Goal: Task Accomplishment & Management: Use online tool/utility

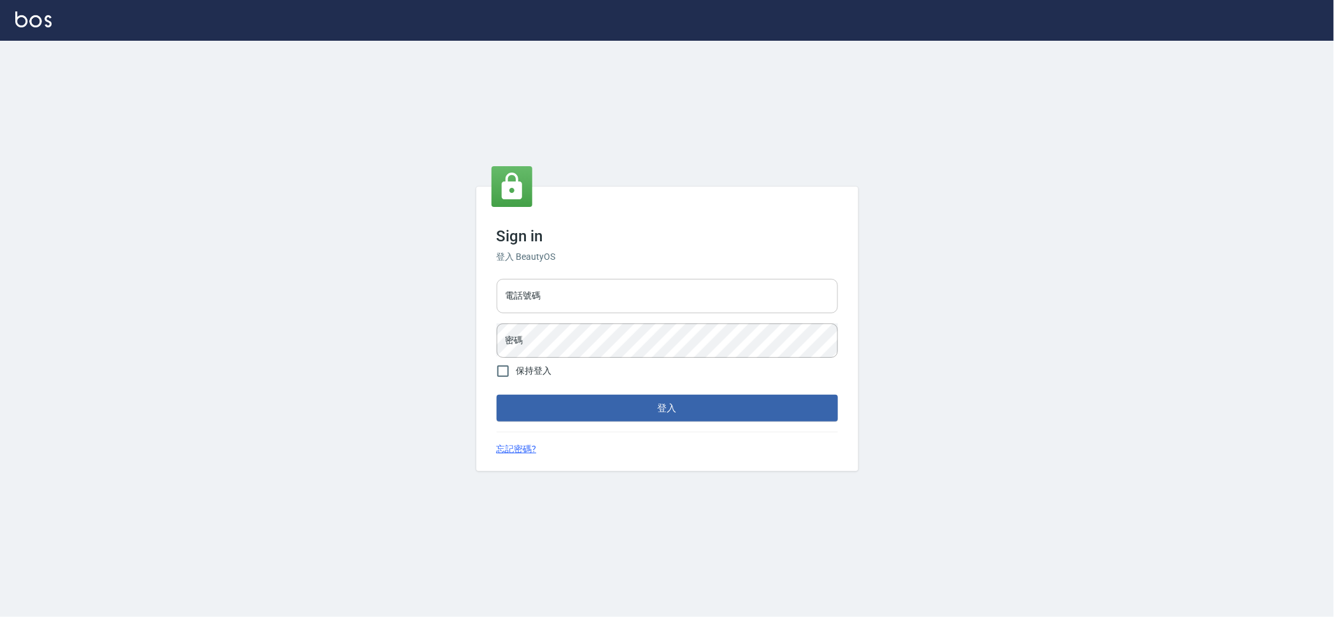
click at [572, 292] on input "電話號碼" at bounding box center [667, 296] width 341 height 34
type input "0909258357"
click at [497, 395] on button "登入" at bounding box center [667, 408] width 341 height 27
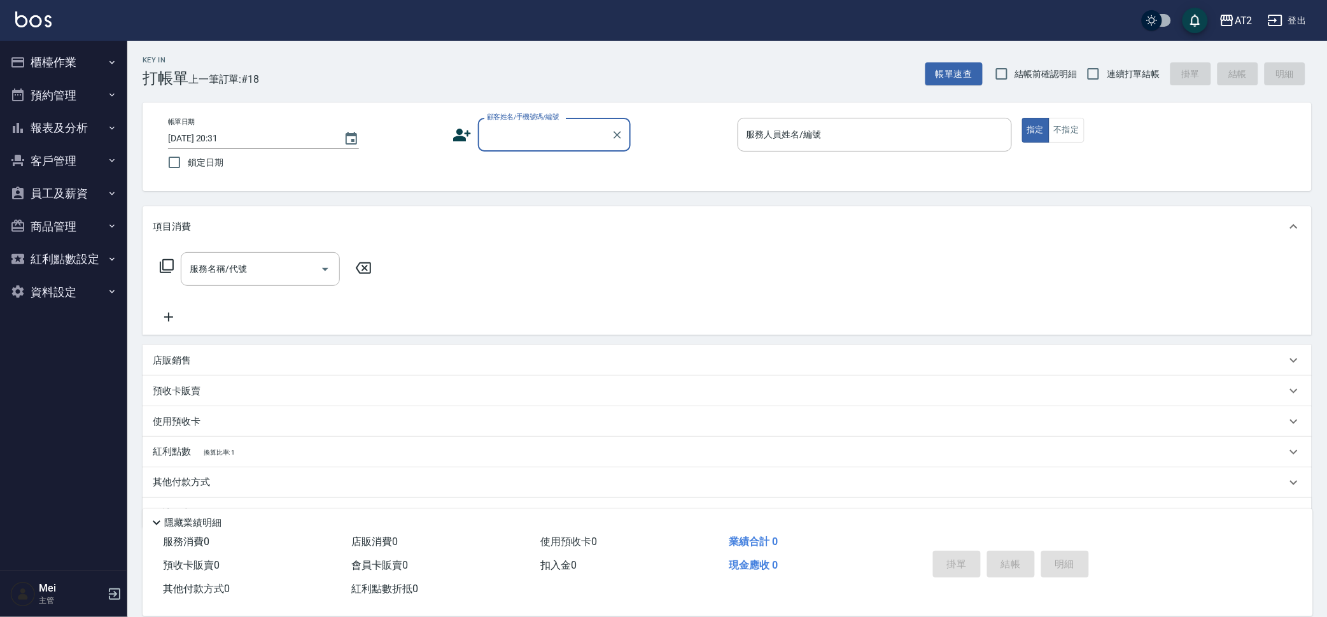
click at [1060, 65] on label "結帳前確認明細" at bounding box center [1033, 73] width 89 height 27
click at [1015, 65] on input "結帳前確認明細" at bounding box center [1002, 73] width 27 height 27
checkbox input "true"
click at [1120, 80] on label "連續打單結帳" at bounding box center [1120, 73] width 80 height 27
click at [1107, 80] on input "連續打單結帳" at bounding box center [1093, 73] width 27 height 27
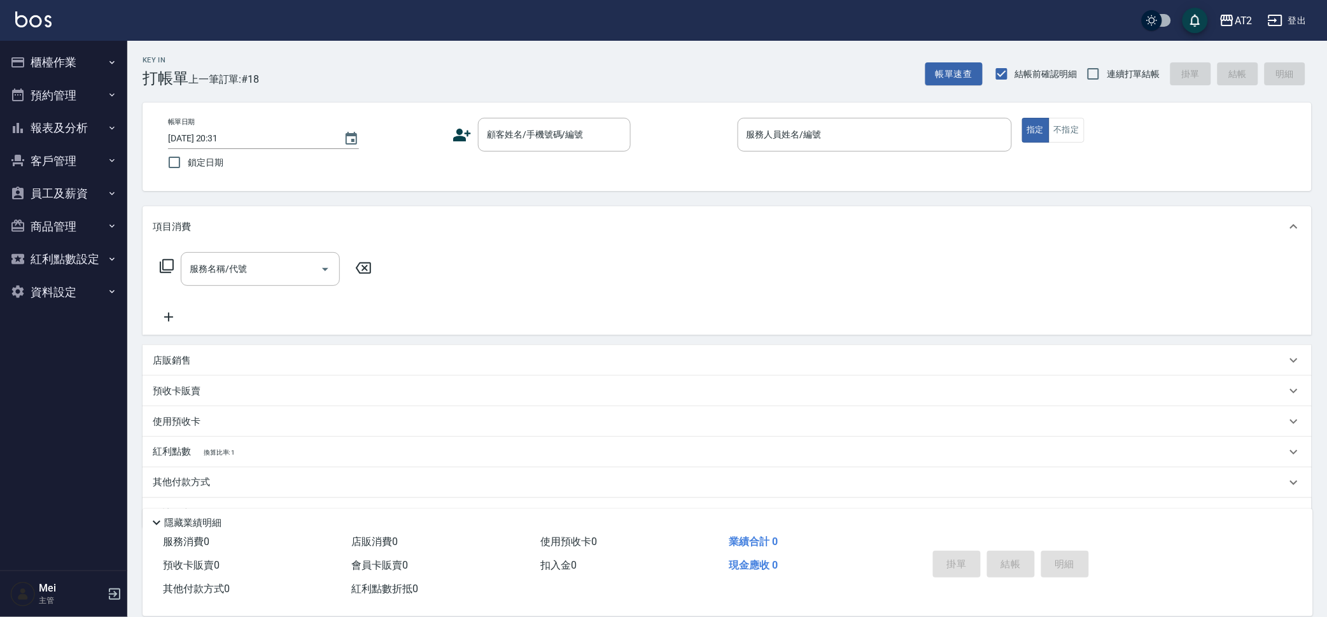
checkbox input "true"
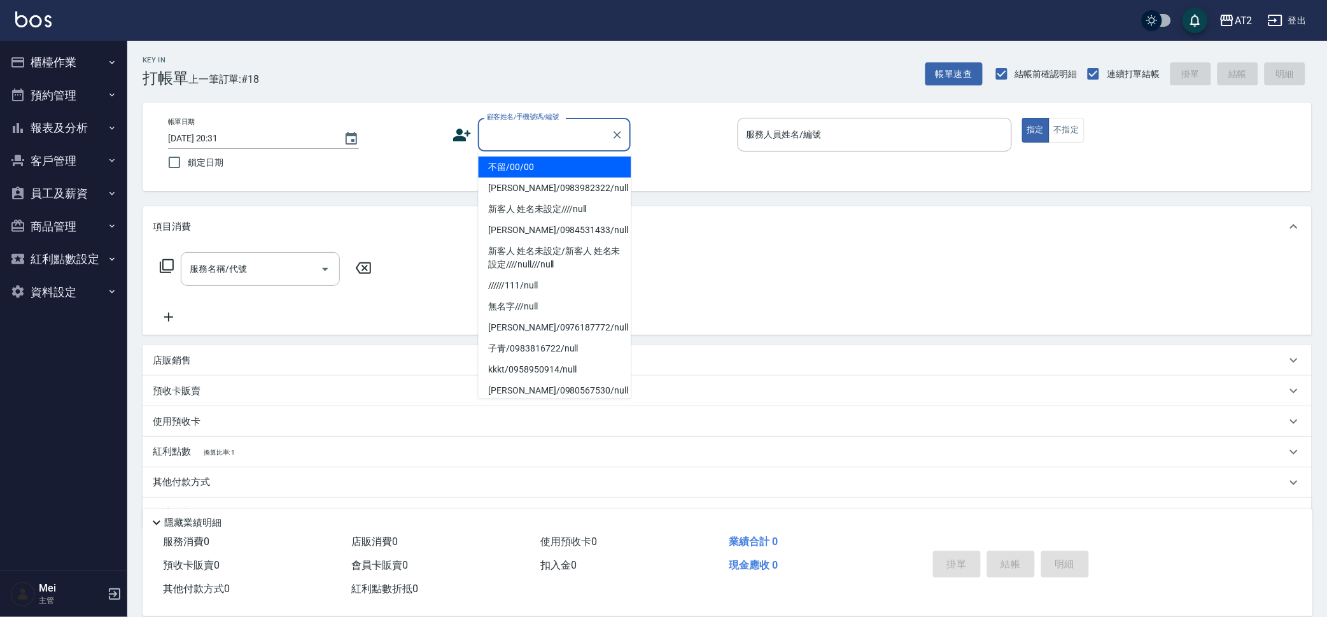
click at [589, 125] on input "顧客姓名/手機號碼/編號" at bounding box center [545, 135] width 122 height 22
click at [581, 174] on li "不留/00/00" at bounding box center [555, 167] width 153 height 21
type input "不留/00/00"
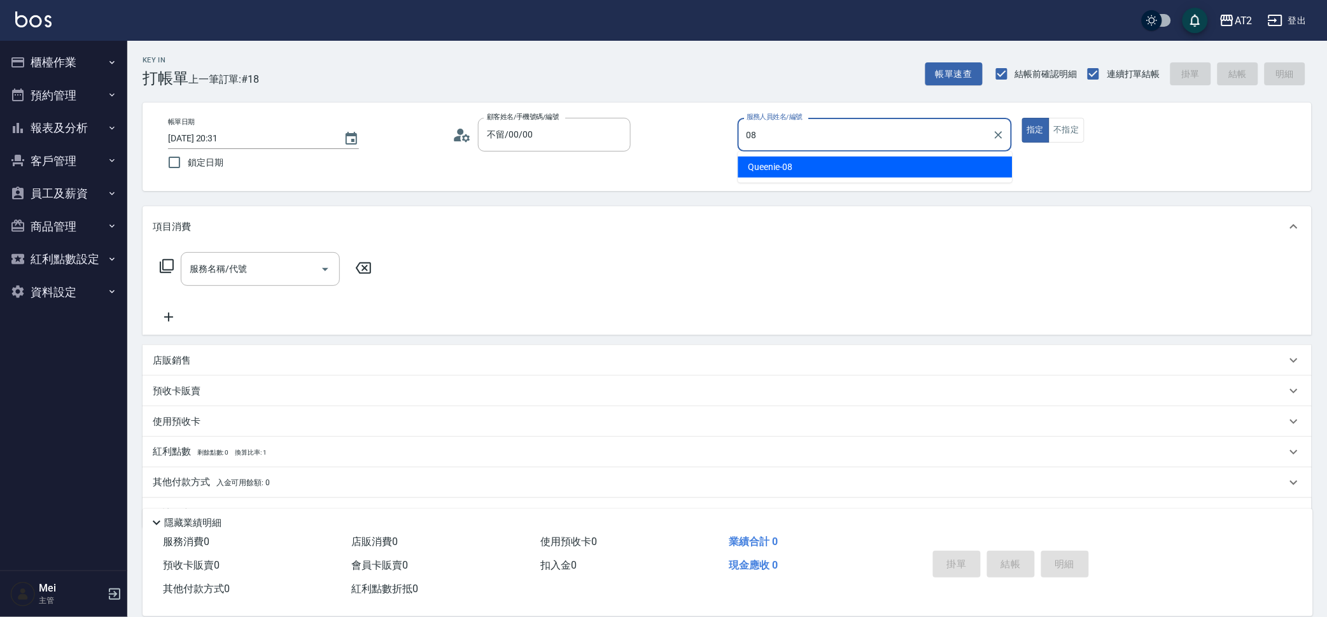
type input "Queenie-08"
type button "true"
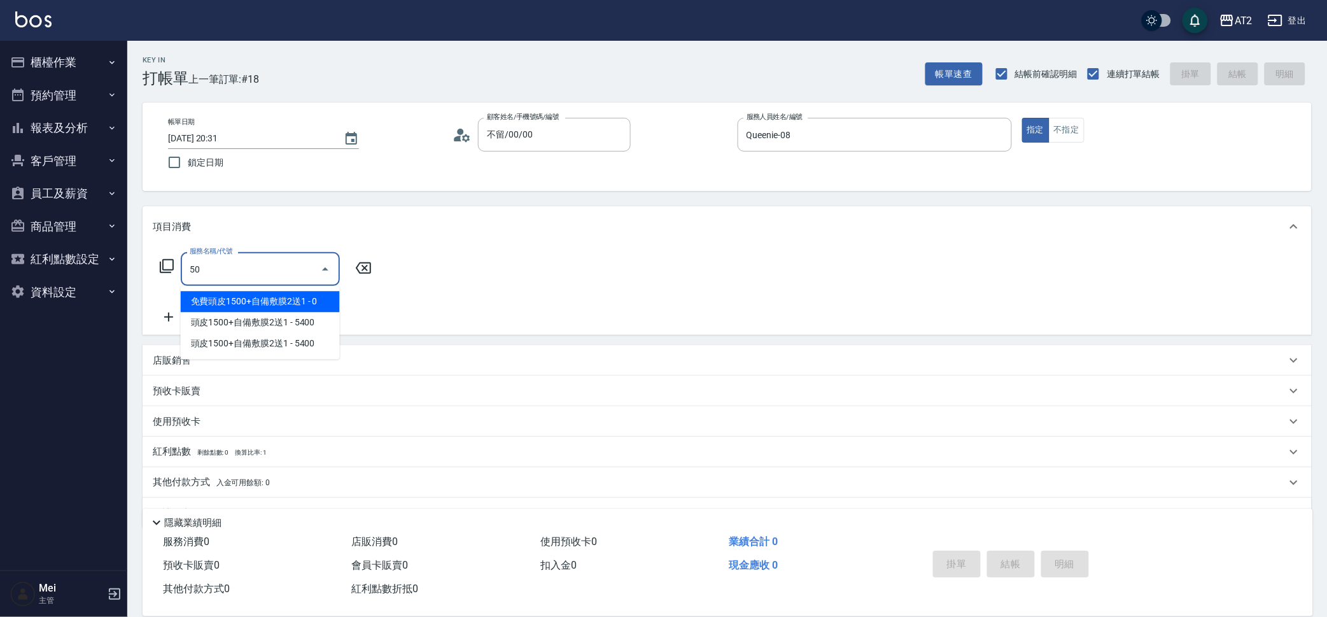
type input "501"
type input "100"
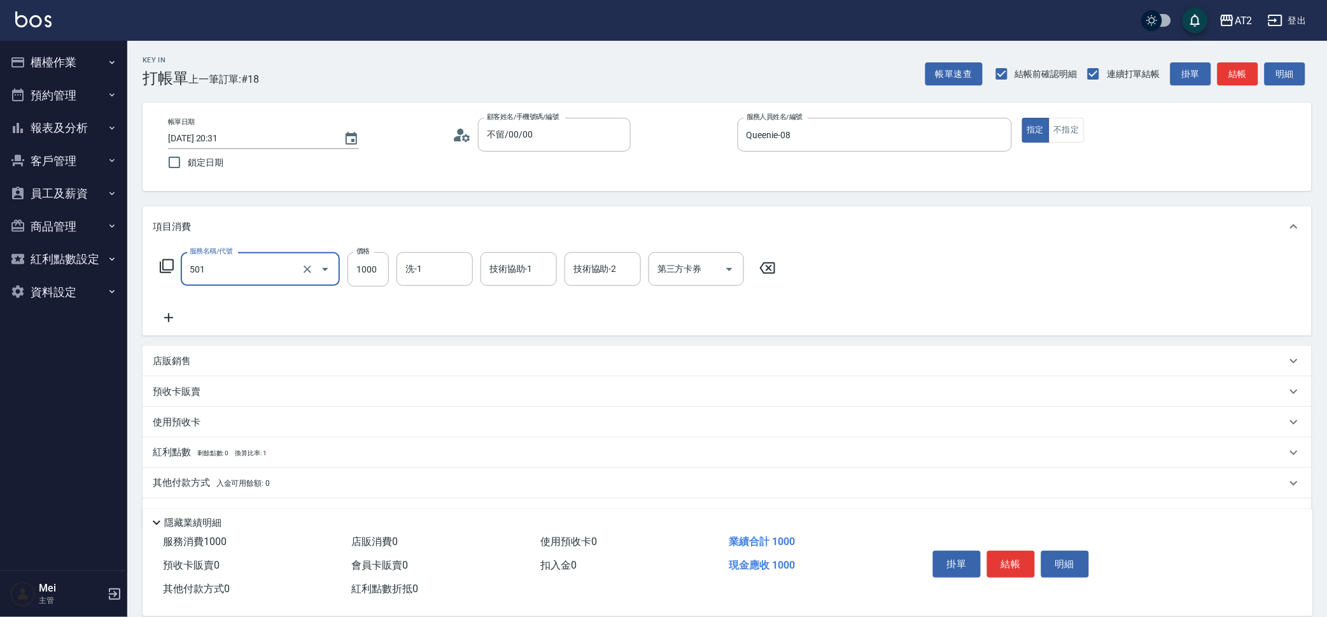
type input "染髮(501)"
type input "2"
type input "0"
type input "29"
type input "20"
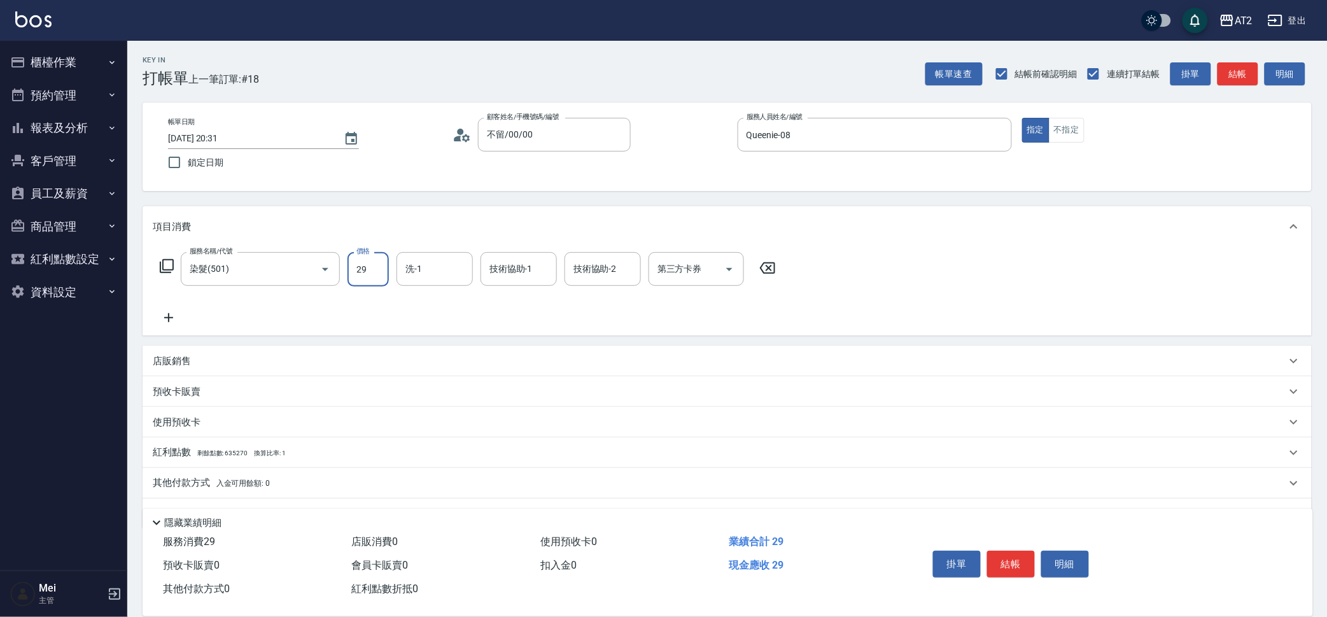
type input "299"
type input "290"
type input "2999"
type input "小安-30"
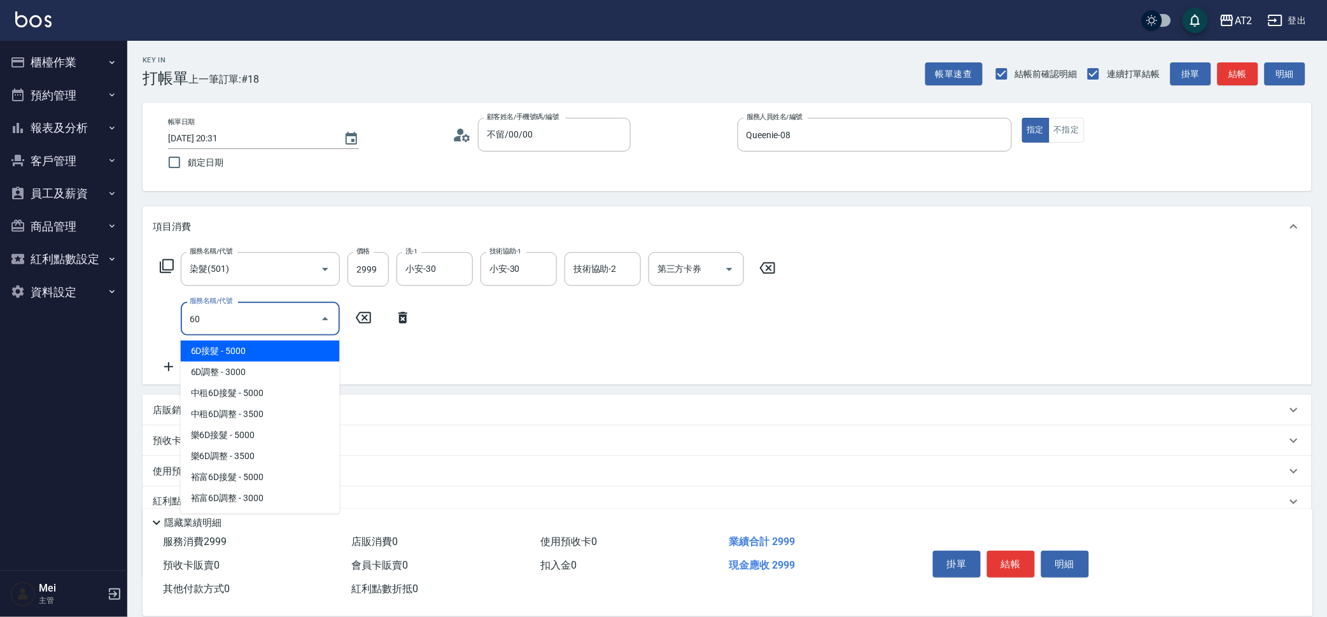
type input "601"
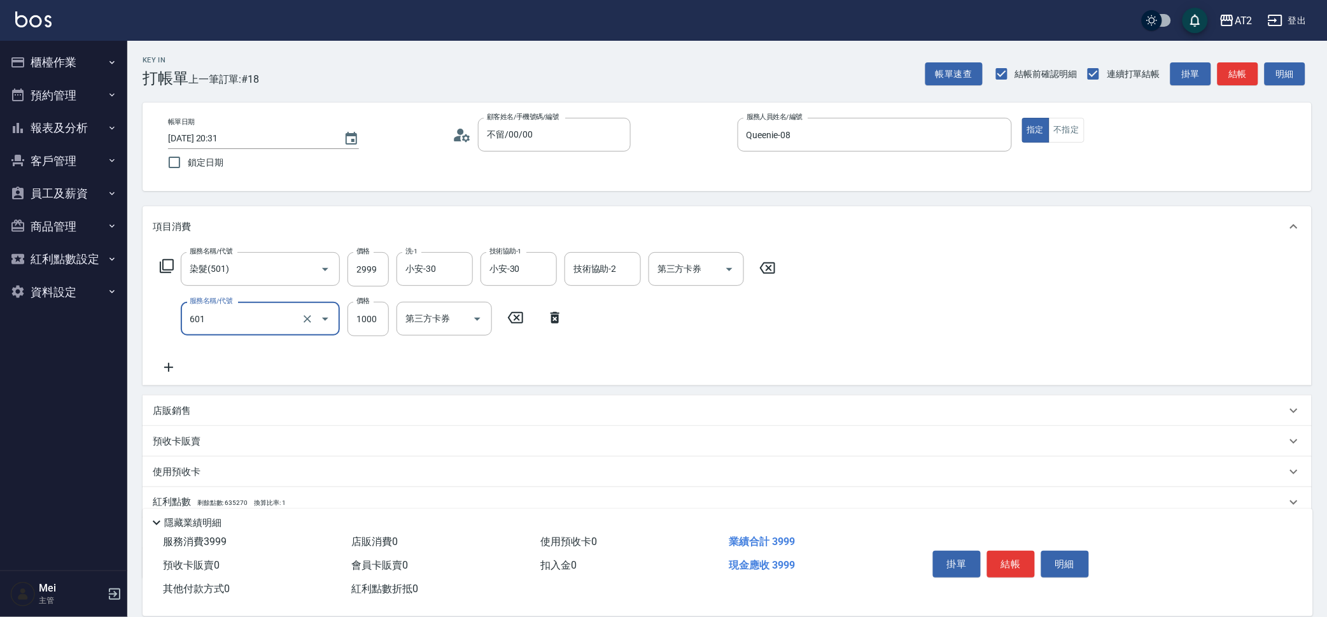
type input "390"
type input "自備護髮(601)"
type input "3"
type input "300"
type input "30"
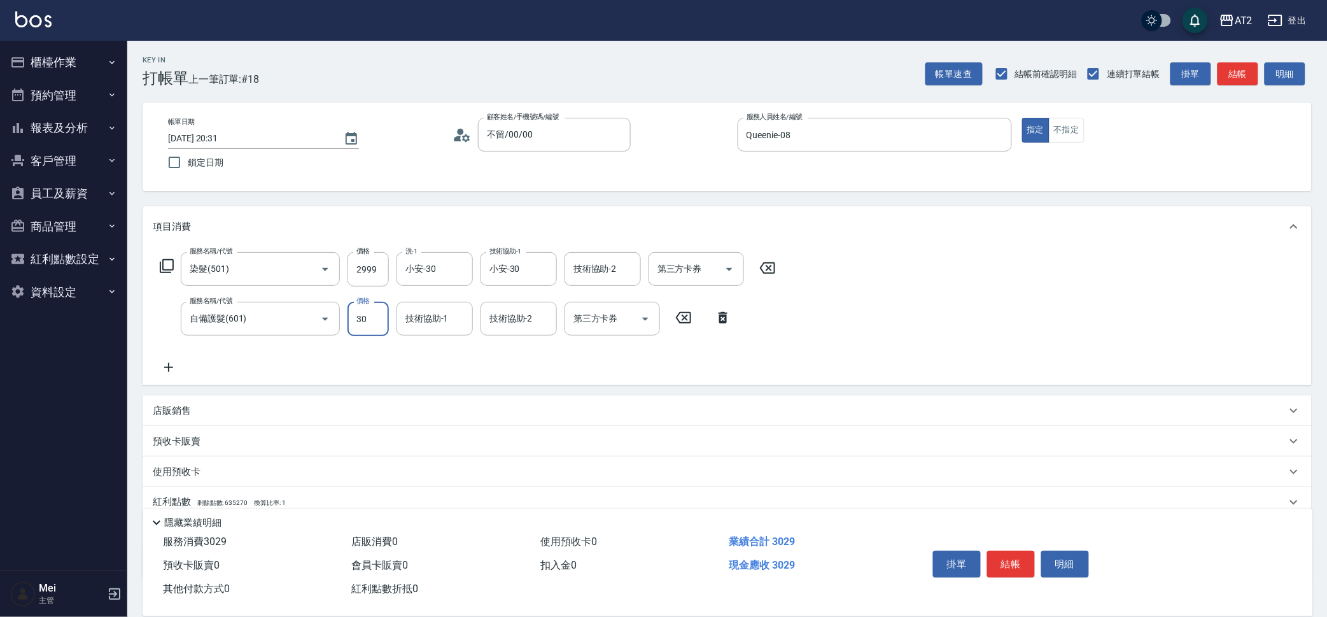
type input "320"
type input "300"
type input "590"
type input "3000"
type input "小安-30"
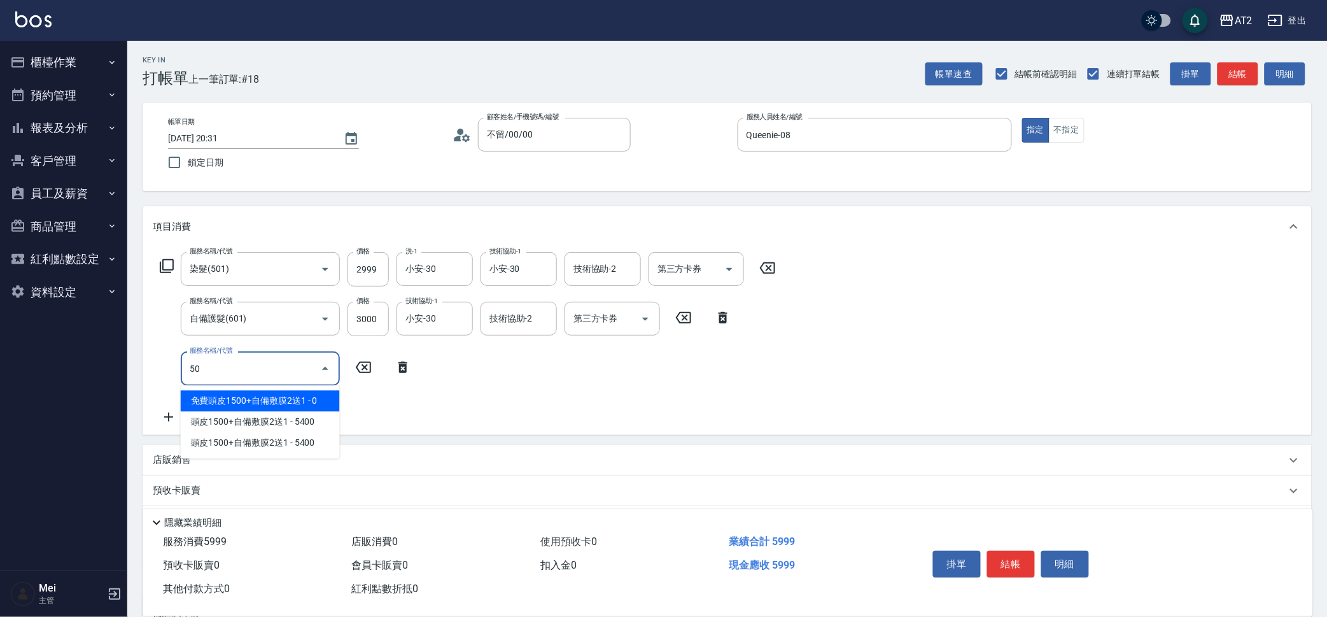
type input "502"
type input "640"
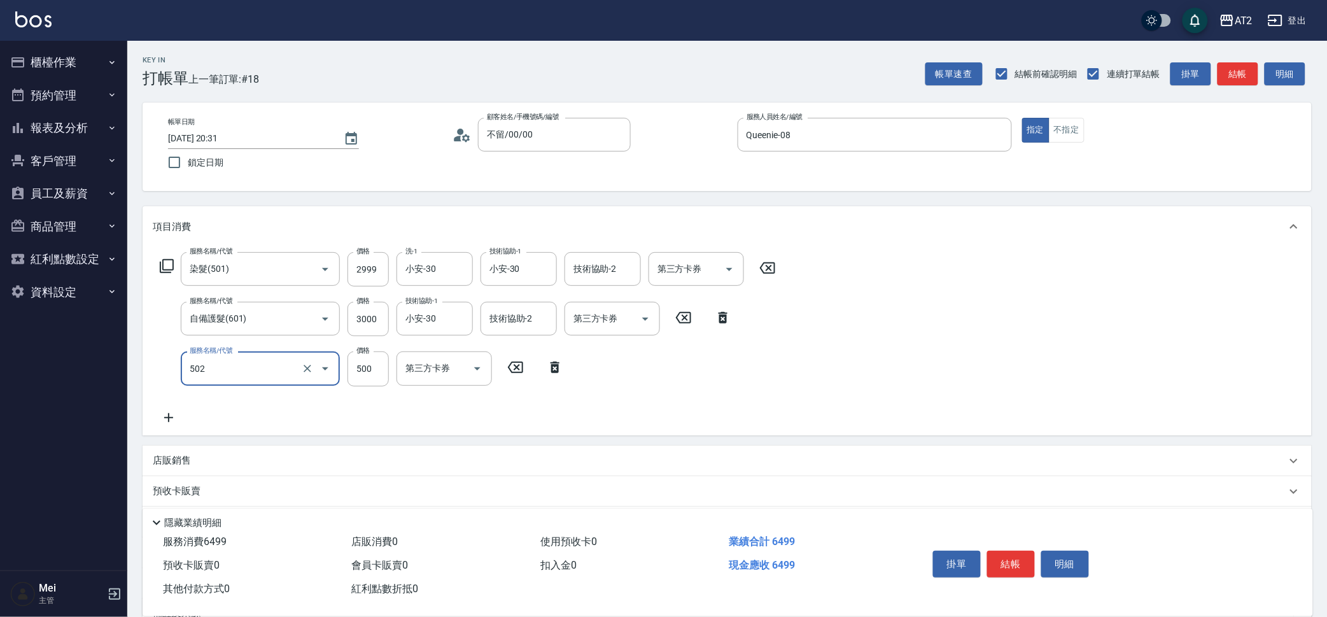
type input "漂髮(502)"
type input "0"
type input "590"
type input "0"
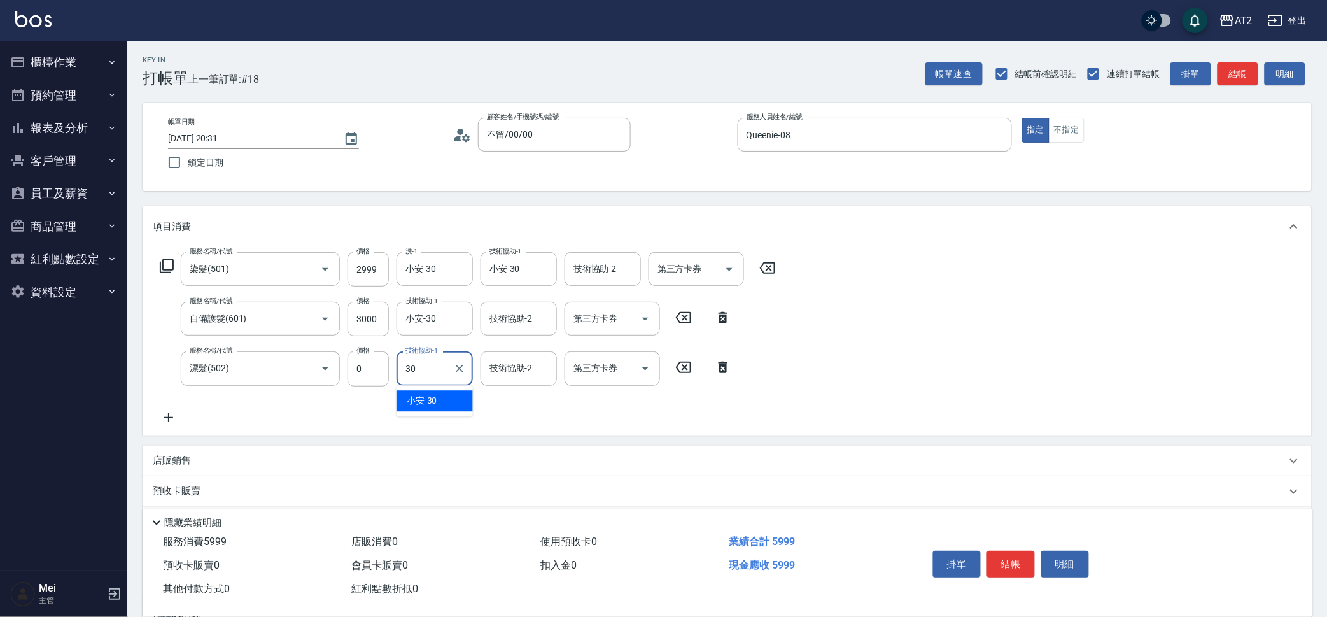
type input "小安-30"
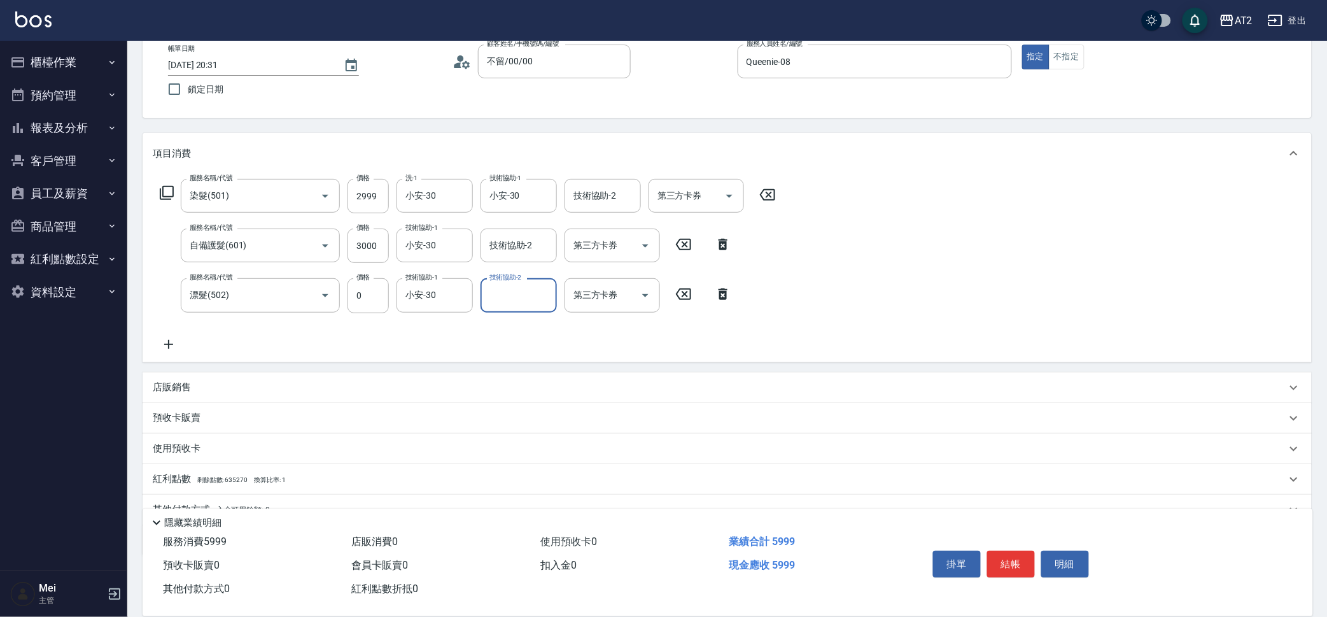
scroll to position [131, 0]
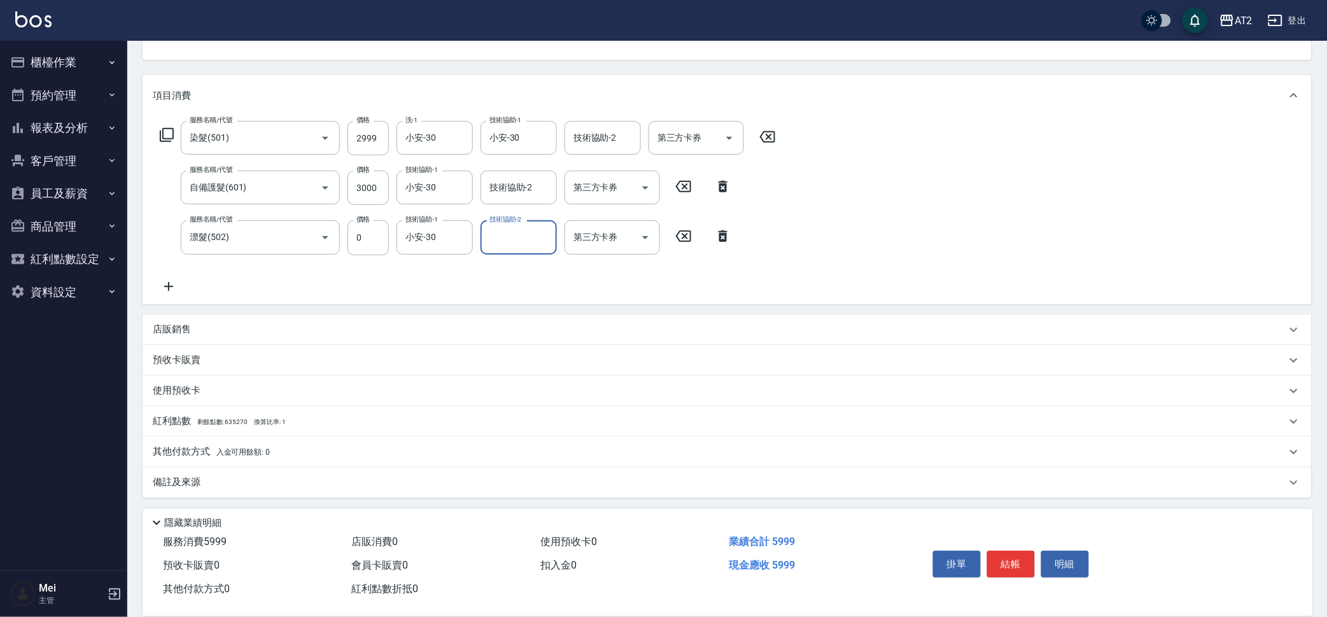
click at [190, 449] on p "其他付款方式 入金可用餘額: 0" at bounding box center [211, 452] width 117 height 14
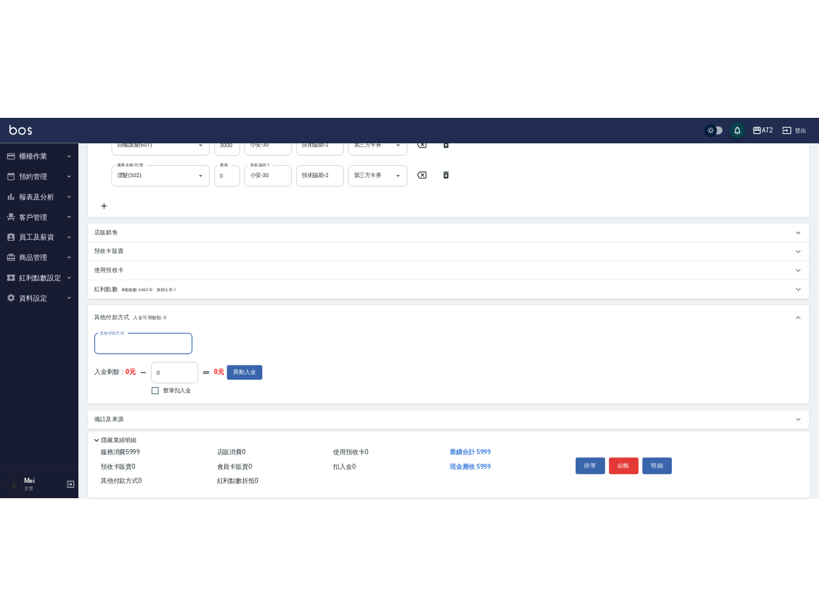
scroll to position [281, 0]
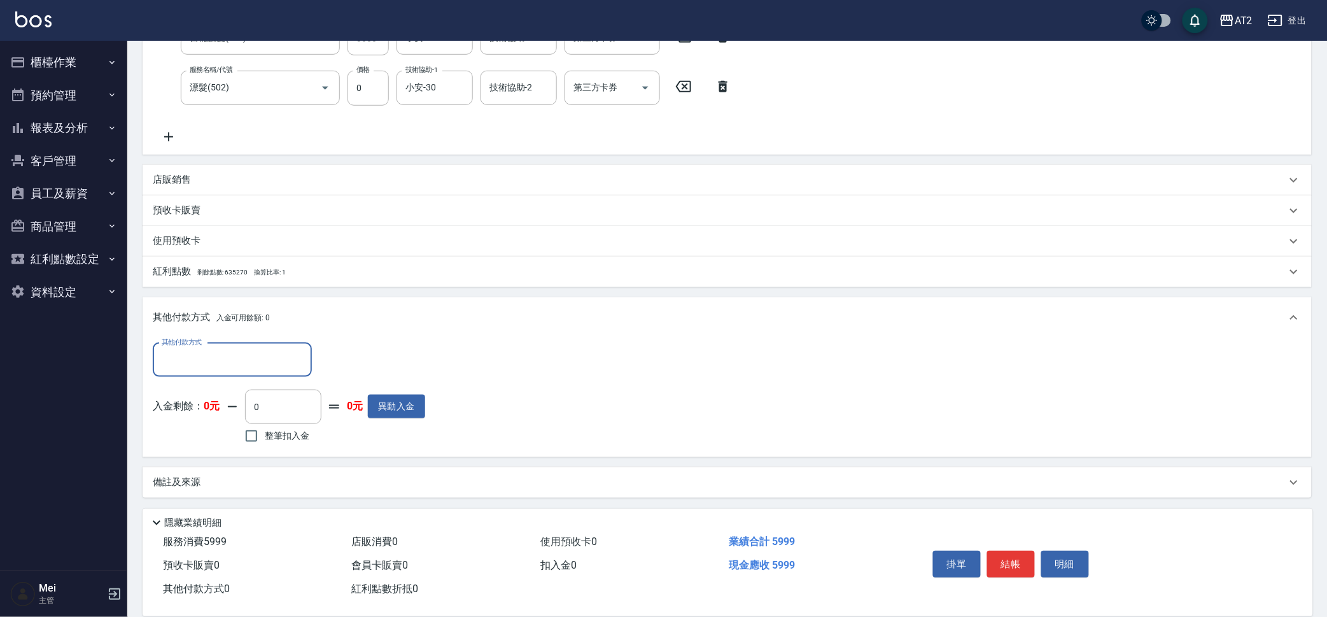
click at [265, 349] on input "其他付款方式" at bounding box center [233, 360] width 148 height 22
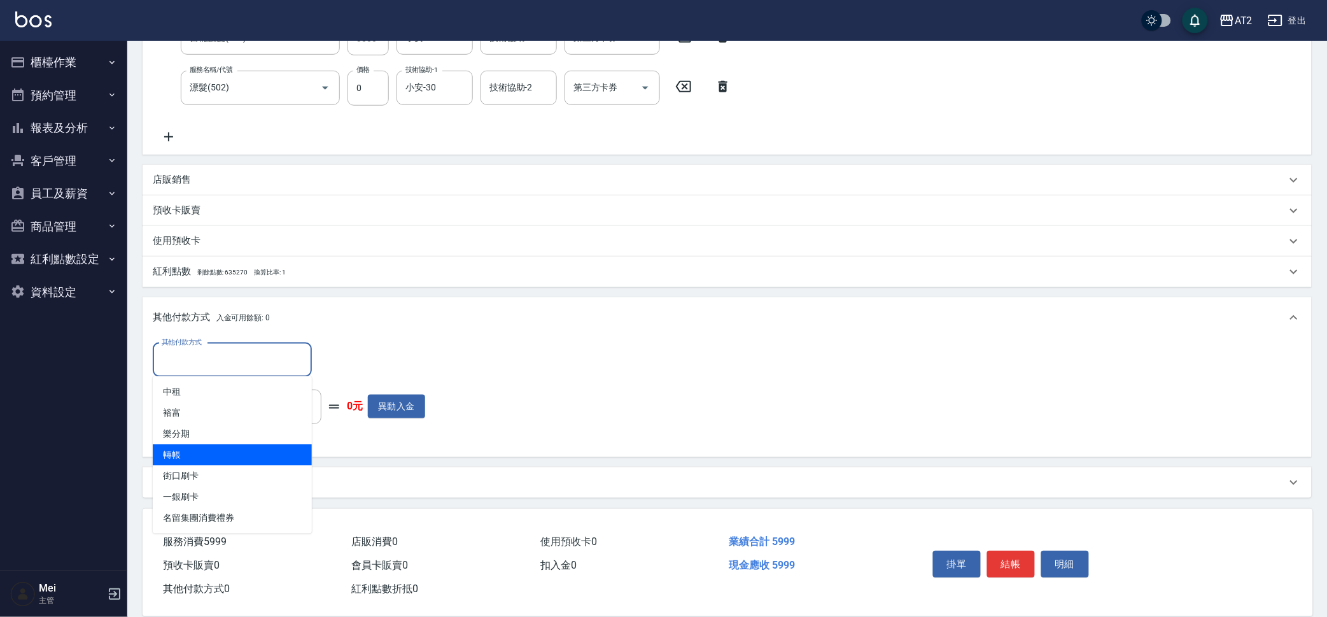
click at [227, 444] on span "轉帳" at bounding box center [232, 454] width 159 height 21
type input "轉帳"
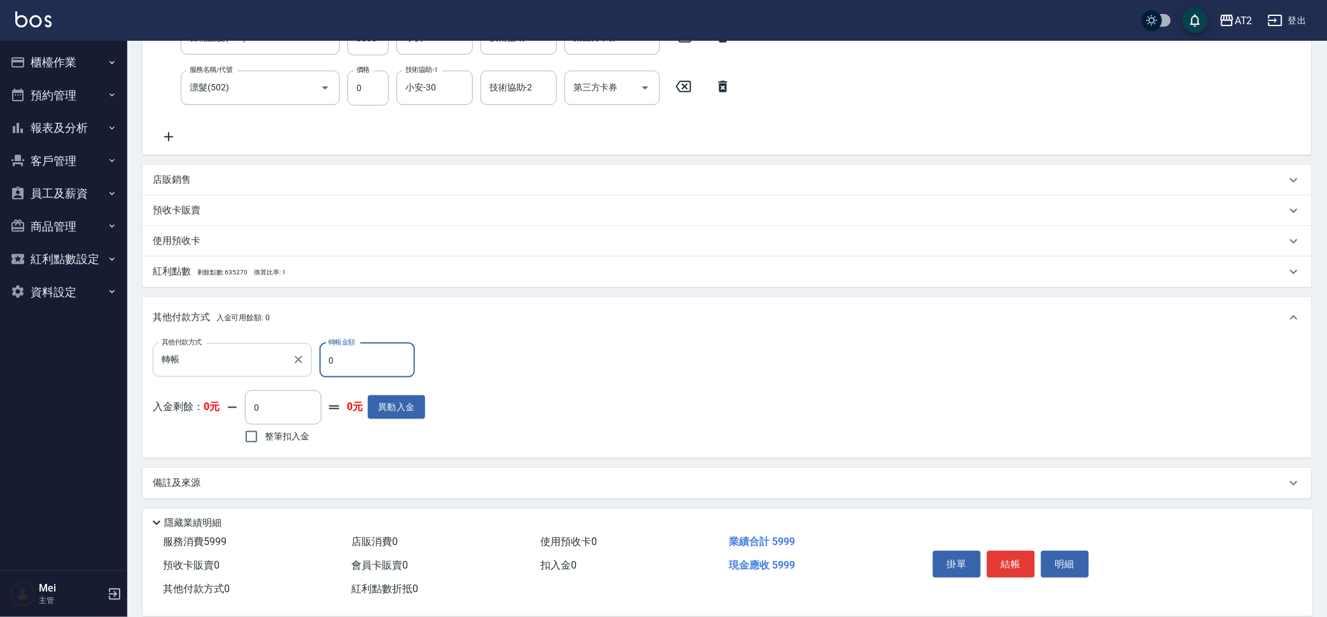
drag, startPoint x: 337, startPoint y: 365, endPoint x: 231, endPoint y: 357, distance: 106.6
click at [232, 357] on div "其他付款方式 轉帳 其他付款方式 轉帳金額 0 轉帳金額" at bounding box center [289, 360] width 272 height 34
type input "59"
type input "540"
type input "599"
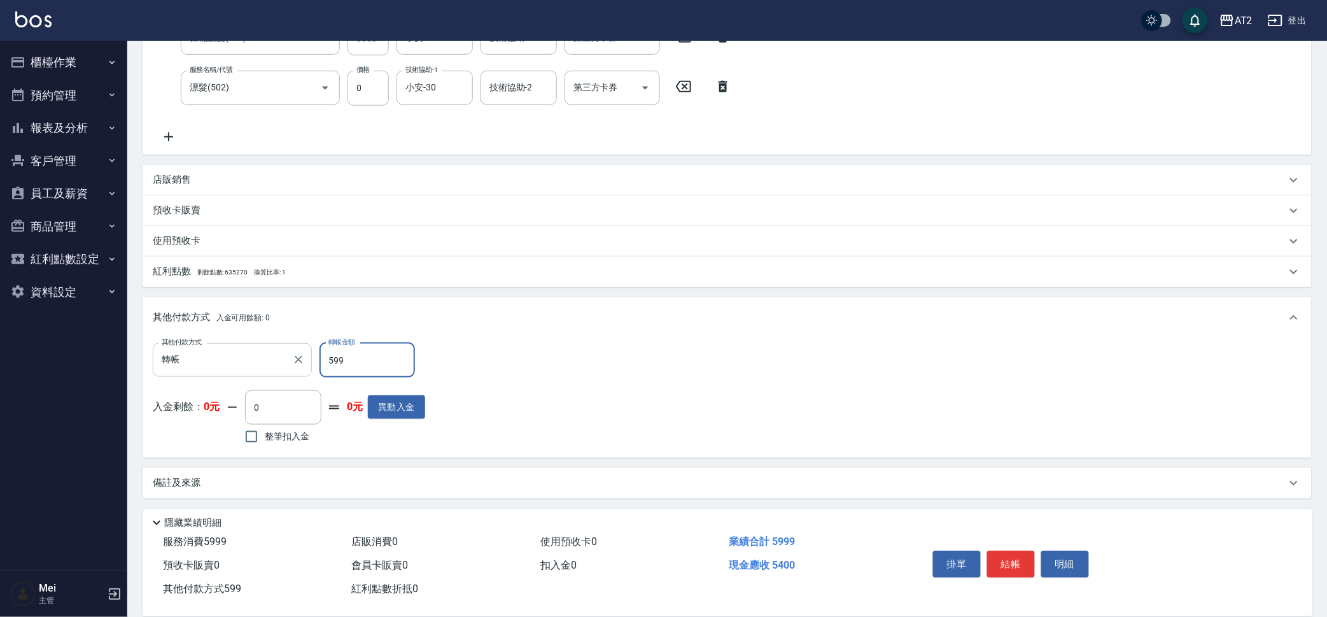
type input "0"
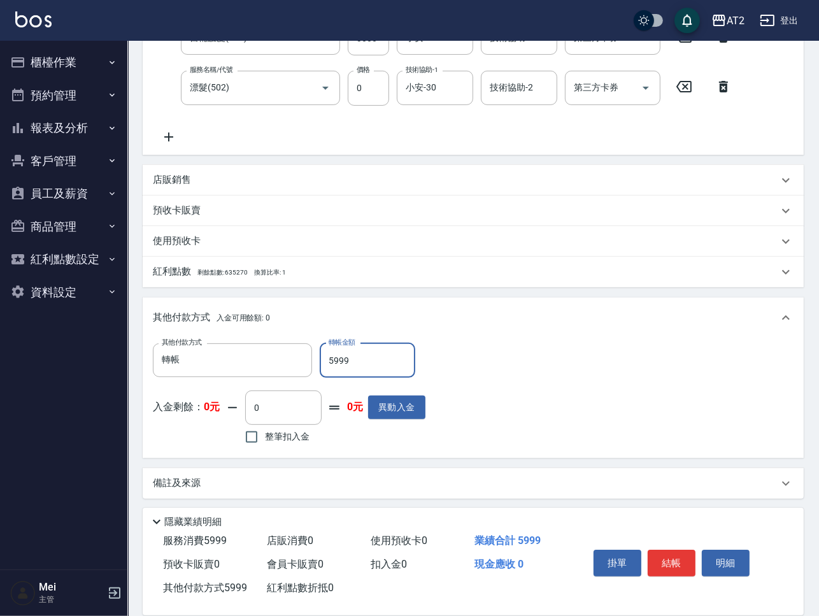
type input "5999"
click at [392, 113] on div "服務名稱/代號 染髮(501) 服務名稱/代號 價格 2999 價格 洗-1 小安-30 洗-1 技術協助-1 小安-30 技術協助-1 技術協助-2 技術協…" at bounding box center [468, 57] width 631 height 173
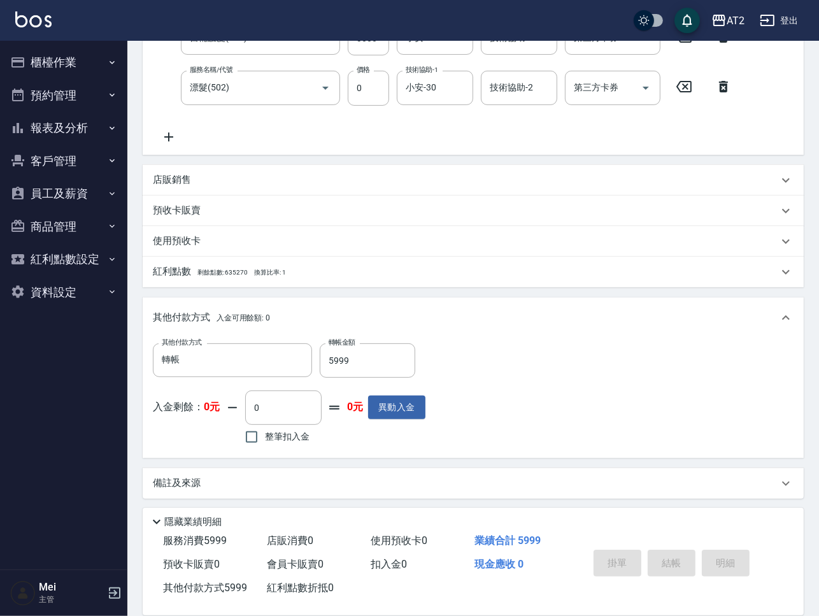
type input "[DATE] 20:33"
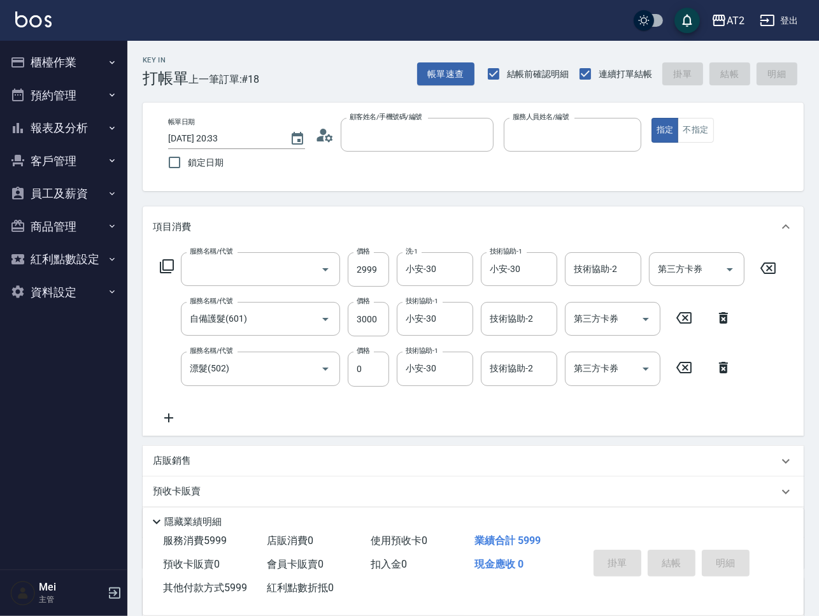
scroll to position [0, 0]
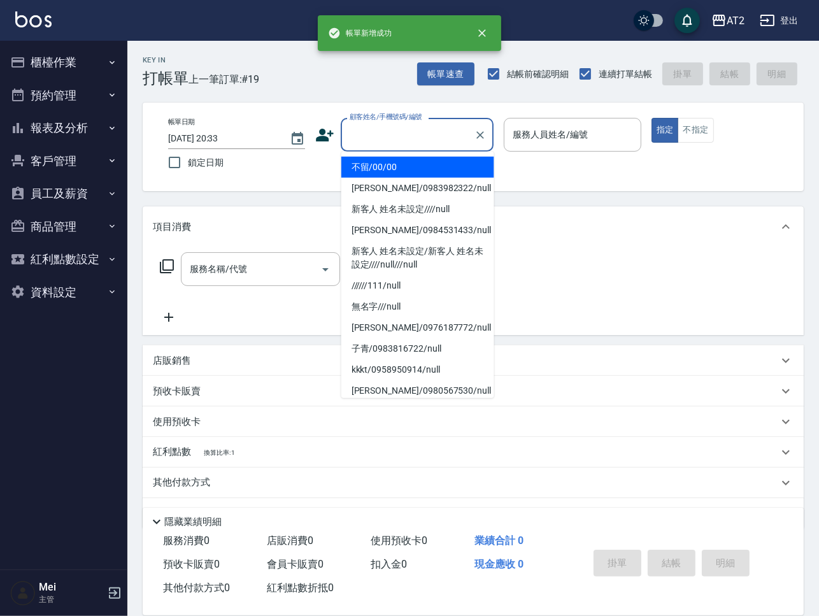
click at [385, 132] on input "顧客姓名/手機號碼/編號" at bounding box center [407, 135] width 122 height 22
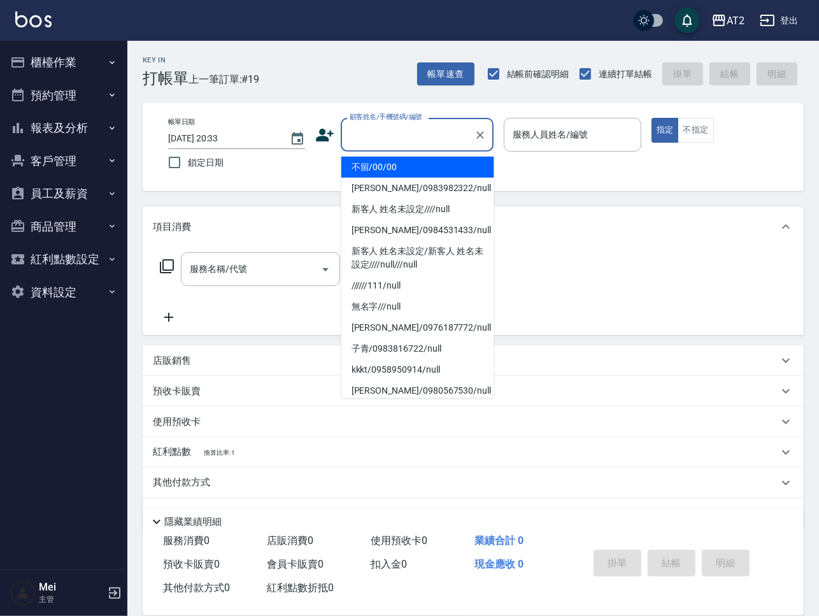
click at [393, 167] on li "不留/00/00" at bounding box center [417, 167] width 153 height 21
type input "不留/00/00"
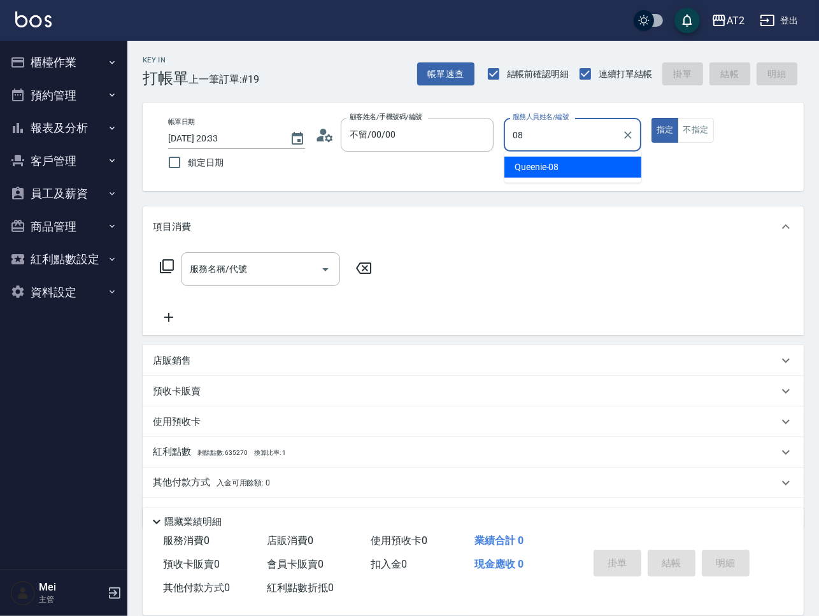
type input "Queenie-08"
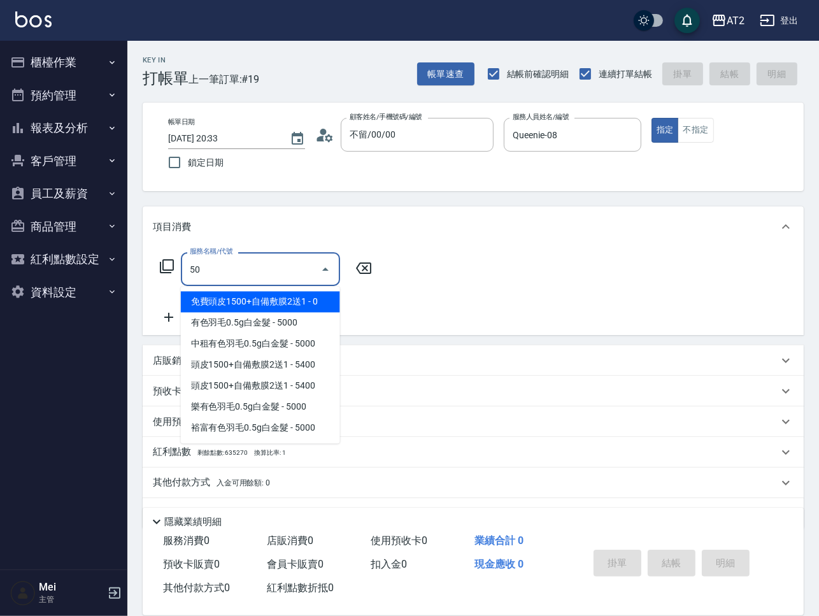
type input "501"
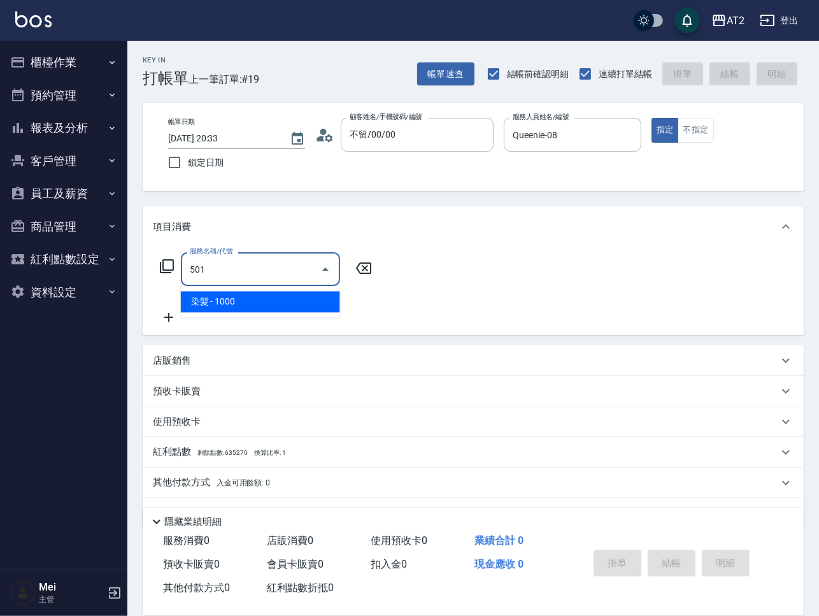
type input "100"
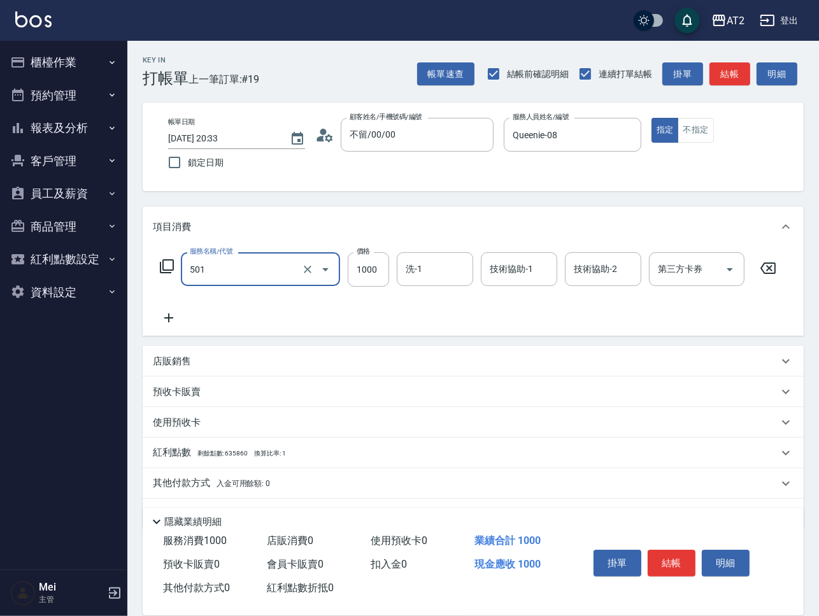
type input "染髮(501)"
type input "3"
type input "0"
type input "36"
type input "30"
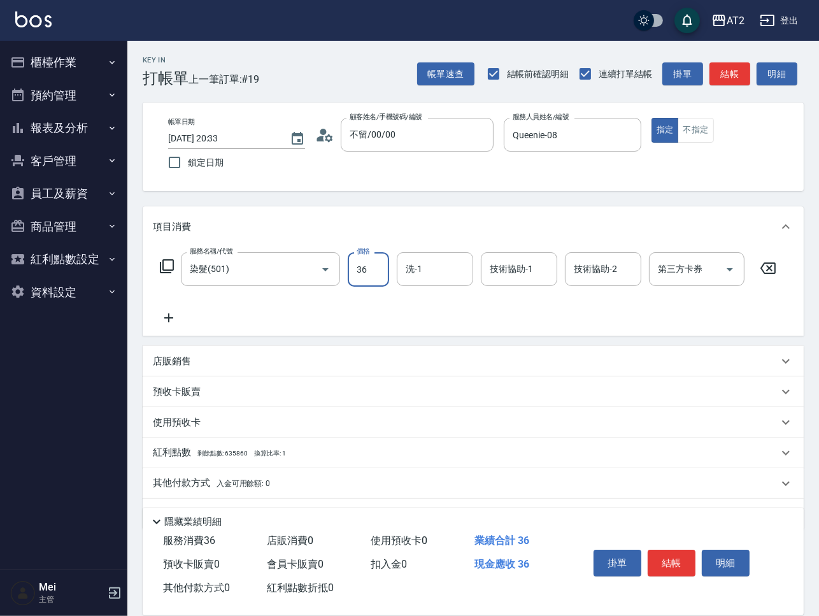
type input "369"
type input "360"
type input "3699"
type input "小潔-34"
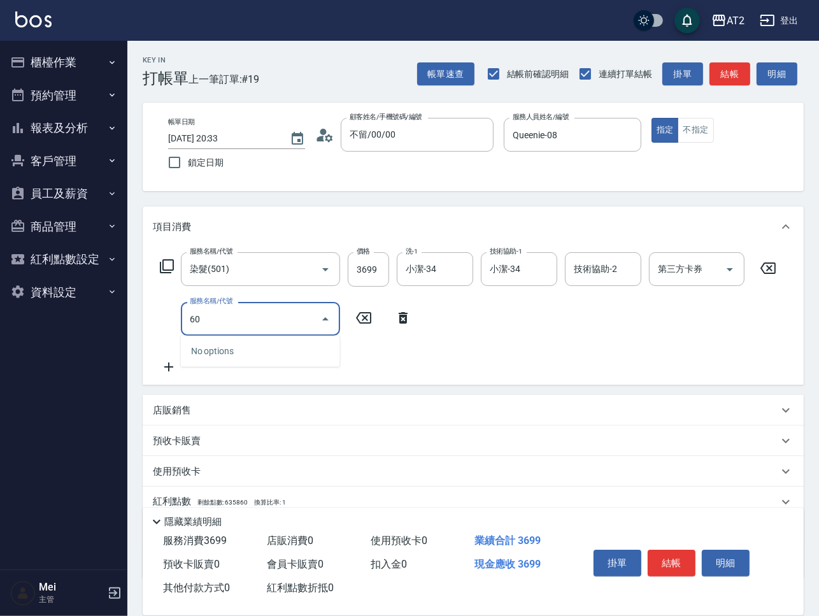
type input "601"
type input "460"
type input "自備護髮(601)"
type input "3"
type input "370"
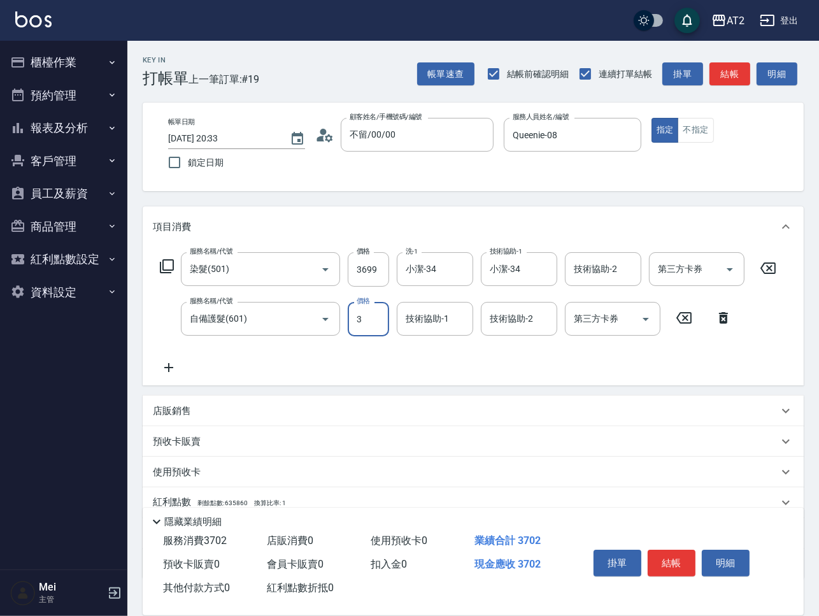
type input "30"
type input "390"
type input "300"
type input "660"
type input "3000"
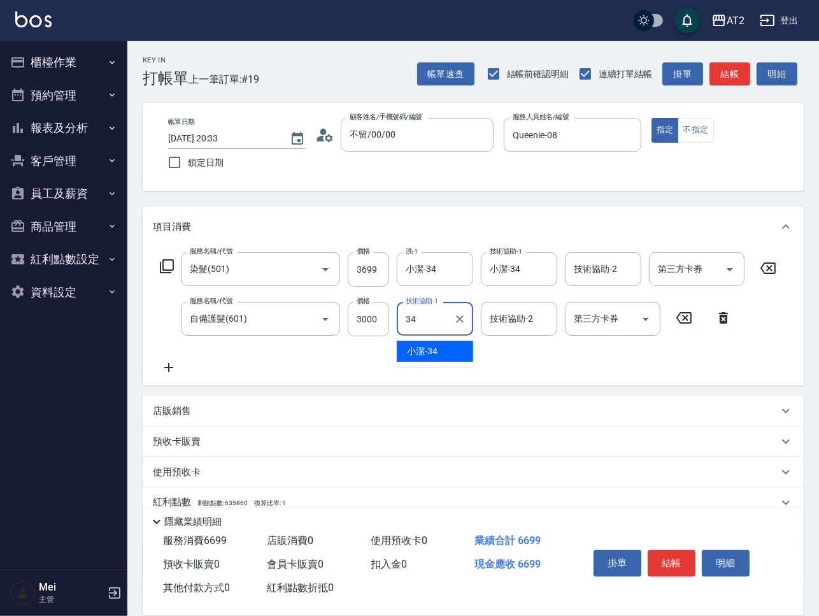
type input "小潔-34"
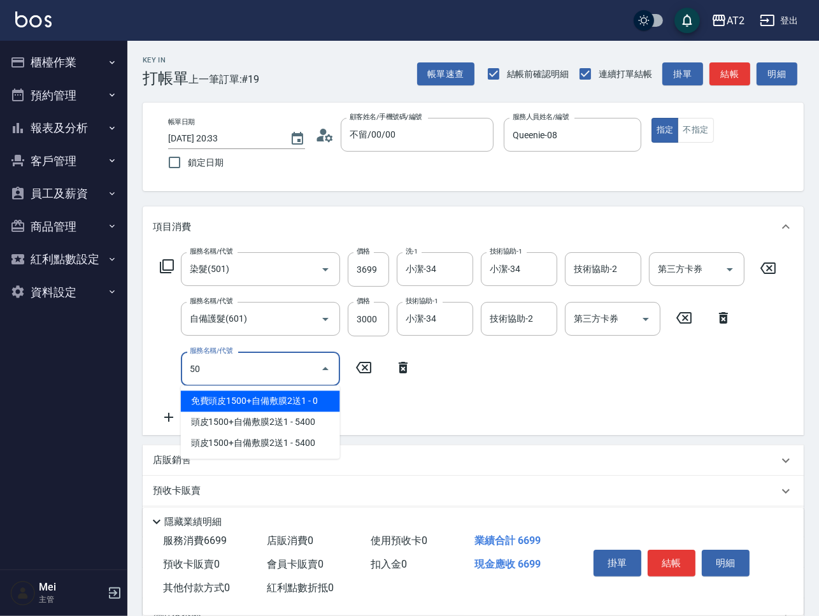
type input "502"
type input "710"
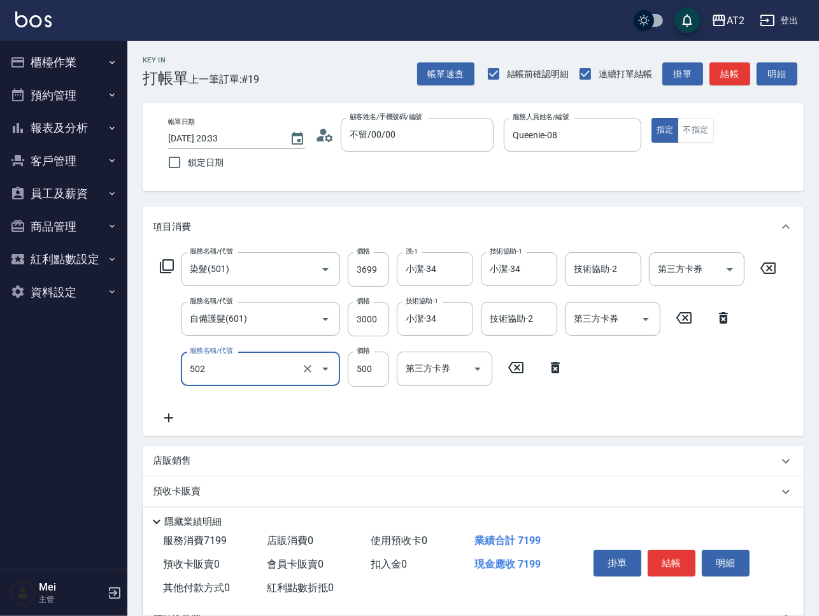
type input "漂髮(502)"
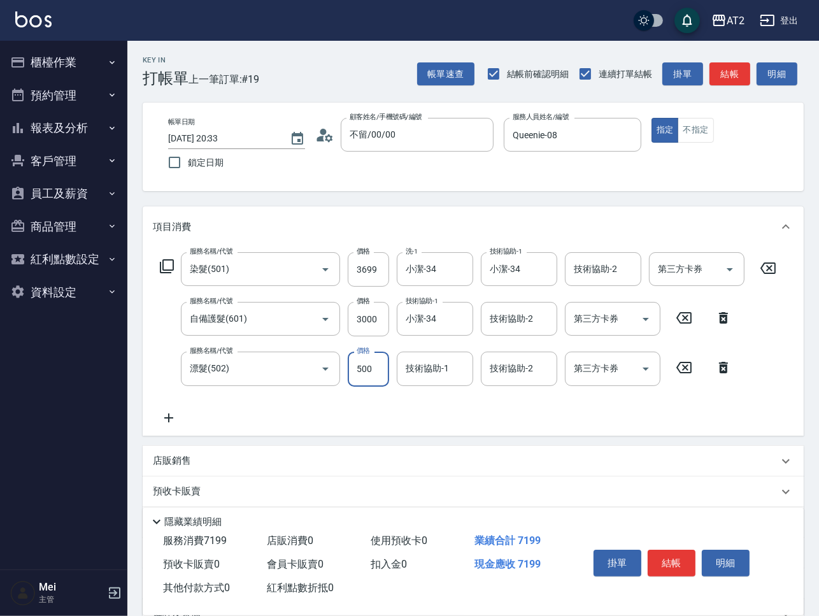
type input "0"
type input "660"
type input "0"
type input "小潔-34"
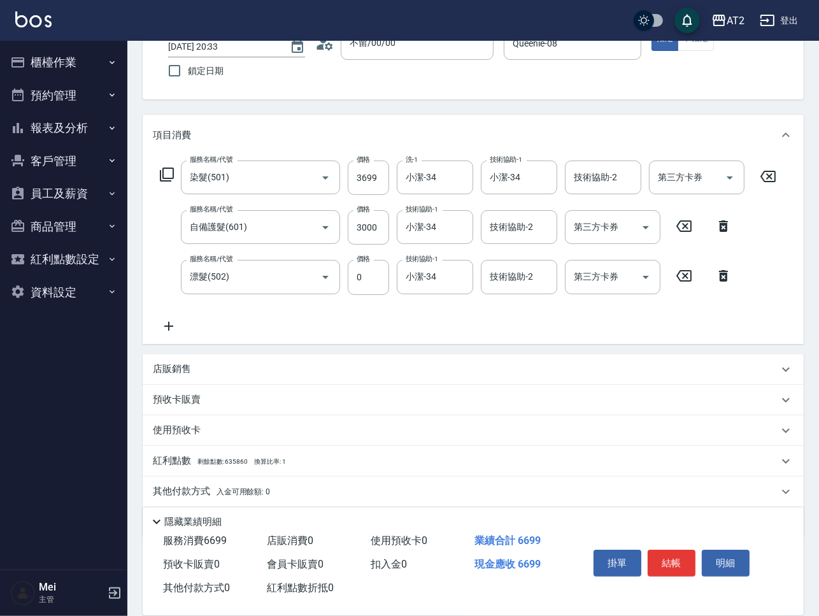
scroll to position [132, 0]
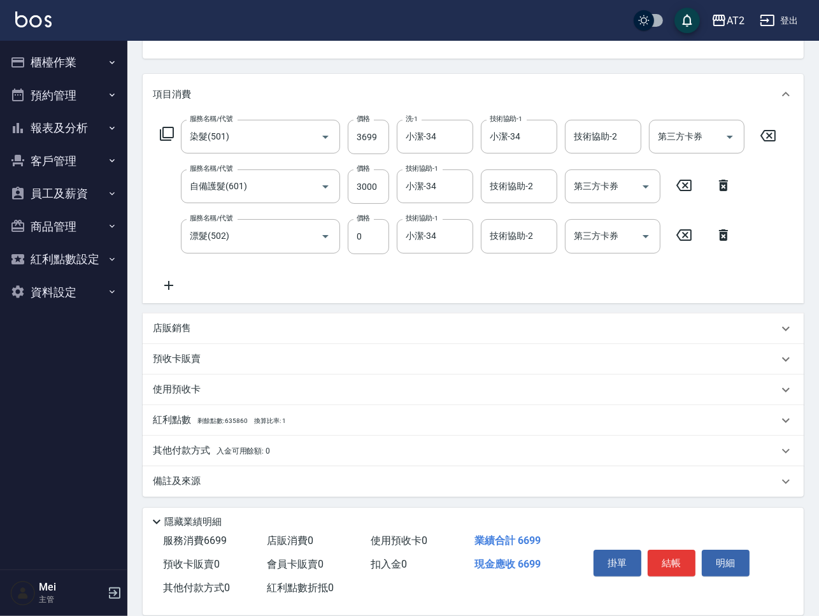
drag, startPoint x: 399, startPoint y: 194, endPoint x: 243, endPoint y: 447, distance: 297.0
click at [243, 447] on span "入金可用餘額: 0" at bounding box center [243, 450] width 54 height 9
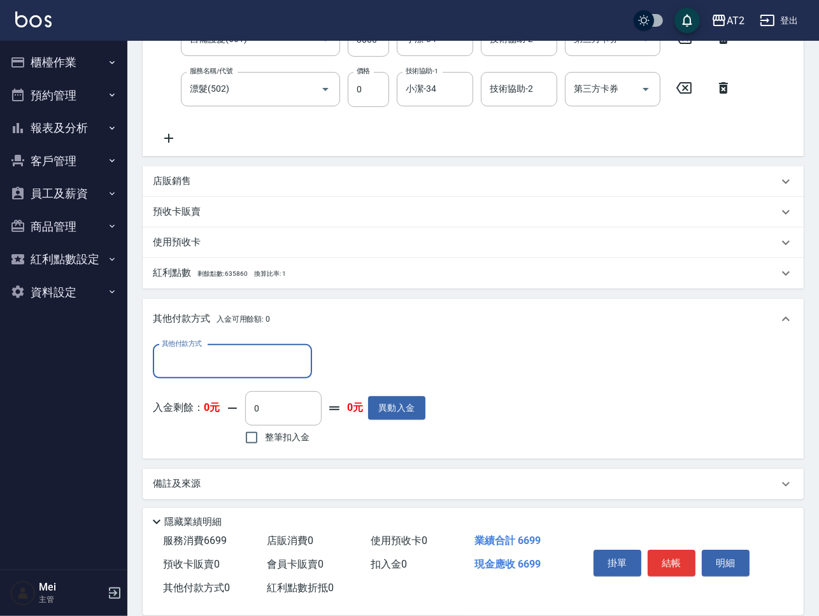
scroll to position [283, 0]
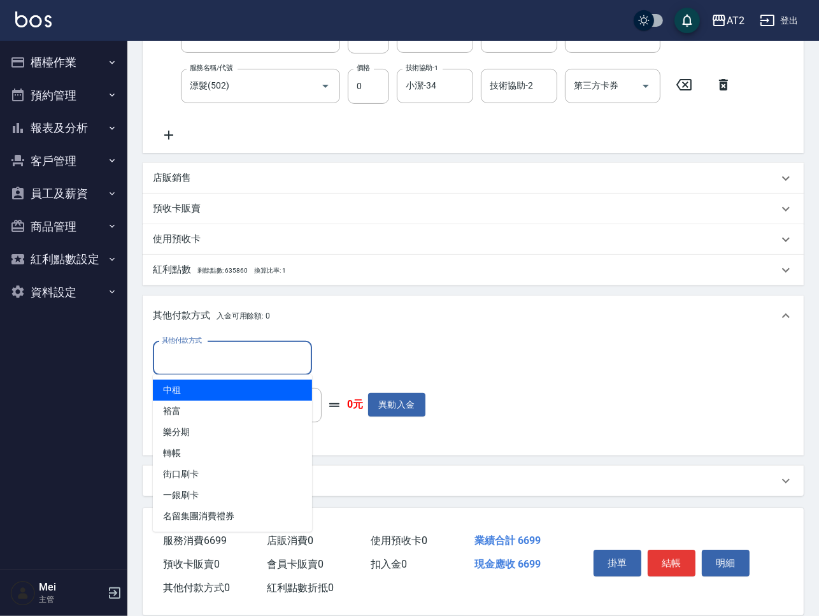
click at [258, 361] on input "其他付款方式" at bounding box center [233, 358] width 148 height 22
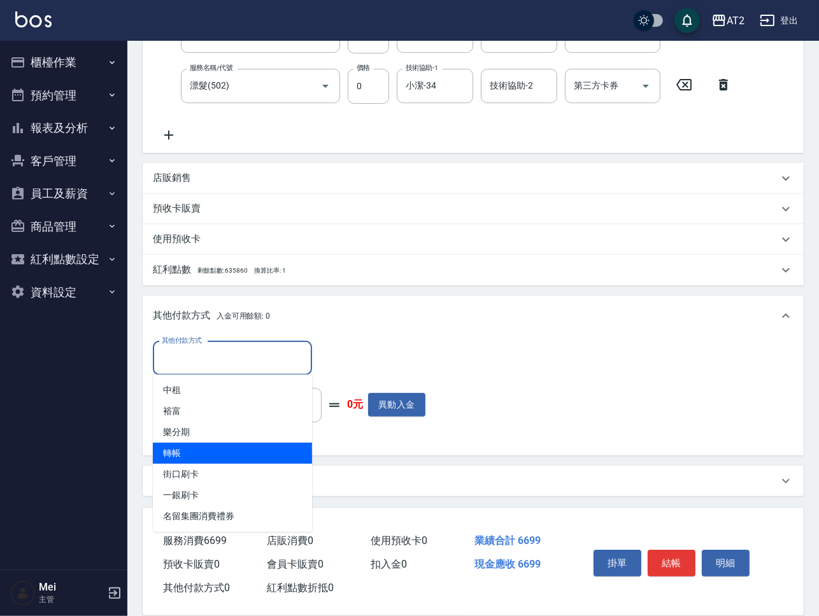
drag, startPoint x: 255, startPoint y: 458, endPoint x: 276, endPoint y: 441, distance: 28.0
click at [255, 458] on span "轉帳" at bounding box center [232, 452] width 159 height 21
type input "轉帳"
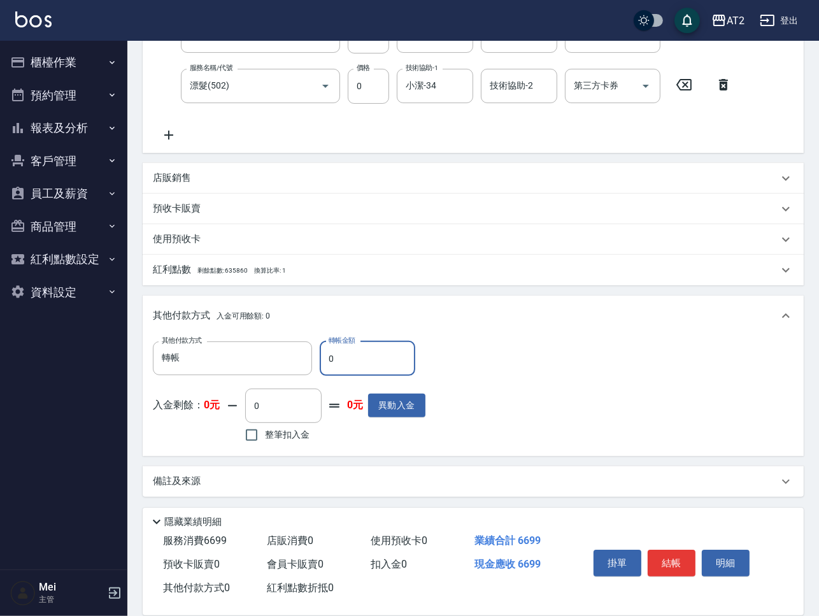
drag, startPoint x: 341, startPoint y: 353, endPoint x: 319, endPoint y: 352, distance: 22.3
click at [320, 352] on input "0" at bounding box center [367, 358] width 95 height 34
type input "66"
type input "600"
type input "669"
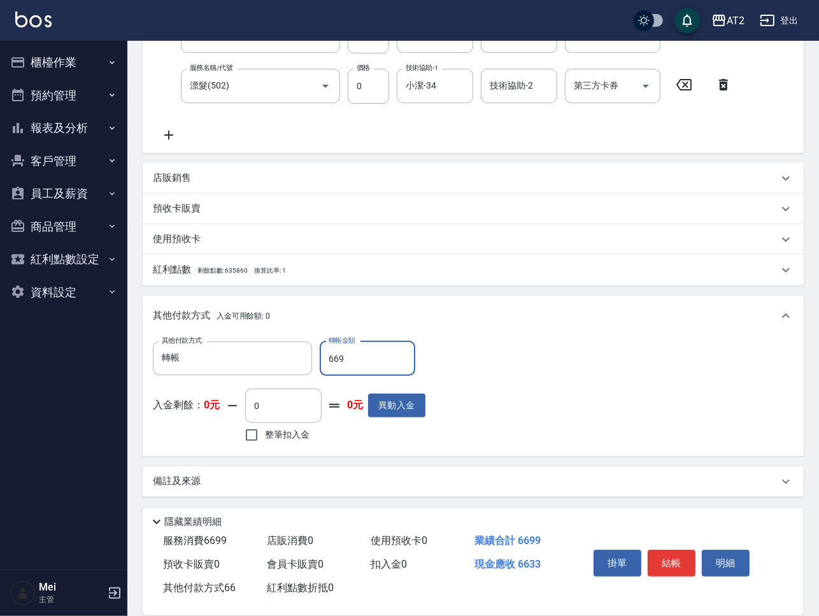
type input "0"
type input "6699"
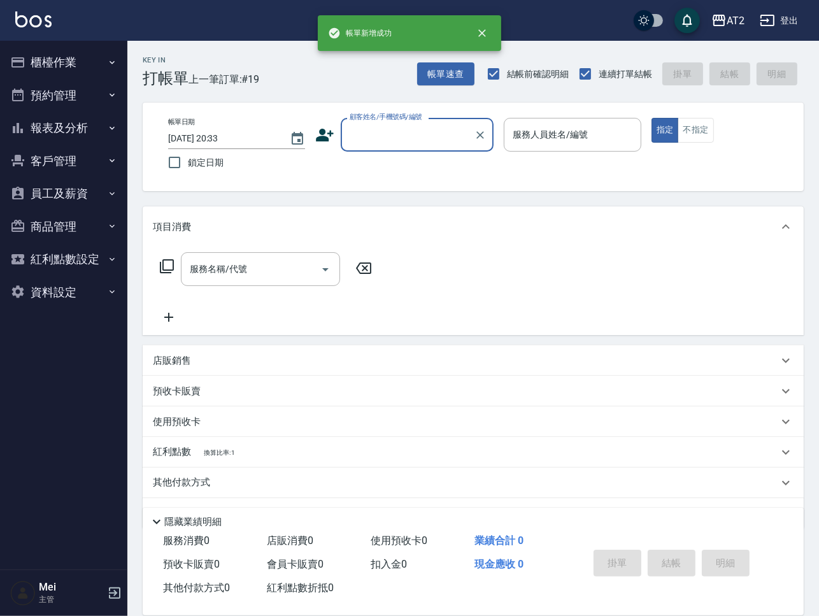
scroll to position [0, 0]
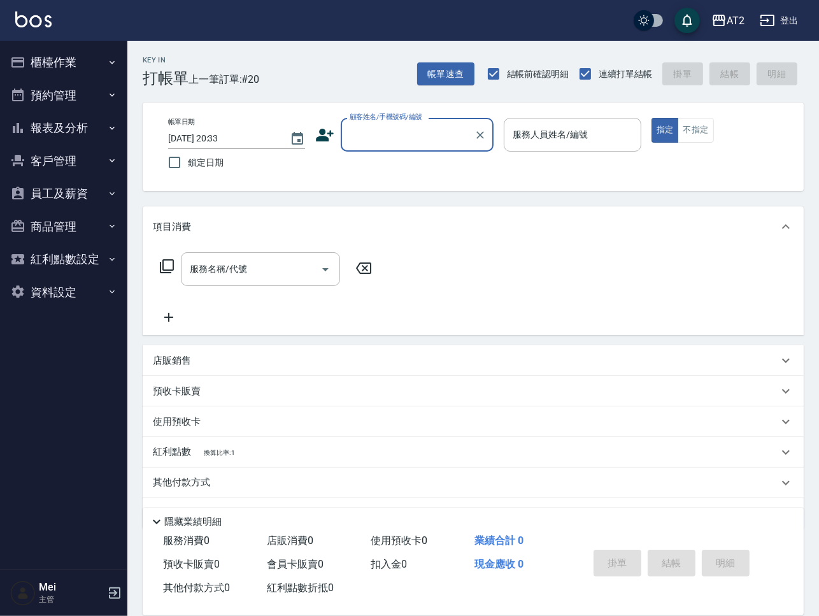
click at [425, 109] on div "帳單日期 [DATE] 20:33 鎖定日期 顧客姓名/手機號碼/編號 顧客姓名/手機號碼/編號 服務人員姓名/編號 服務人員姓名/編號 指定 不指定" at bounding box center [473, 146] width 661 height 88
click at [425, 129] on div "顧客姓名/手機號碼/編號 顧客姓名/手機號碼/編號" at bounding box center [417, 135] width 153 height 34
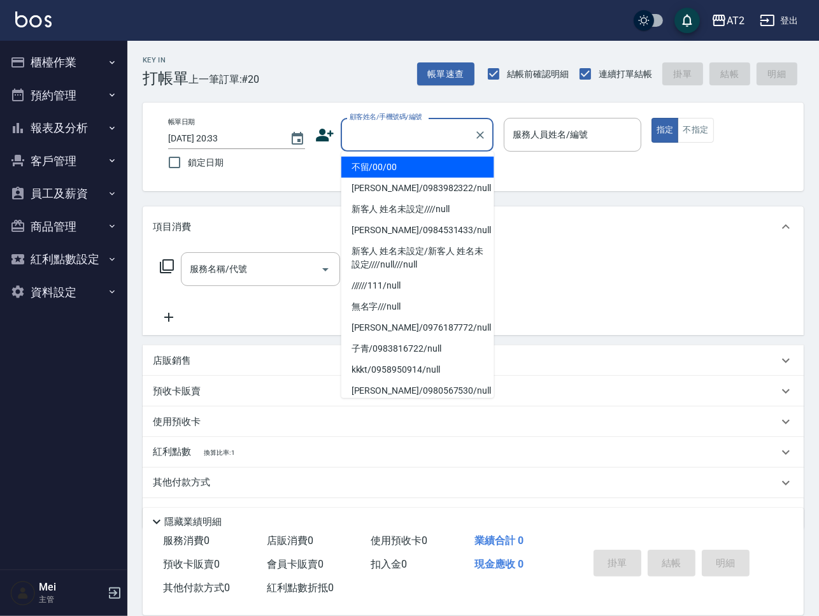
click at [428, 166] on li "不留/00/00" at bounding box center [417, 167] width 153 height 21
type input "不留/00/00"
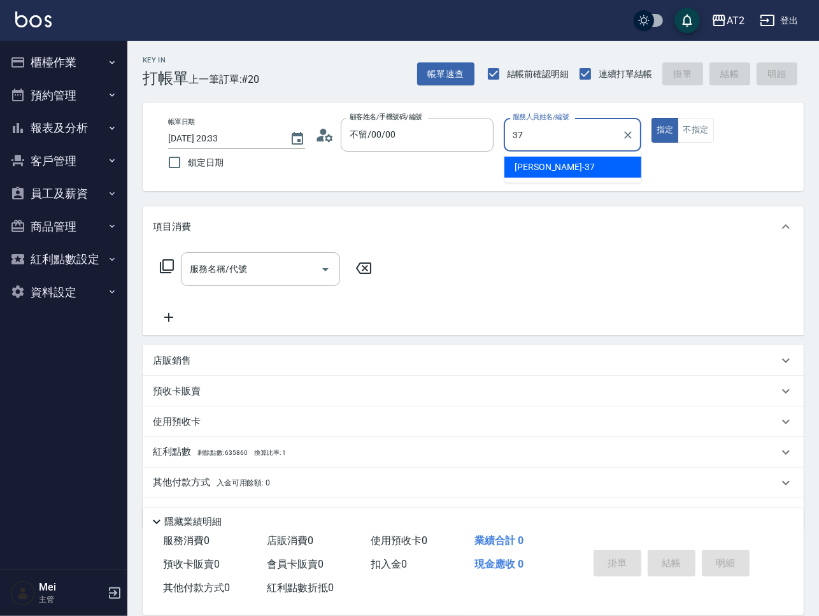
type input "[PERSON_NAME]-37"
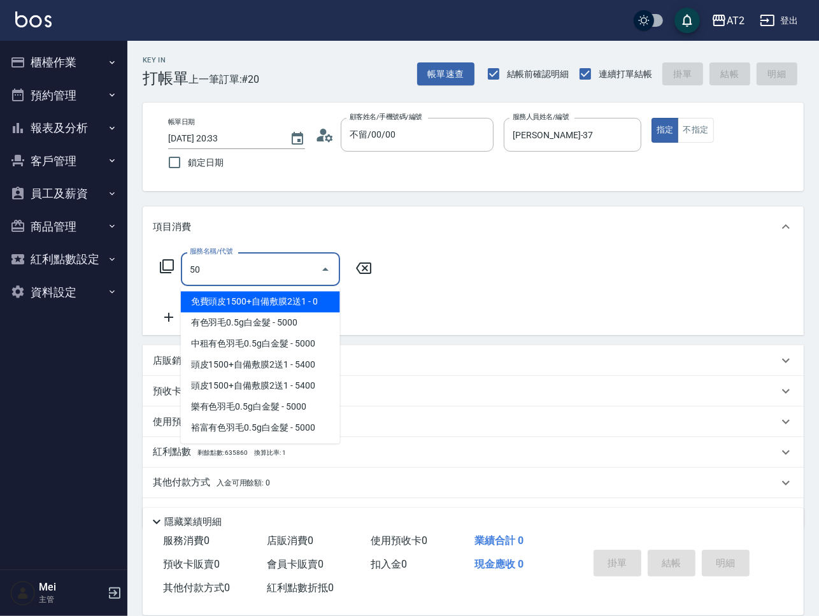
type input "501"
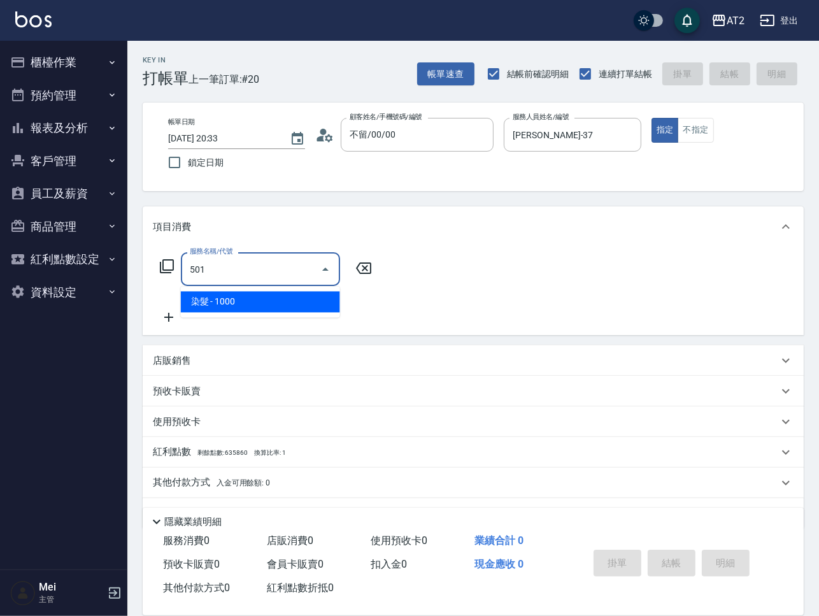
type input "100"
type input "染髮(501)"
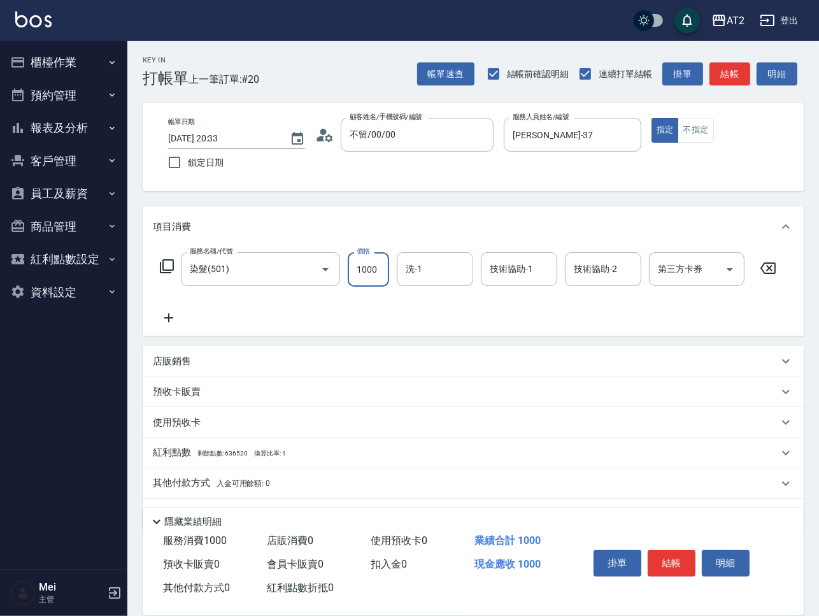
type input "0"
type input "14"
type input "10"
type input "149"
type input "140"
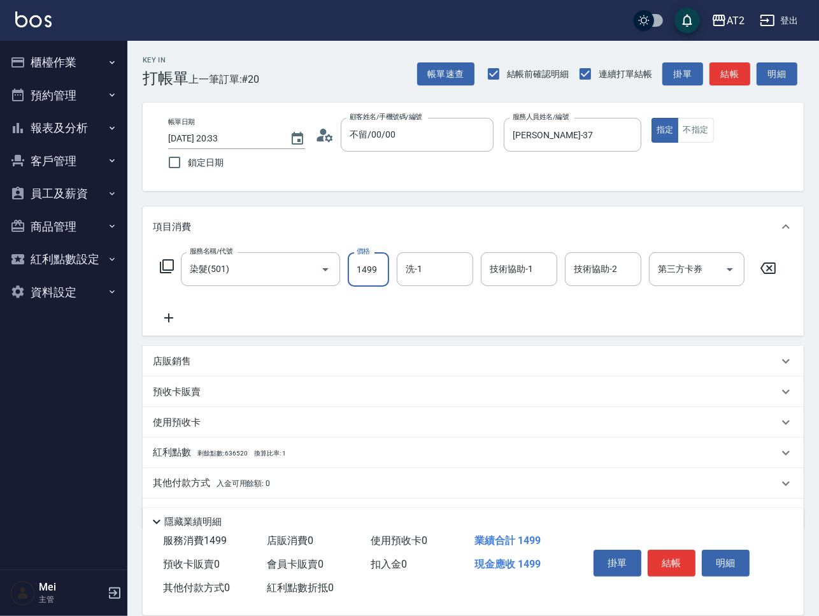
type input "1499"
type input "[PERSON_NAME]-46"
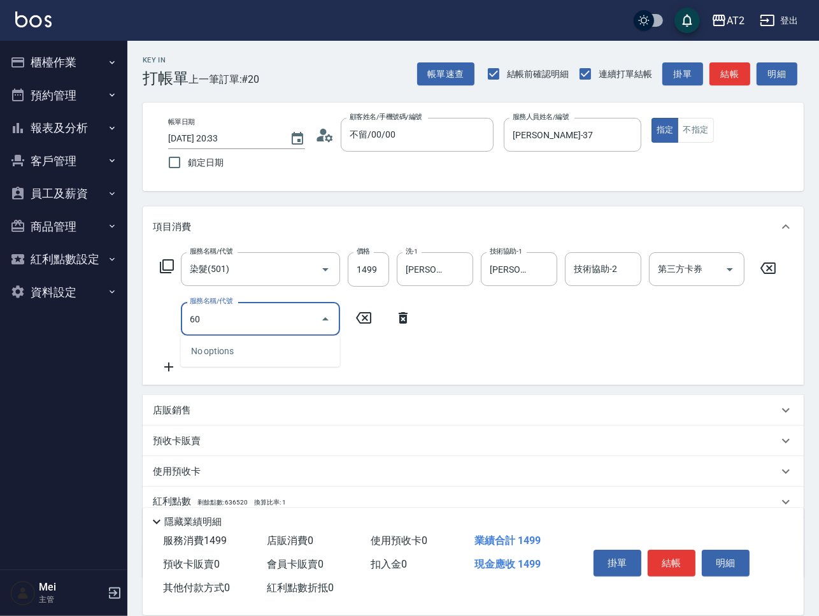
type input "601"
type input "240"
type input "自備護髮(601)"
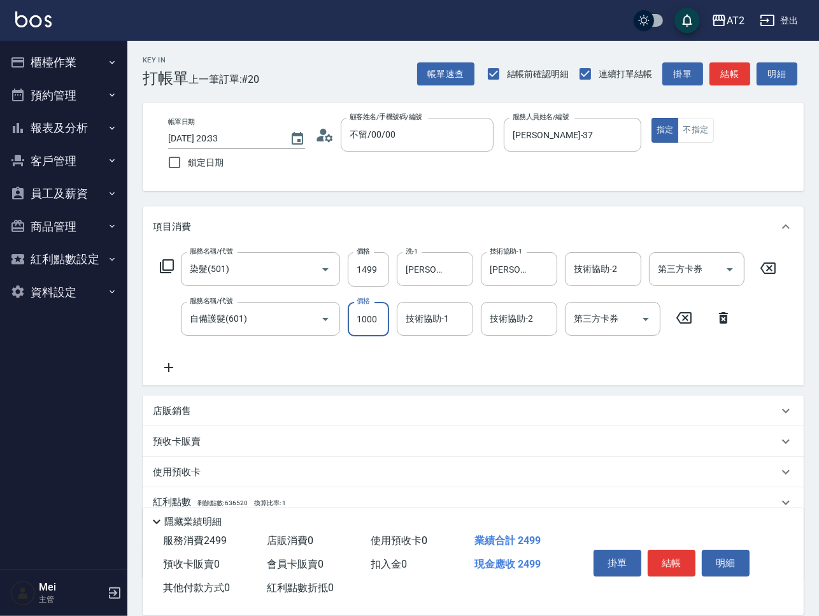
type input "150"
type input "27"
type input "170"
type input "270"
type input "410"
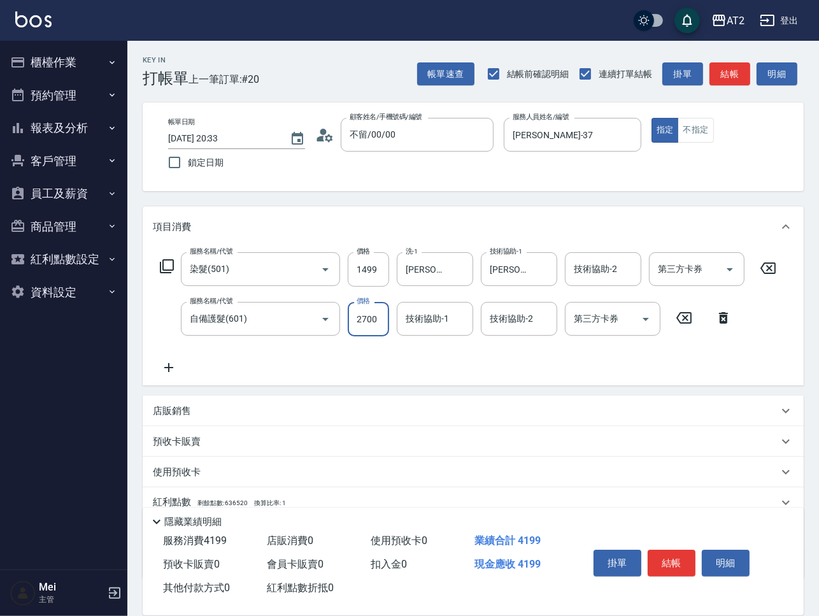
type input "2700"
type input "[PERSON_NAME]-46"
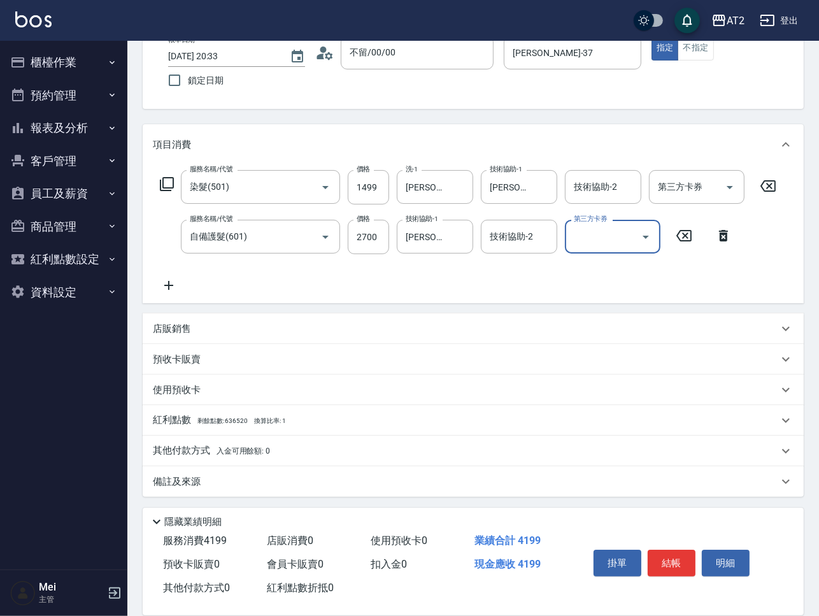
scroll to position [83, 0]
click at [394, 321] on div "店販銷售" at bounding box center [465, 327] width 625 height 13
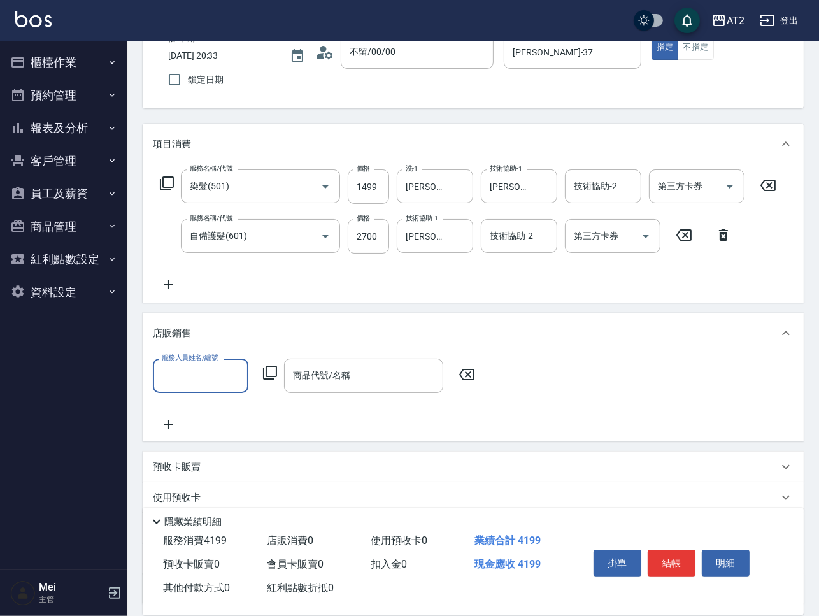
scroll to position [0, 0]
type input "[PERSON_NAME]-37"
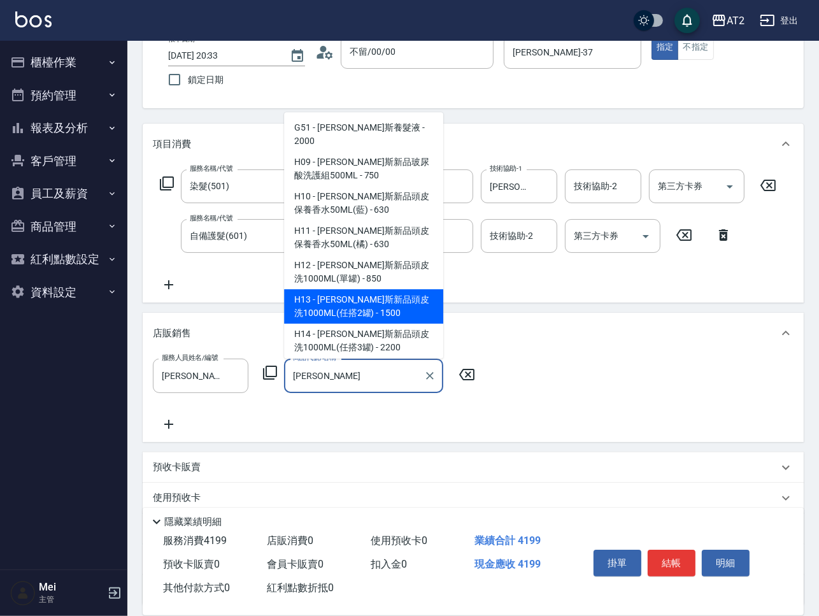
type input "[PERSON_NAME]"
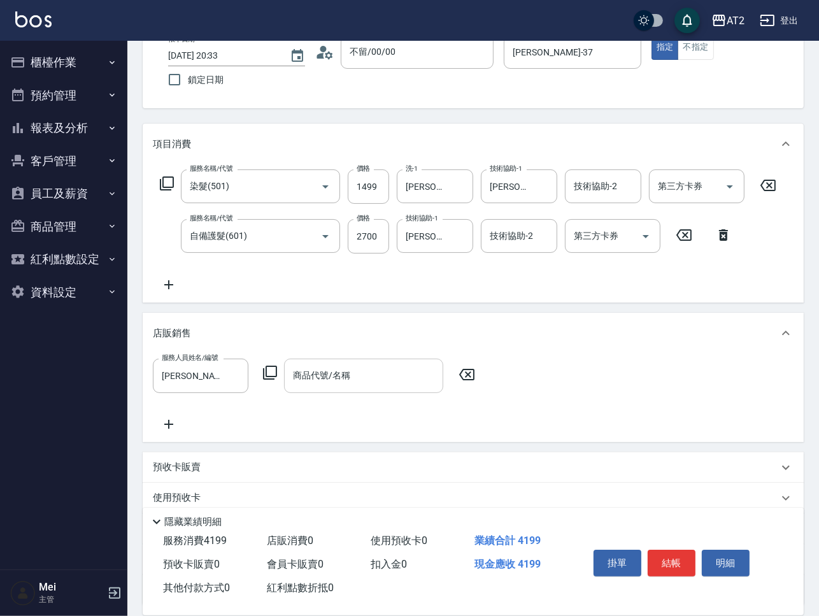
click at [350, 376] on input "商品代號/名稱" at bounding box center [364, 375] width 148 height 22
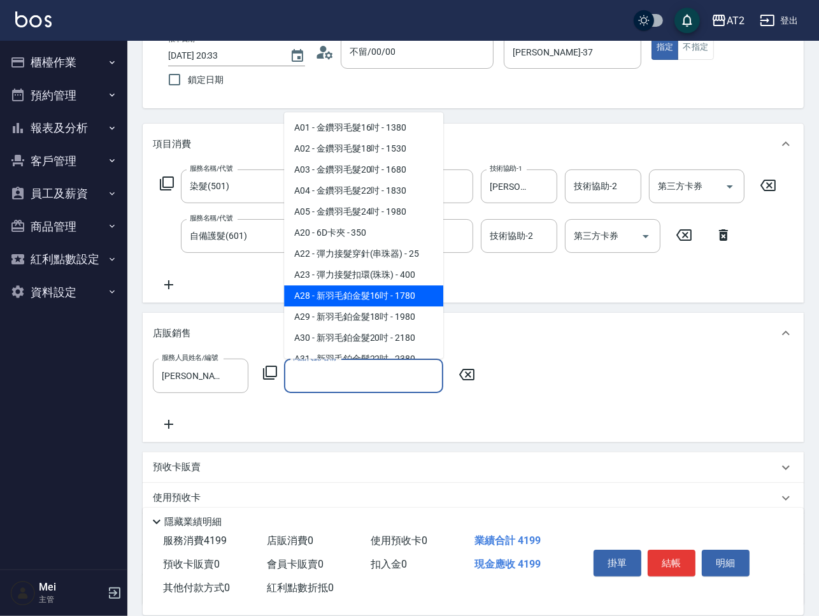
click at [242, 261] on div "服務名稱/代號 染髮(501) 服務名稱/代號 價格 1499 價格 洗-1 [PERSON_NAME]-46 洗-1 技術協助-1 [PERSON_NAME…" at bounding box center [468, 230] width 631 height 123
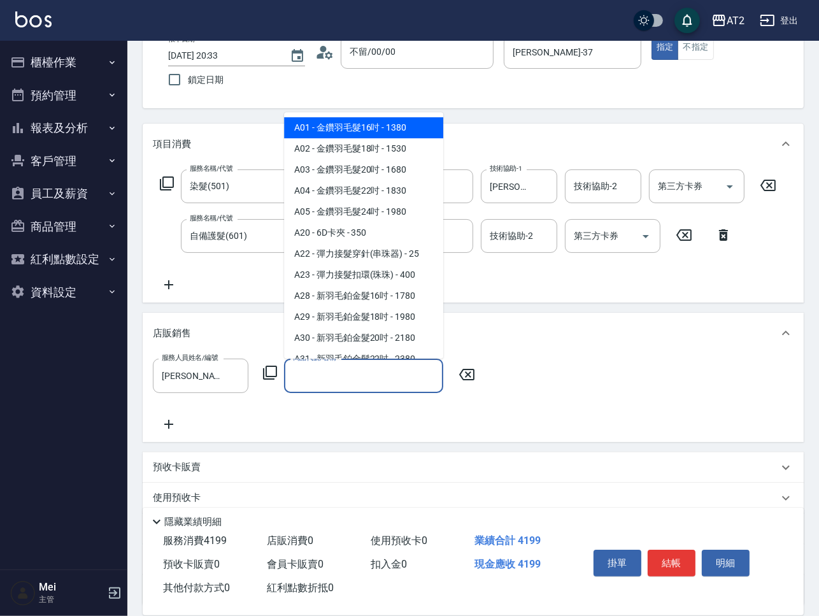
click at [378, 380] on input "商品代號/名稱" at bounding box center [364, 375] width 148 height 22
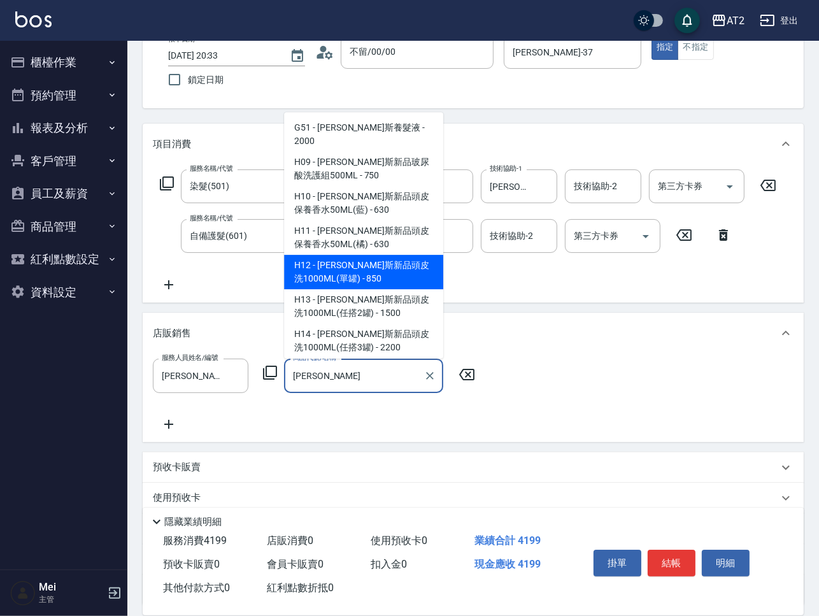
click at [409, 260] on span "H12 - [PERSON_NAME]斯新品頭皮洗1000ML(單罐) - 850" at bounding box center [363, 272] width 159 height 34
type input "[PERSON_NAME]斯新品頭皮洗1000ML(單罐)"
type input "500"
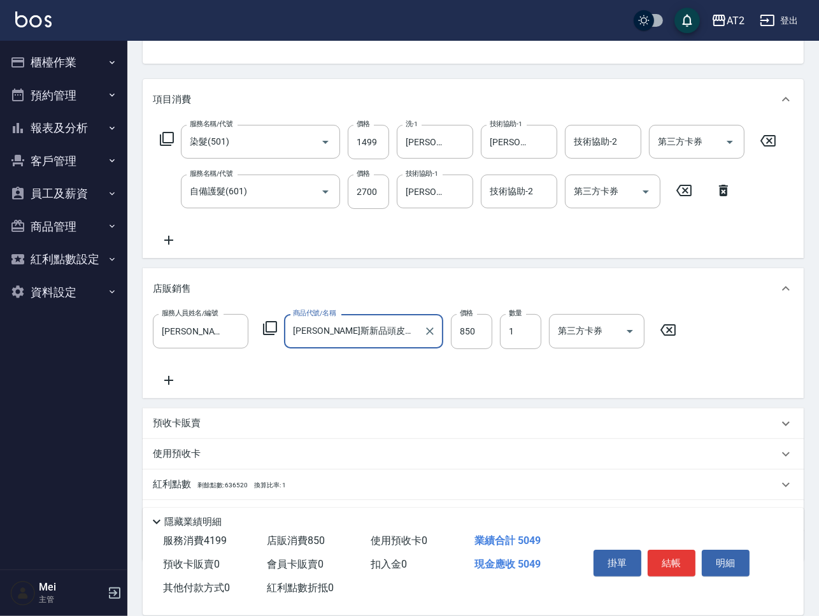
scroll to position [33, 0]
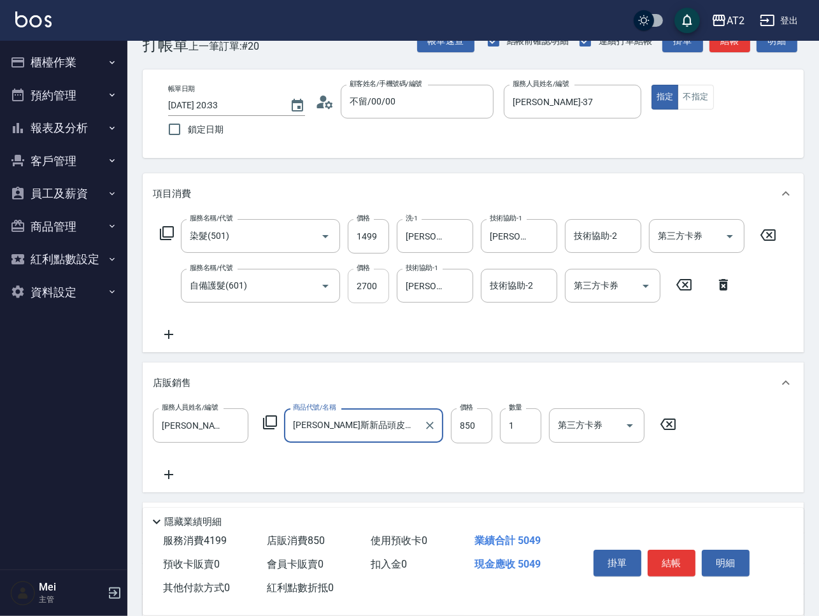
type input "[PERSON_NAME]斯新品頭皮洗1000ML(單罐)"
click at [378, 275] on input "2700" at bounding box center [368, 286] width 41 height 34
type input "230"
type input "26"
type input "260"
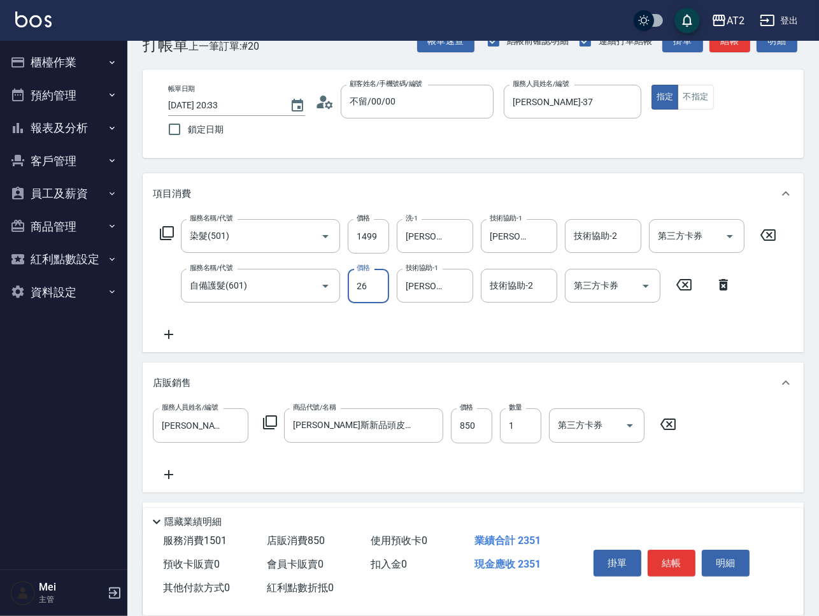
type input "260"
type input "490"
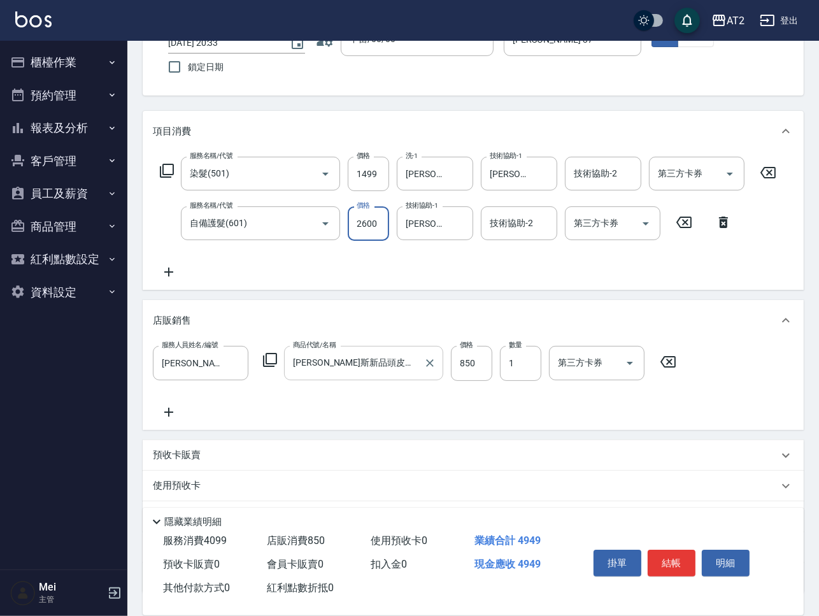
scroll to position [192, 0]
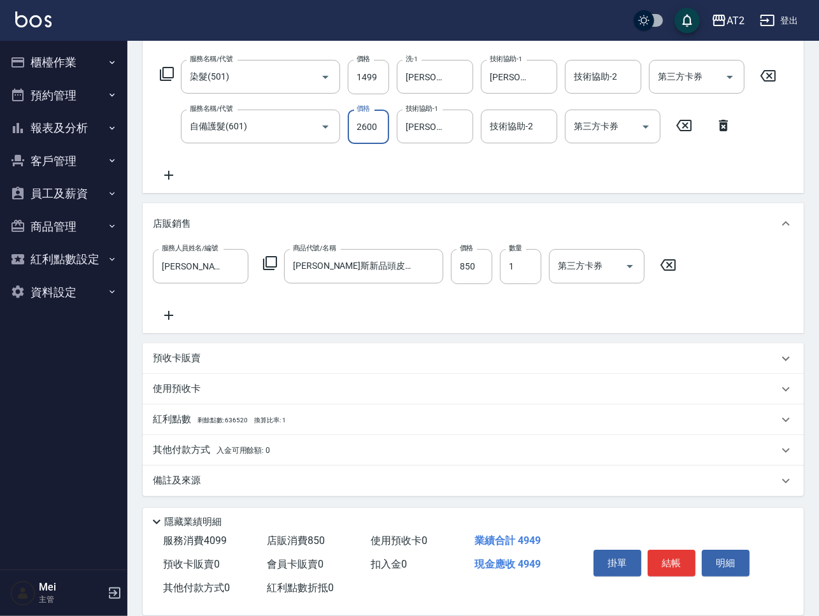
type input "2600"
click at [290, 413] on div "紅利點數 剩餘點數: 636520 換算比率: 1" at bounding box center [465, 420] width 625 height 14
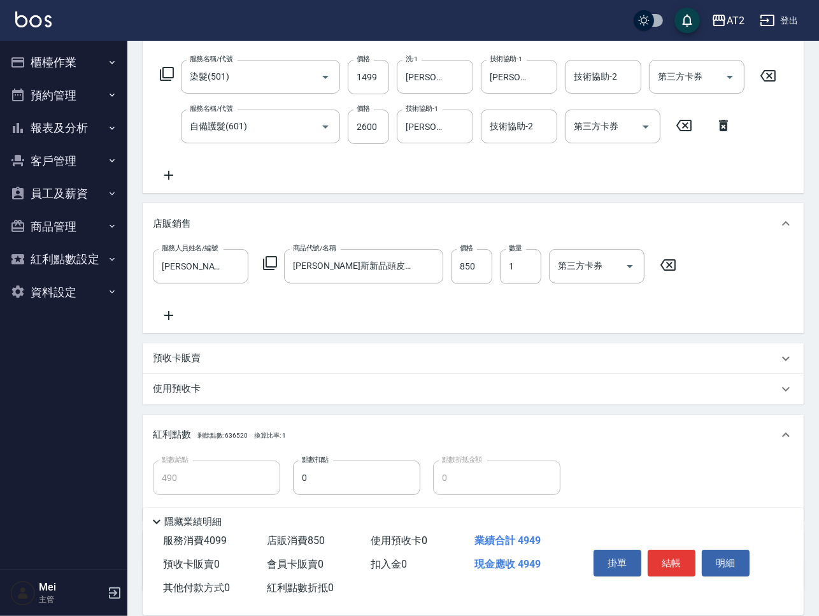
click at [276, 437] on span "換算比率: 1" at bounding box center [270, 435] width 32 height 7
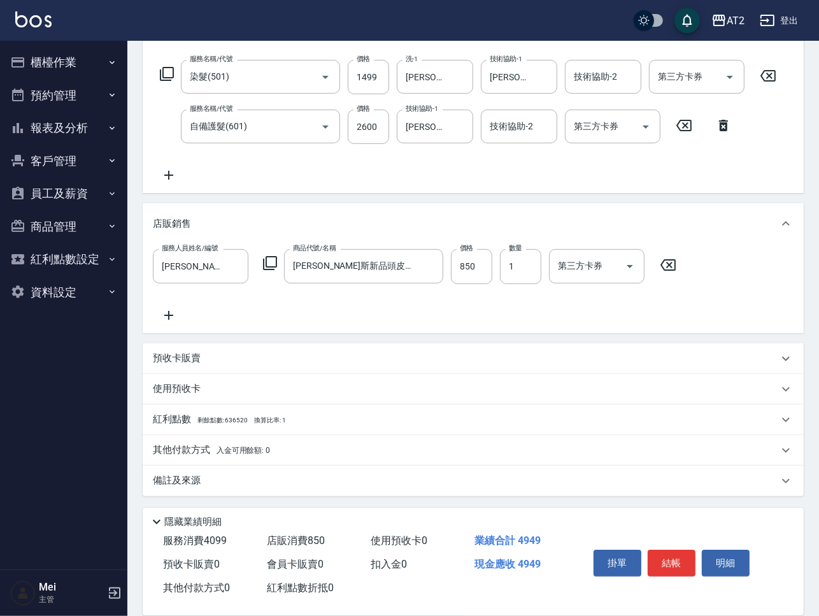
click at [252, 444] on p "其他付款方式 入金可用餘額: 0" at bounding box center [211, 450] width 117 height 14
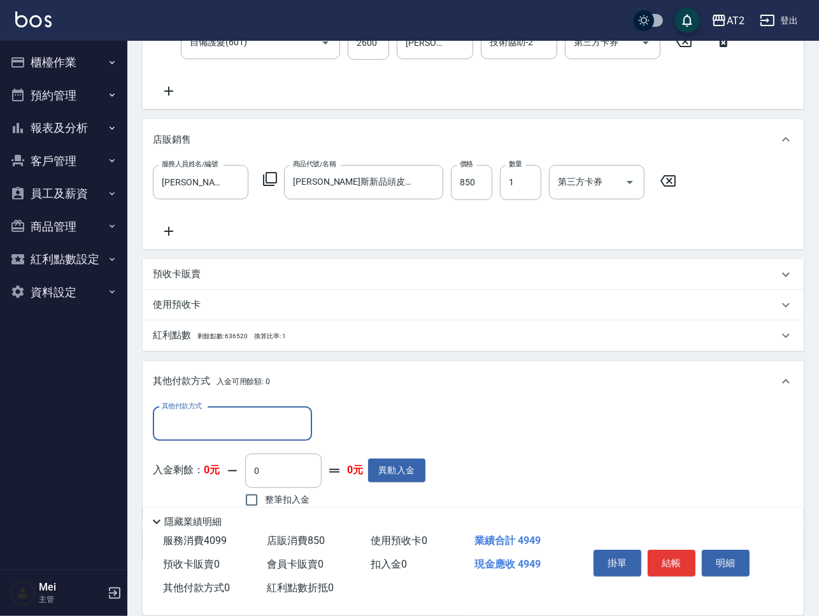
scroll to position [341, 0]
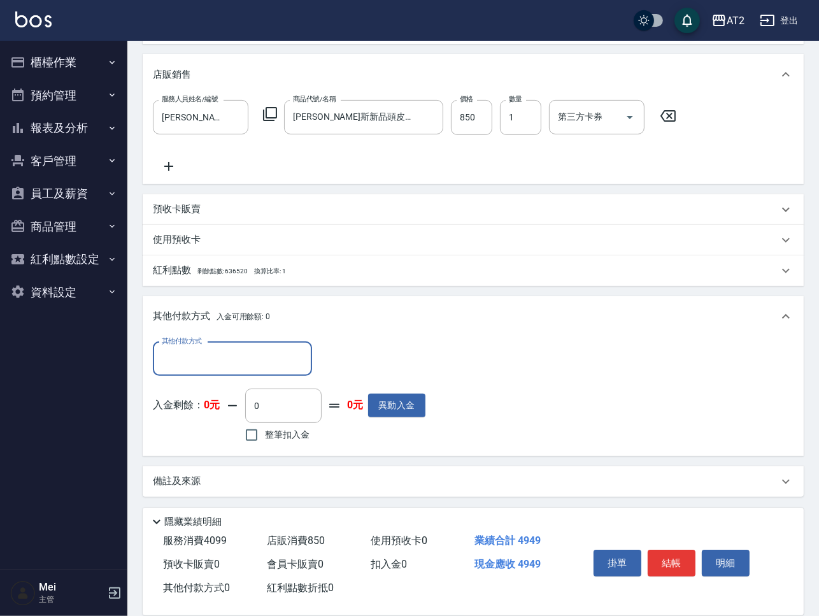
click at [260, 359] on input "其他付款方式" at bounding box center [233, 359] width 148 height 22
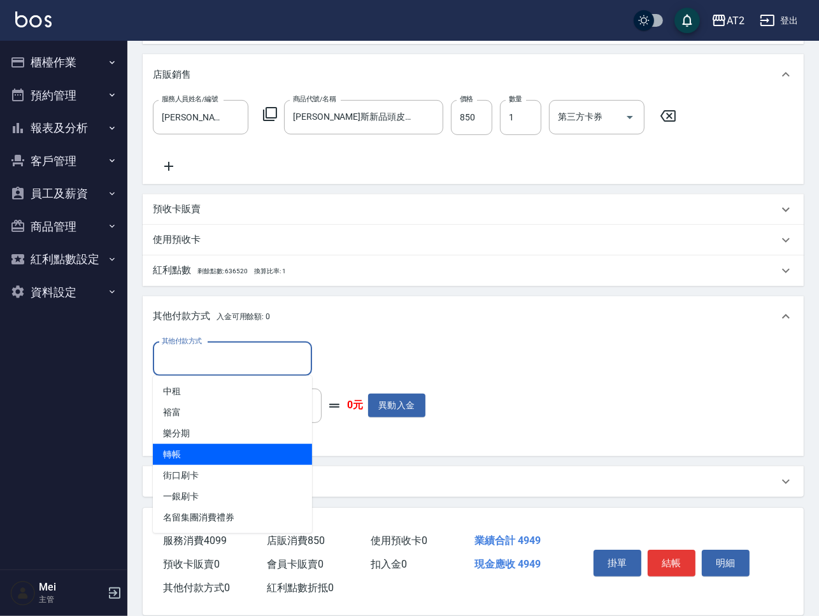
click at [232, 458] on span "轉帳" at bounding box center [232, 454] width 159 height 21
type input "轉帳"
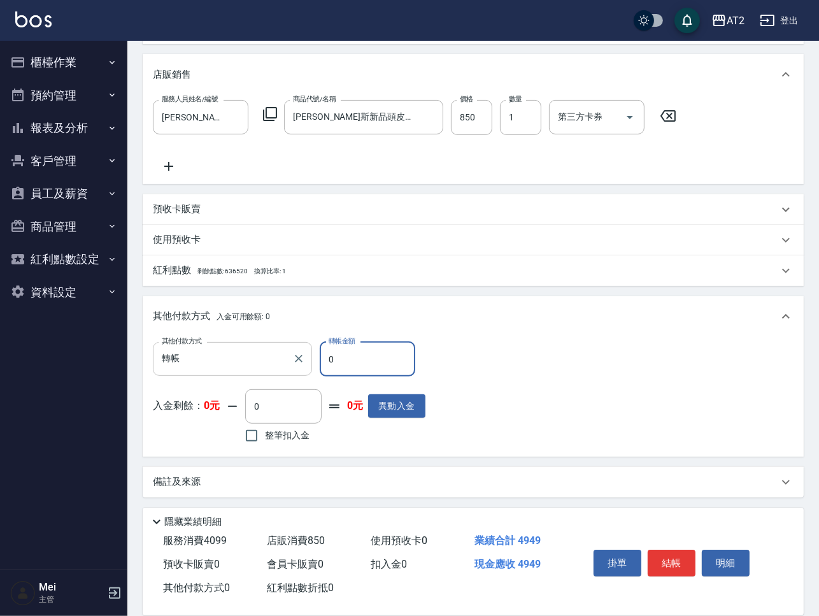
drag, startPoint x: 345, startPoint y: 349, endPoint x: 283, endPoint y: 358, distance: 62.4
click at [283, 358] on div "其他付款方式 轉帳 其他付款方式 轉帳金額 0 轉帳金額" at bounding box center [289, 359] width 272 height 34
type input "49"
type input "440"
type input "4949"
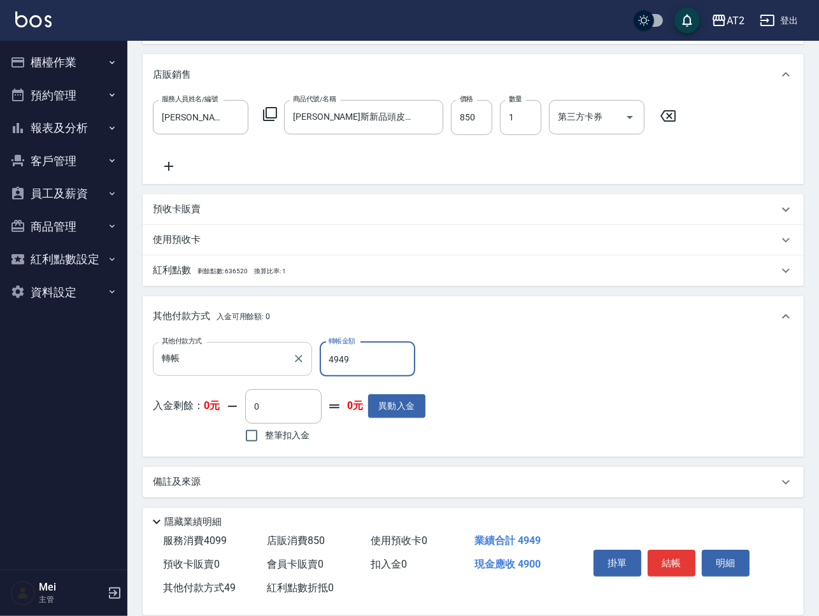
type input "0"
type input "[DATE] 20:36"
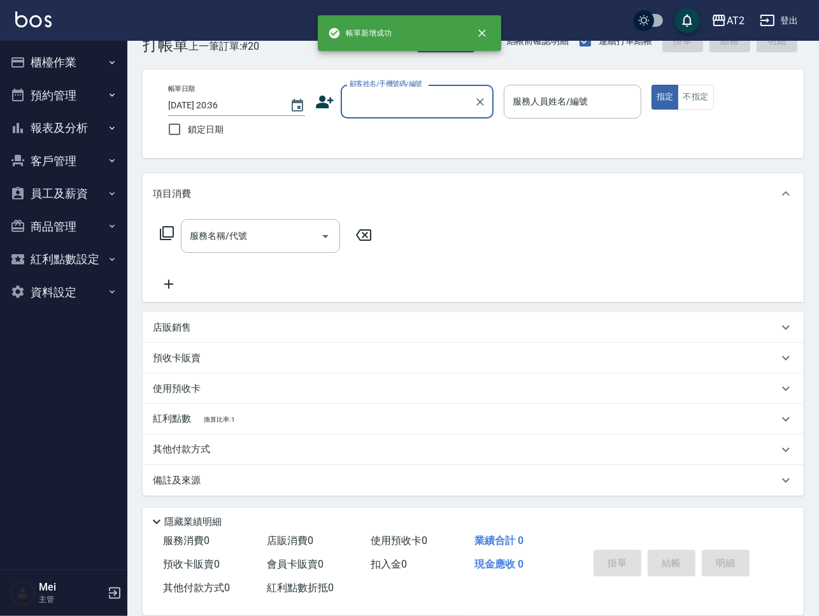
scroll to position [0, 0]
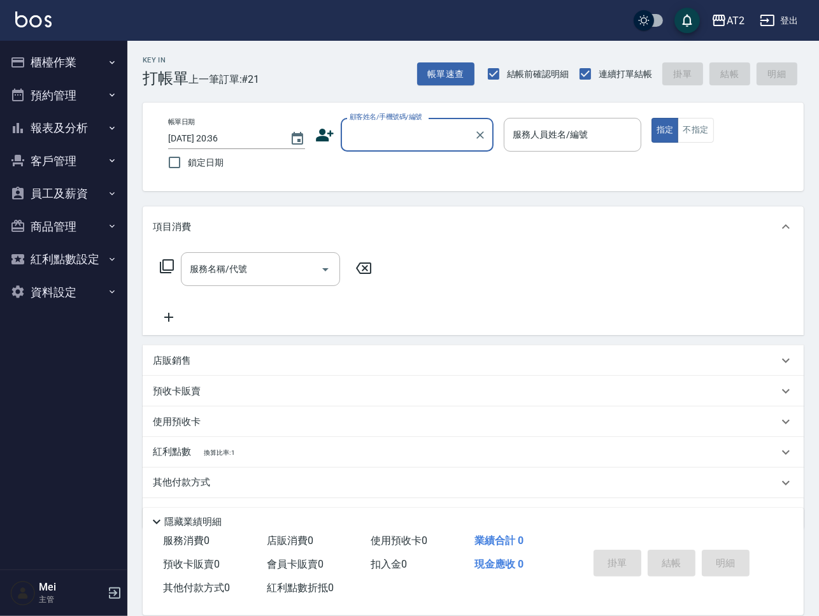
click at [414, 132] on input "顧客姓名/手機號碼/編號" at bounding box center [407, 135] width 122 height 22
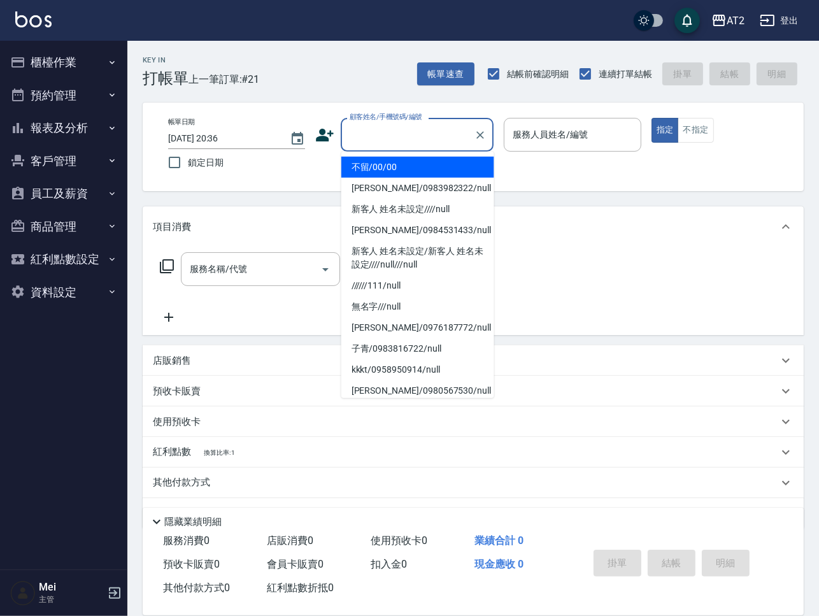
click at [400, 170] on li "不留/00/00" at bounding box center [417, 167] width 153 height 21
type input "不留/00/00"
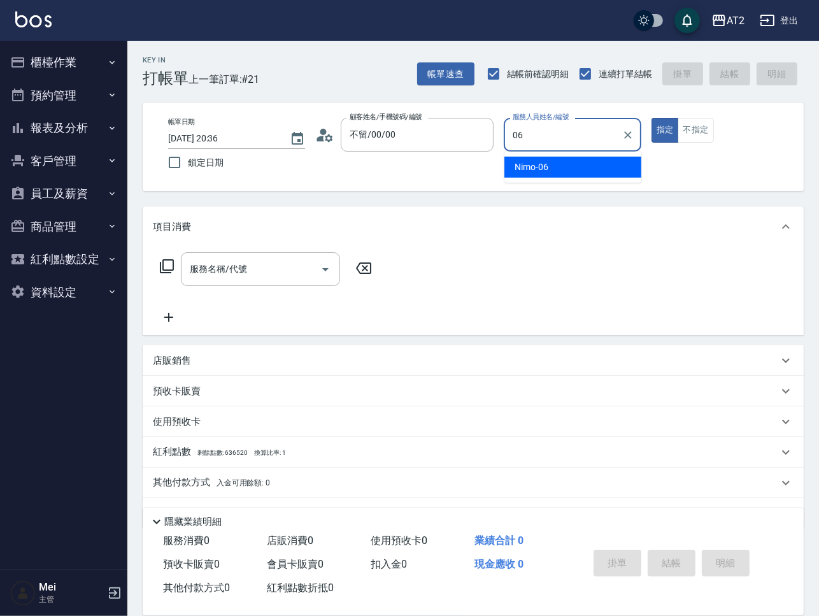
type input "Nimo-06"
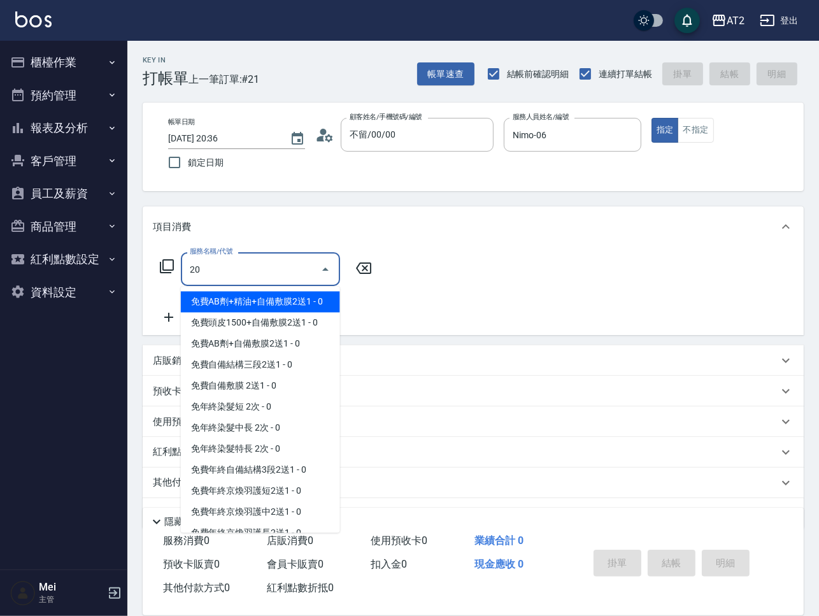
type input "201"
type input "20"
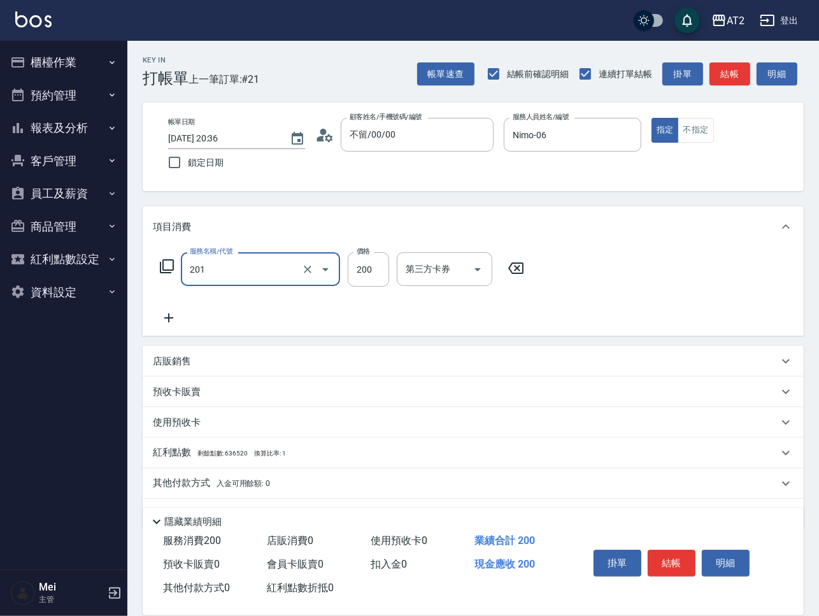
type input "洗髮(201)"
type input "0"
type input "30"
type input "300"
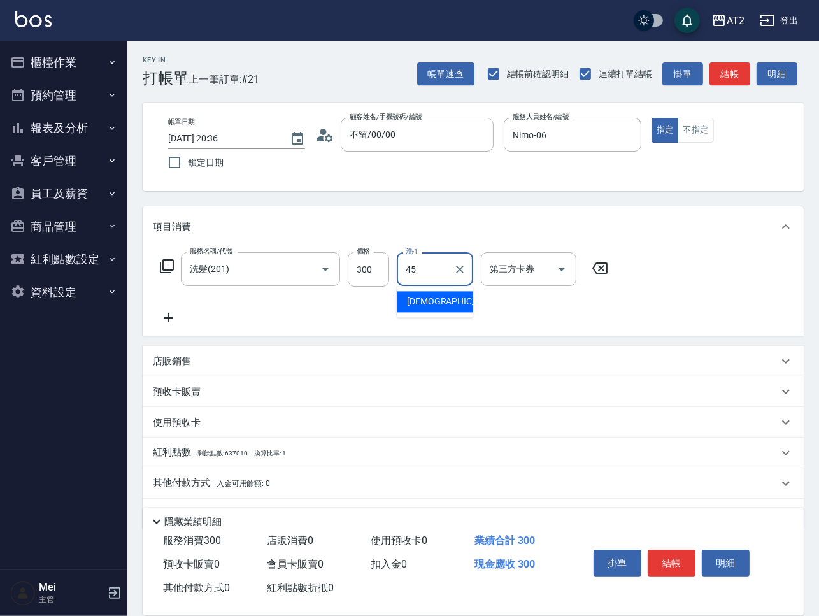
type input "[DEMOGRAPHIC_DATA]-45"
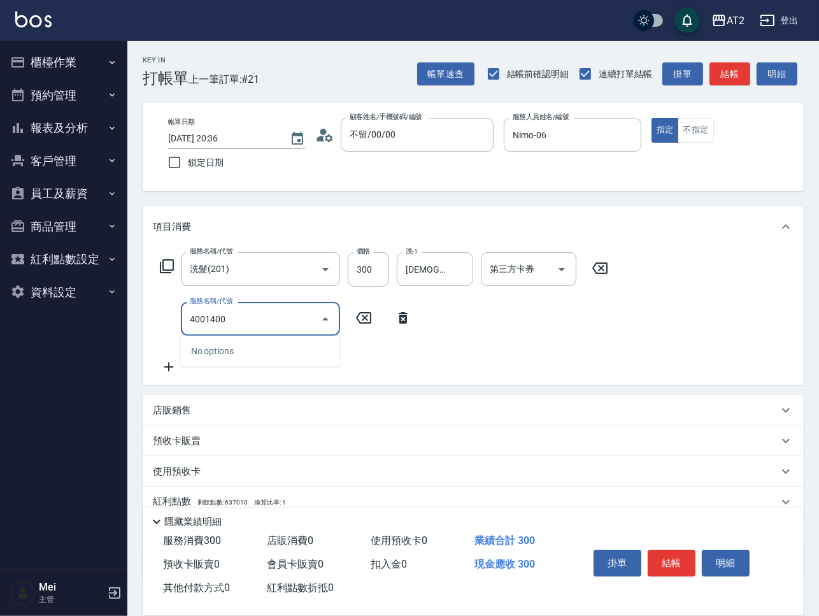
type input "4001400"
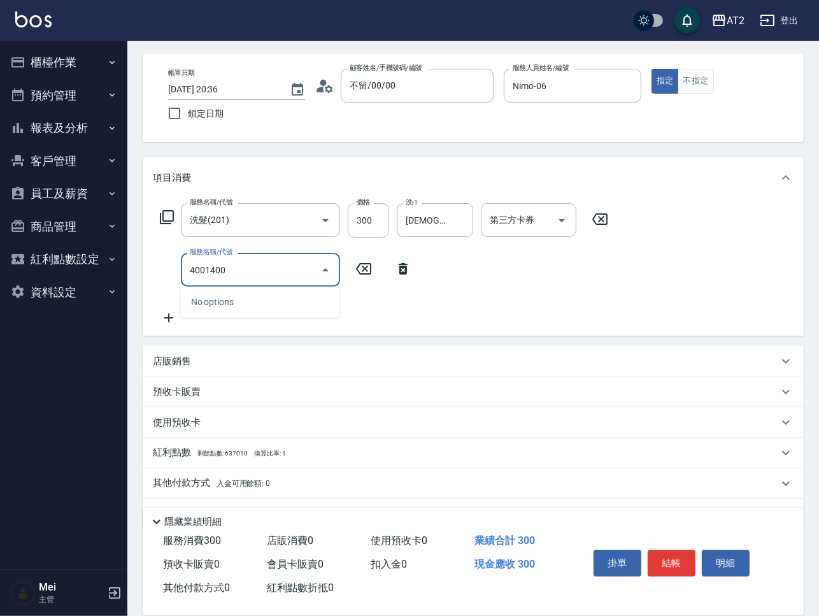
scroll to position [82, 0]
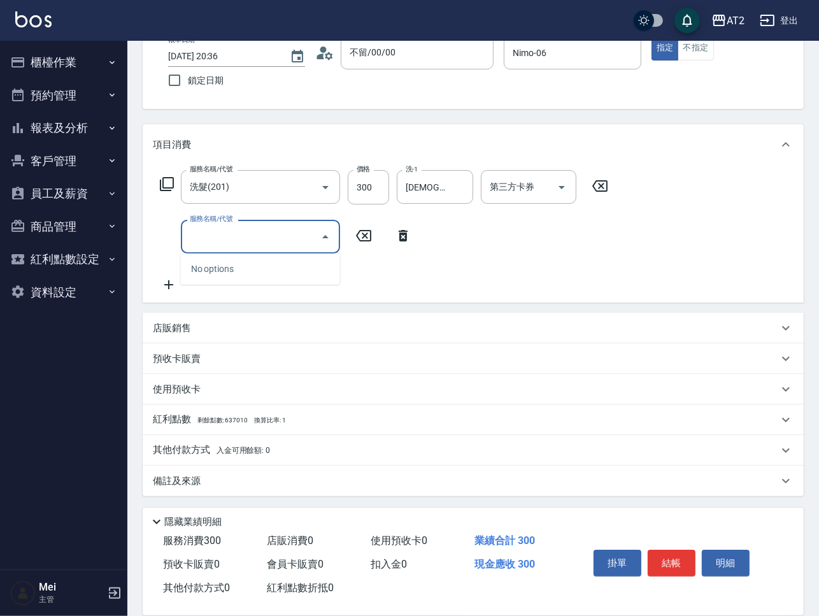
drag, startPoint x: 445, startPoint y: 331, endPoint x: 430, endPoint y: 330, distance: 14.7
click at [444, 331] on div "店販銷售" at bounding box center [465, 327] width 625 height 13
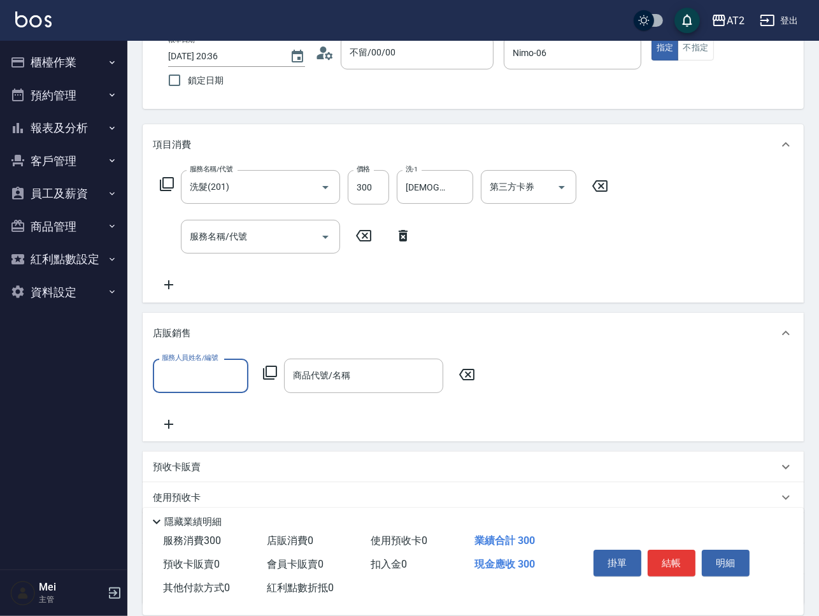
scroll to position [0, 0]
type input "Nimo-06"
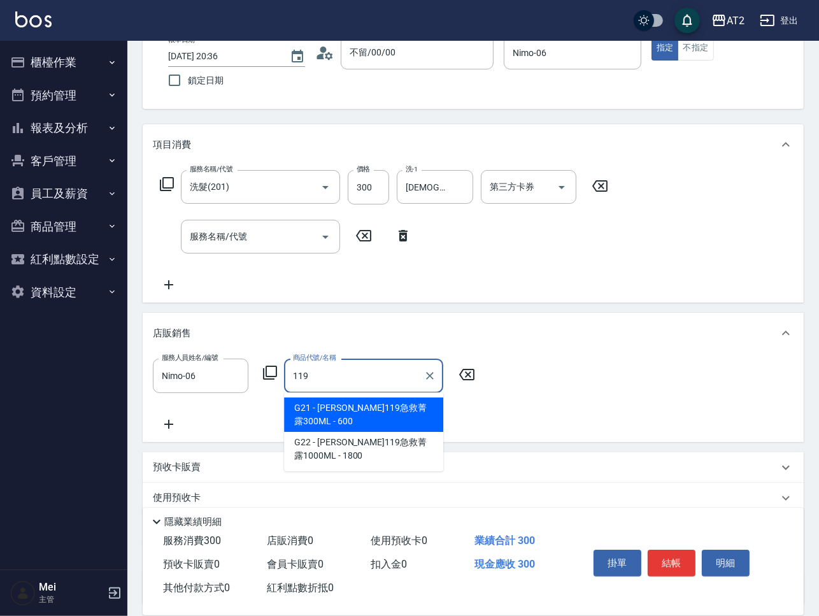
type input "里歐119急救菁露300ML"
type input "90"
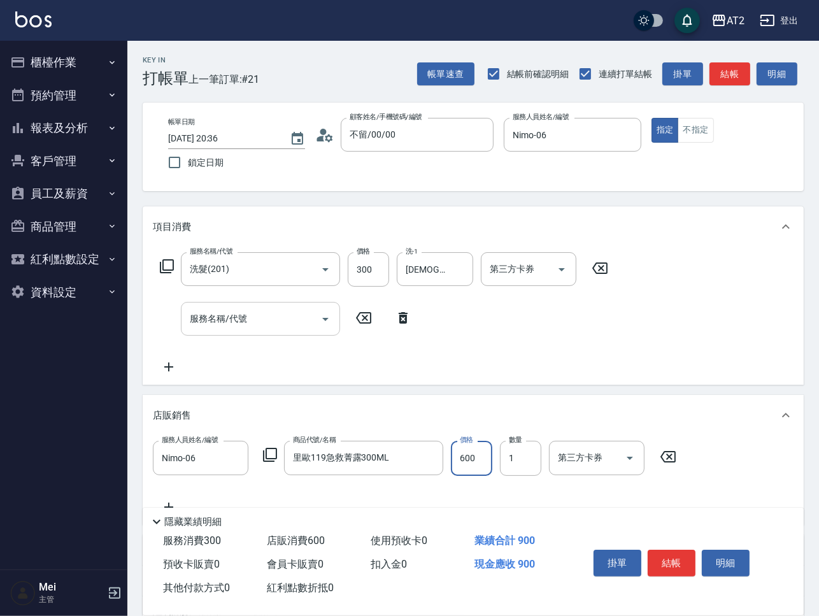
click at [250, 306] on div "服務名稱/代號" at bounding box center [260, 319] width 159 height 34
type input "401"
type input "110"
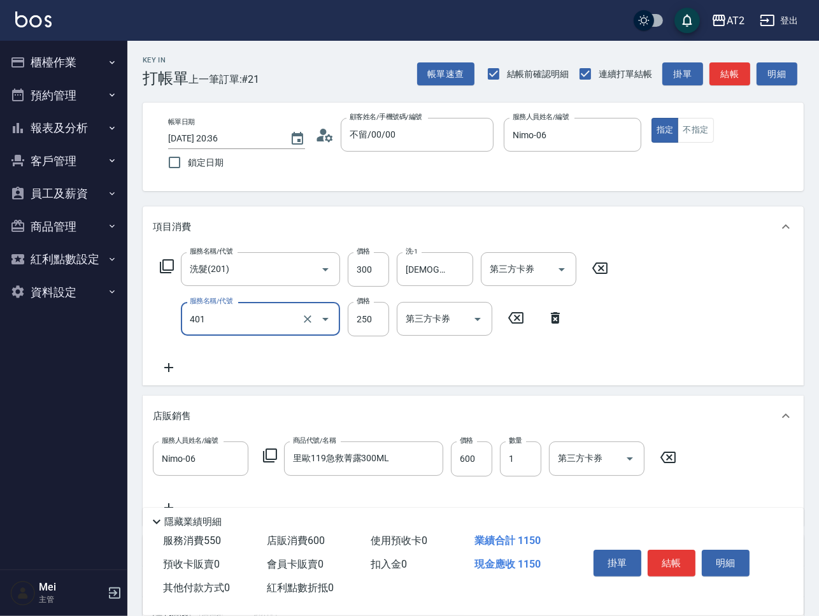
type input "剪髮(401)"
type input "90"
type input "40"
type input "130"
type input "400"
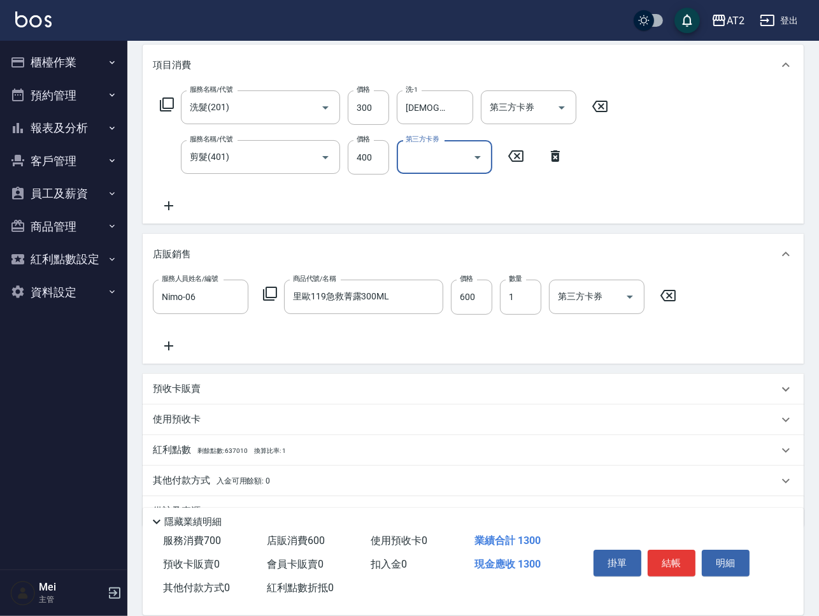
scroll to position [192, 0]
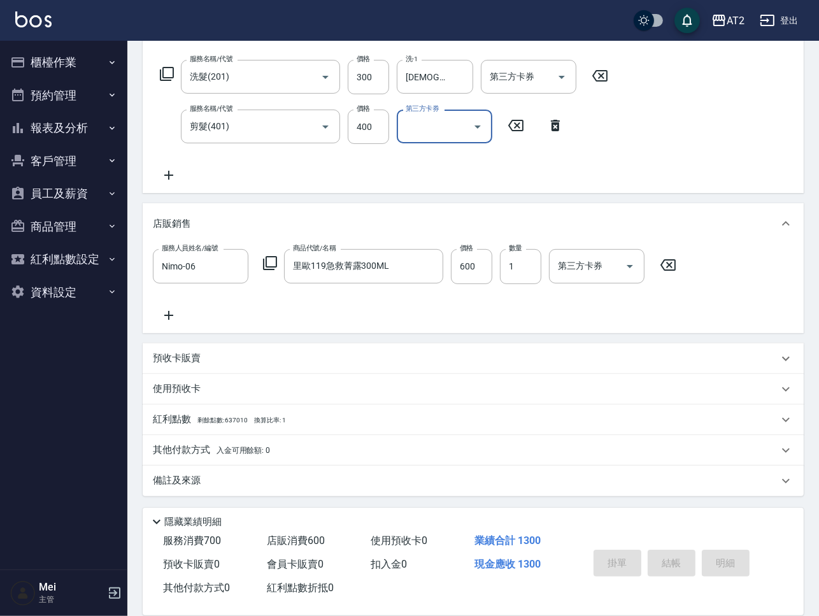
type input "0"
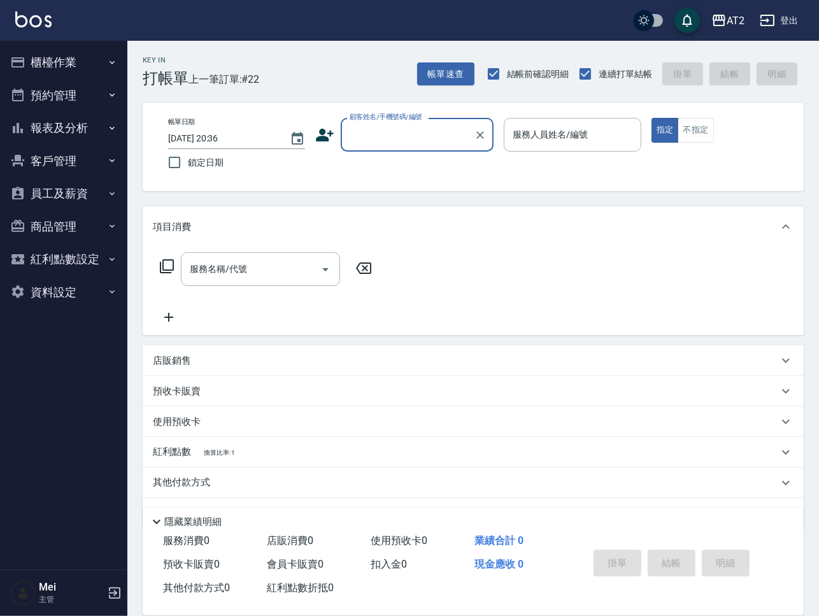
click at [395, 113] on label "顧客姓名/手機號碼/編號" at bounding box center [386, 117] width 73 height 10
click at [395, 124] on input "顧客姓名/手機號碼/編號" at bounding box center [407, 135] width 122 height 22
click at [396, 145] on input "顧客姓名/手機號碼/編號" at bounding box center [407, 135] width 122 height 22
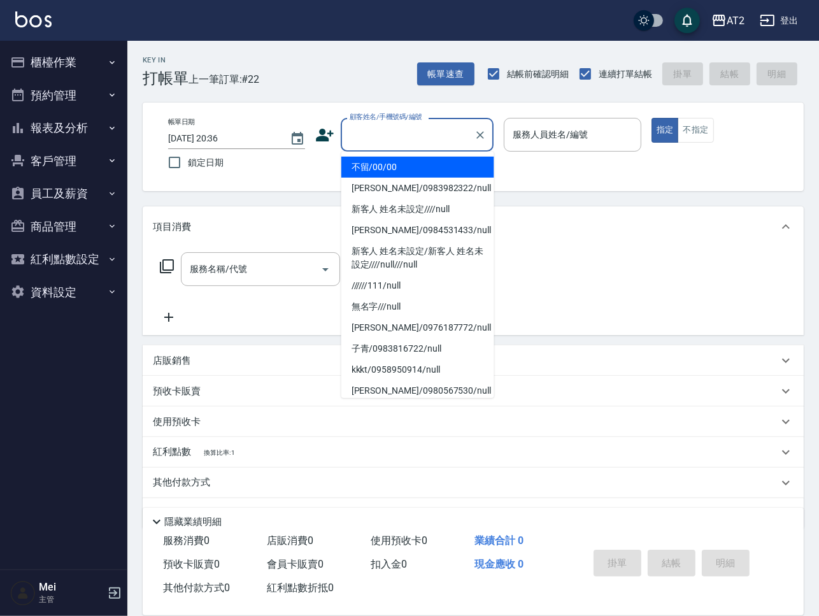
drag, startPoint x: 396, startPoint y: 150, endPoint x: 394, endPoint y: 166, distance: 15.4
click at [394, 166] on li "不留/00/00" at bounding box center [417, 167] width 153 height 21
type input "不留/00/00"
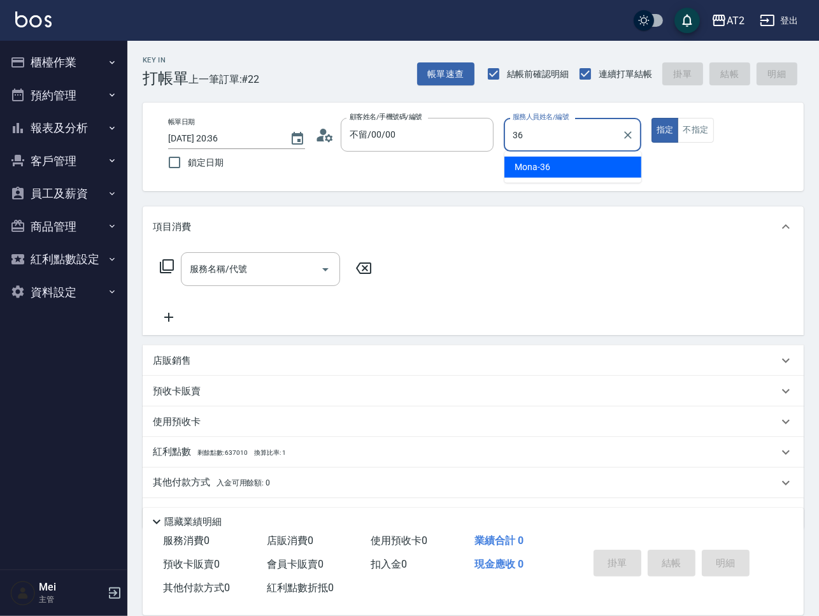
type input "Mona-36"
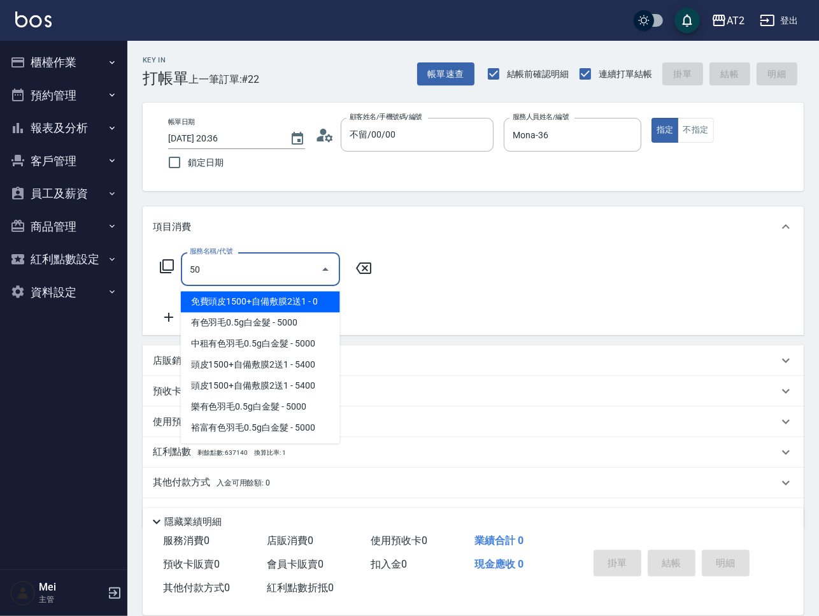
type input "501"
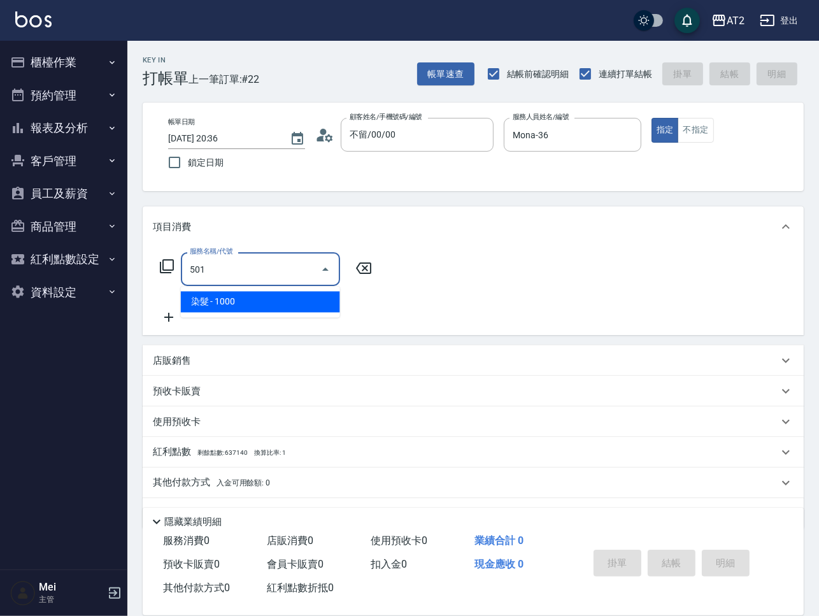
type input "100"
type input "染髮(501)"
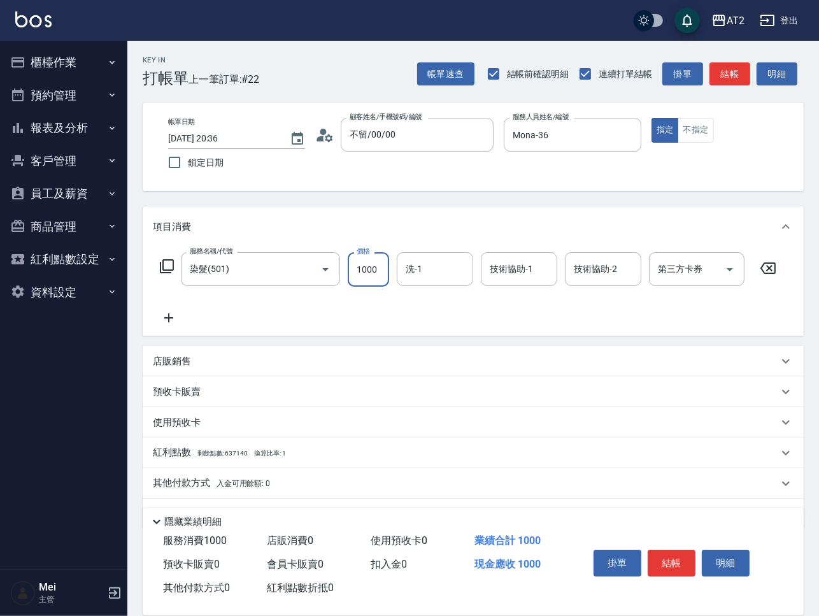
type input "1"
type input "0"
type input "14"
type input "10"
type input "149"
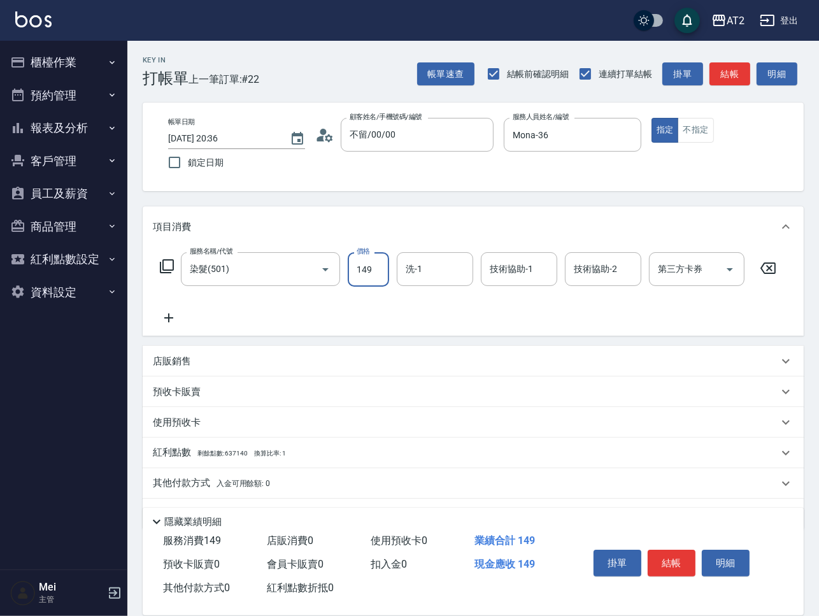
type input "140"
type input "1499"
type input "Penny-35"
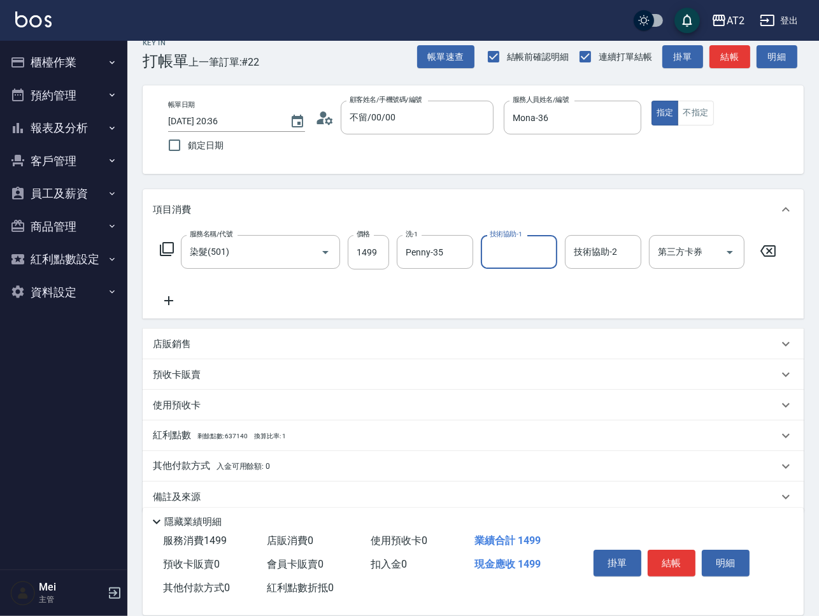
scroll to position [33, 0]
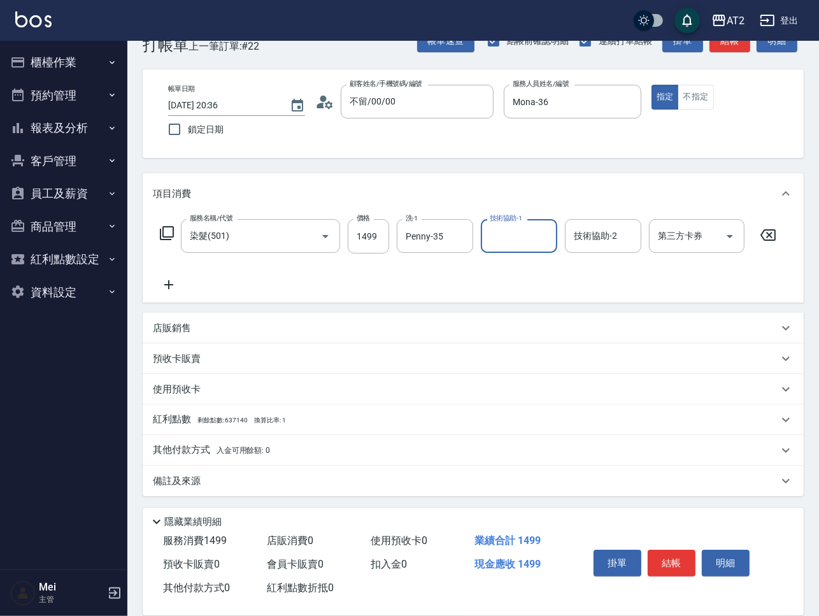
click at [269, 448] on span "入金可用餘額: 0" at bounding box center [243, 450] width 54 height 9
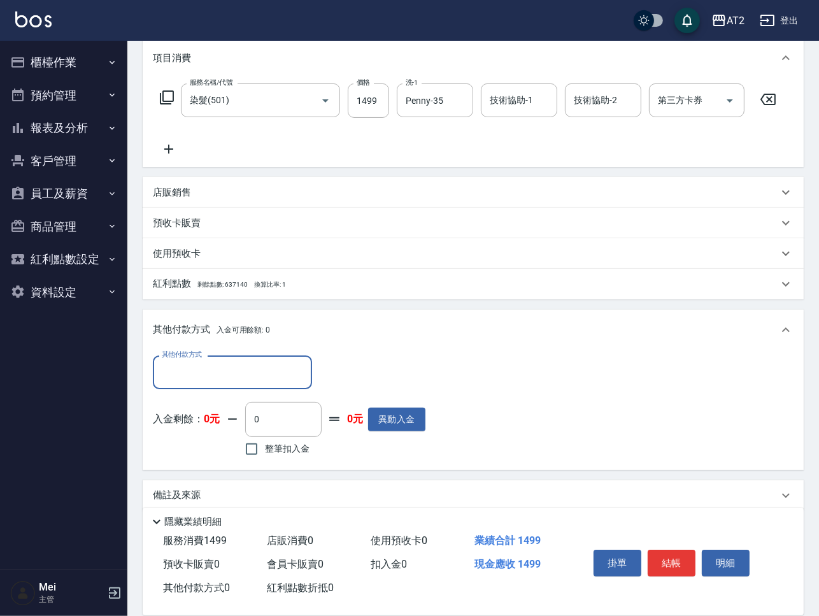
scroll to position [177, 0]
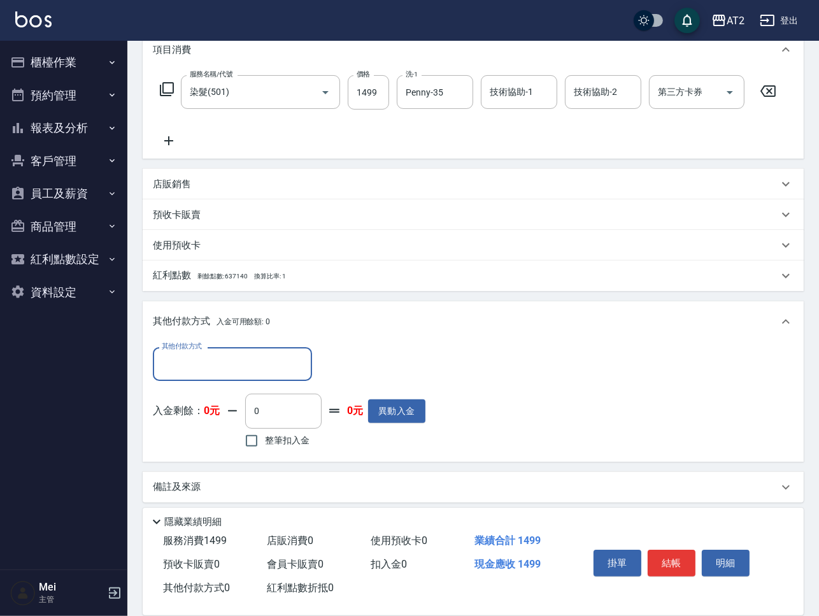
click at [269, 373] on input "其他付款方式" at bounding box center [233, 364] width 148 height 22
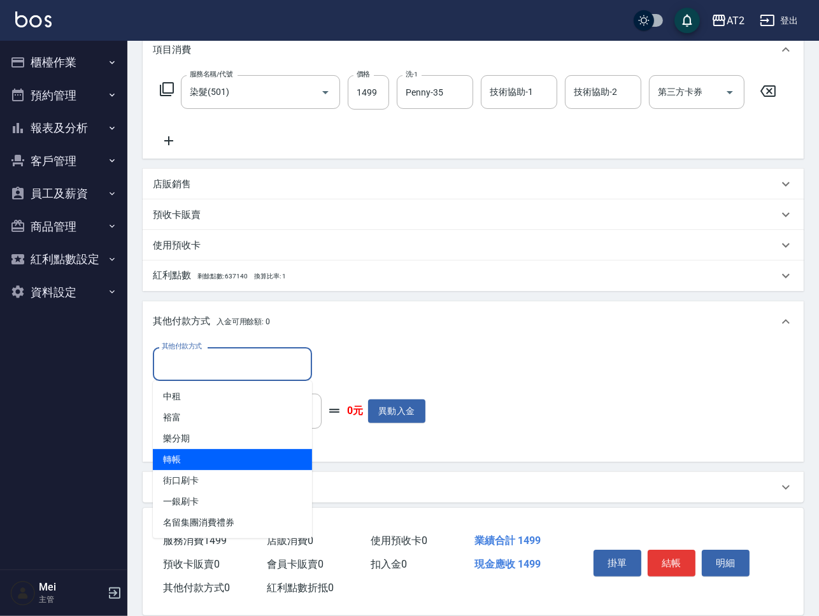
click at [262, 449] on span "轉帳" at bounding box center [232, 459] width 159 height 21
type input "轉帳"
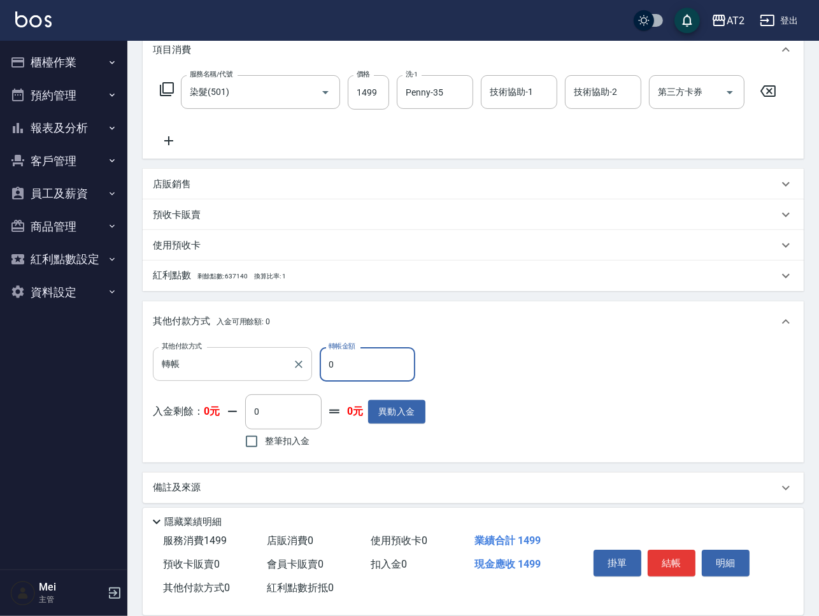
drag, startPoint x: 353, startPoint y: 370, endPoint x: 241, endPoint y: 378, distance: 112.9
click at [261, 369] on div "其他付款方式 轉帳 其他付款方式 轉帳金額 0 轉帳金額" at bounding box center [289, 364] width 272 height 34
type input "149"
type input "0"
type input "1499"
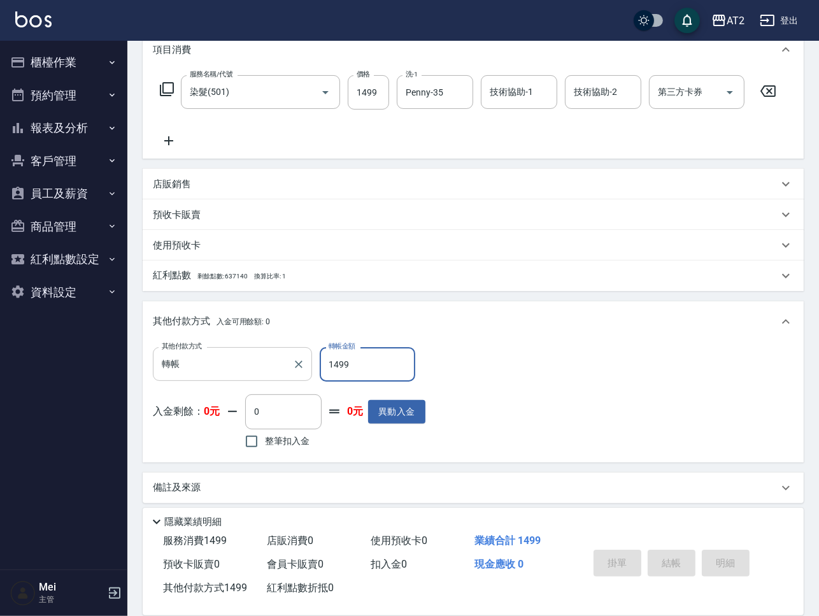
type input "[DATE] 20:37"
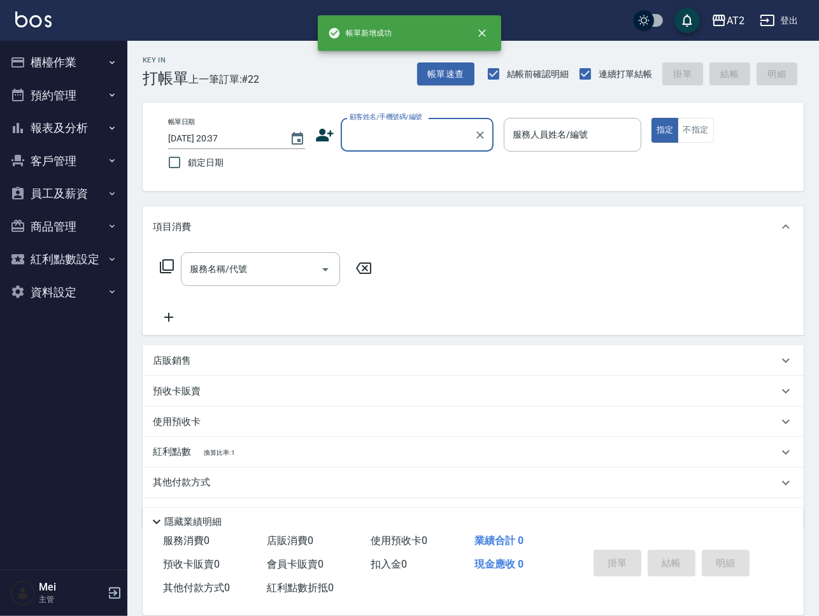
scroll to position [0, 0]
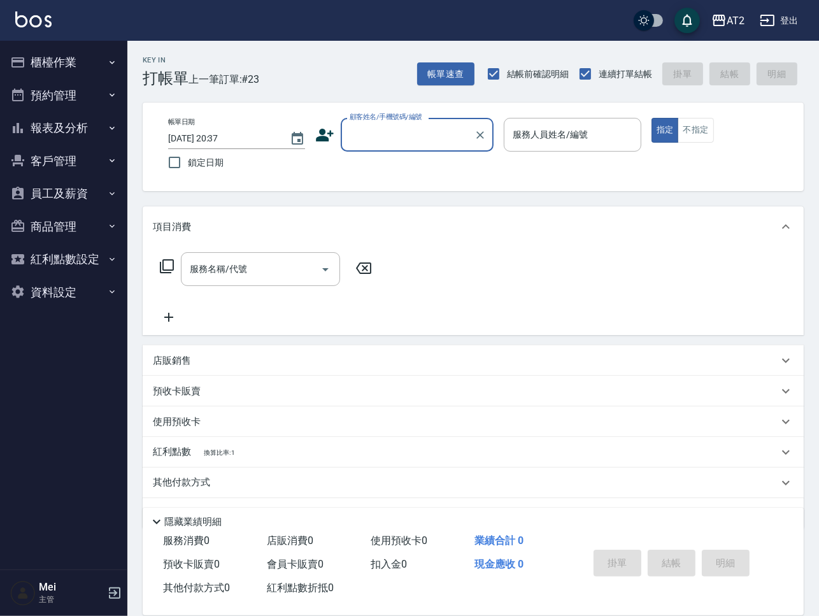
drag, startPoint x: 381, startPoint y: 151, endPoint x: 386, endPoint y: 144, distance: 9.0
click at [381, 150] on div "顧客姓名/手機號碼/編號" at bounding box center [417, 135] width 153 height 34
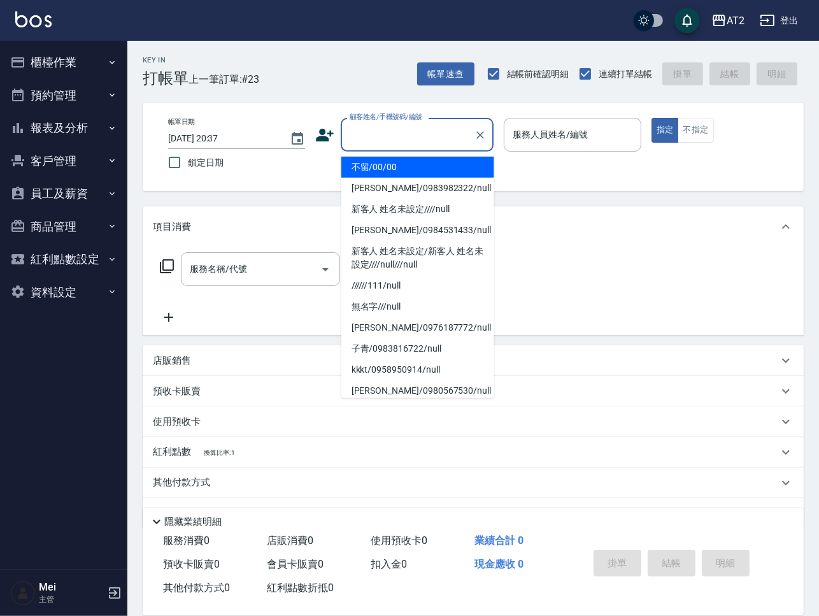
click at [394, 162] on li "不留/00/00" at bounding box center [417, 167] width 153 height 21
type input "不留/00/00"
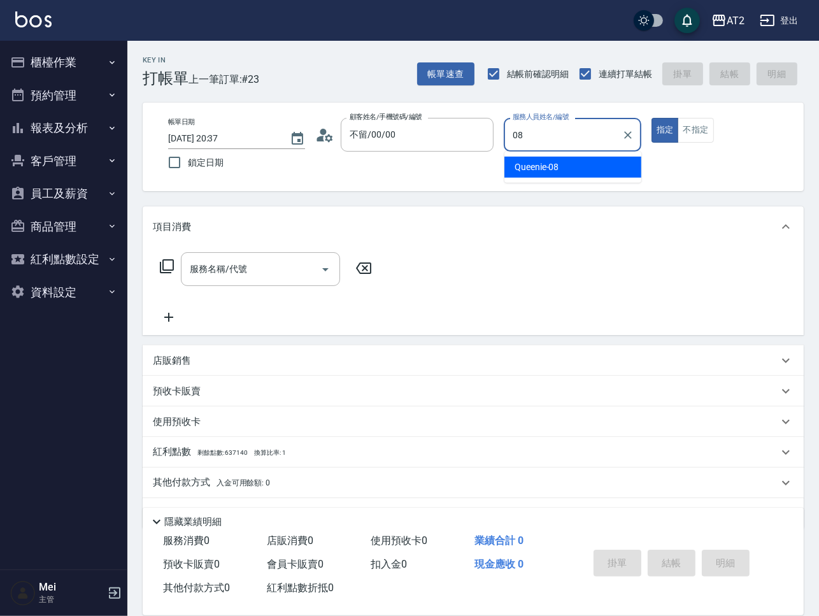
type input "Queenie-08"
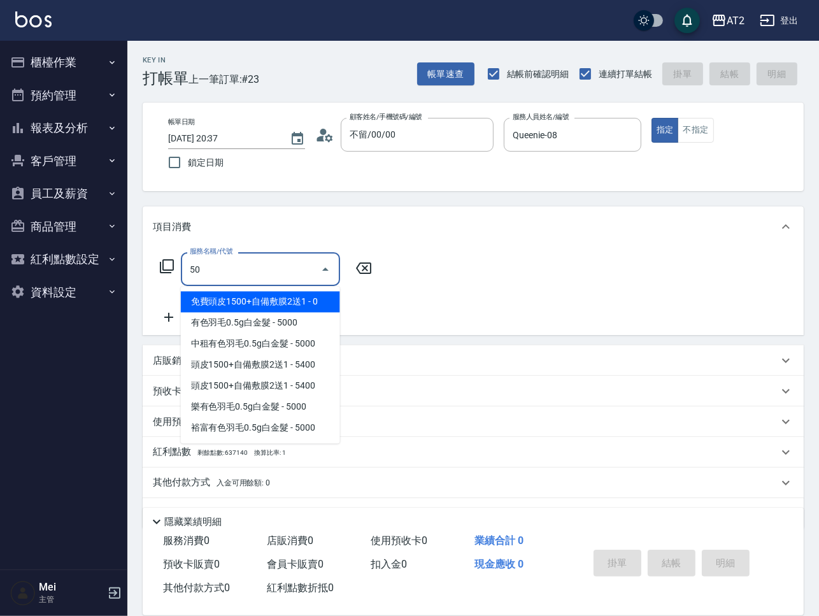
type input "501"
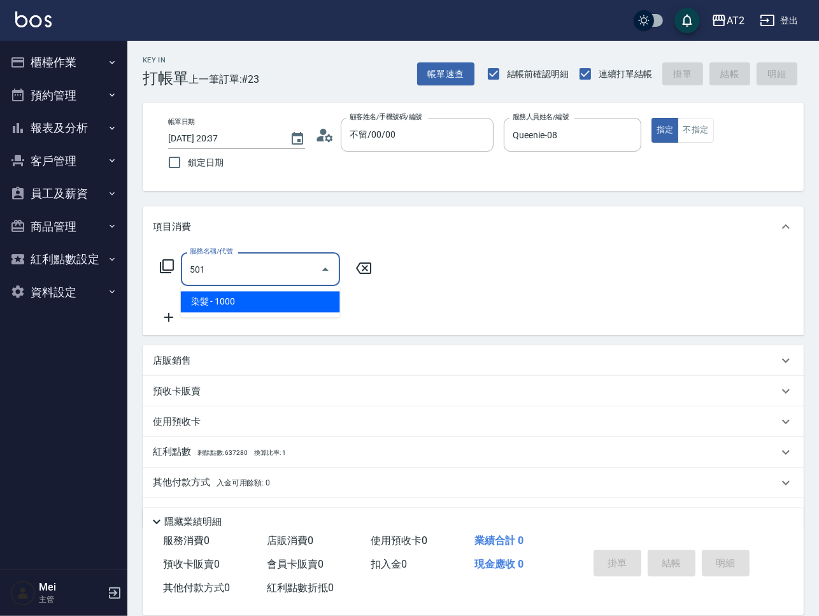
type input "100"
type input "染髮(501)"
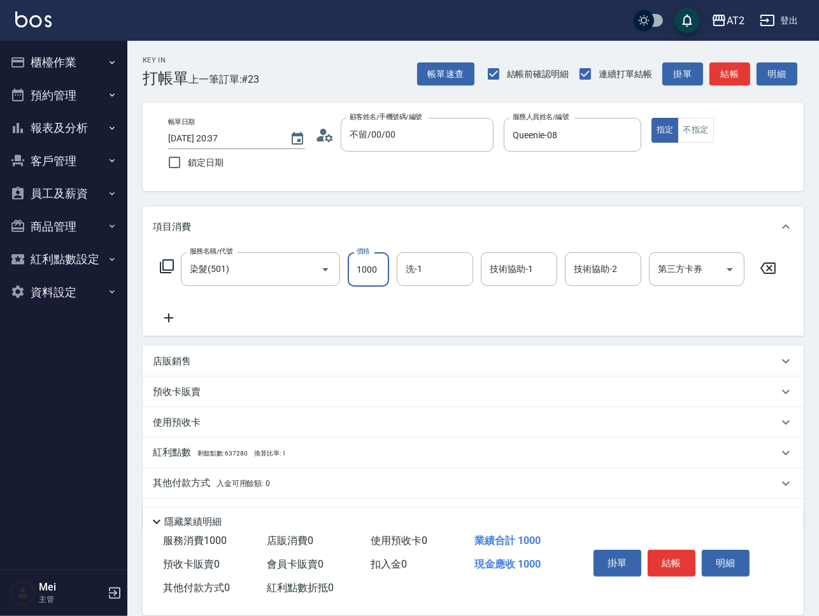
type input "2"
type input "0"
type input "20"
type input "209"
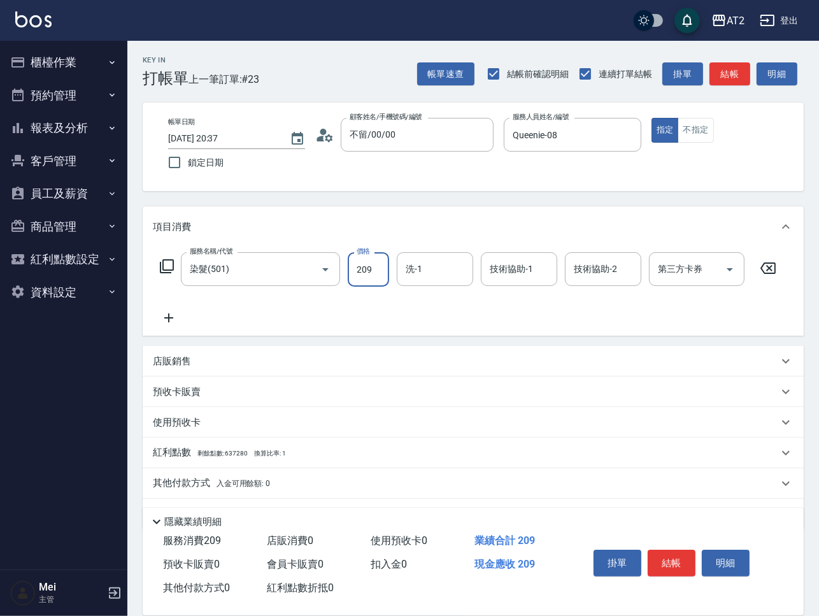
type input "200"
type input "2099"
type input "小潔-34"
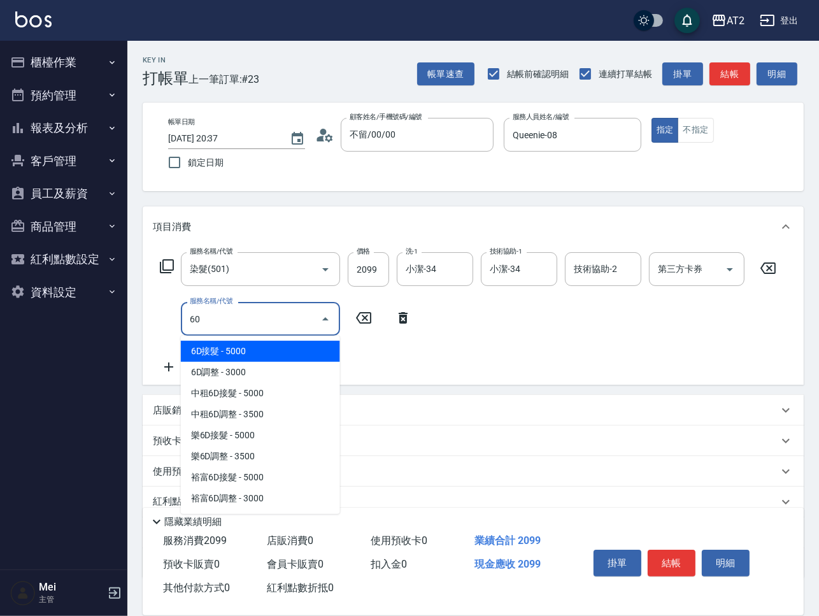
type input "601"
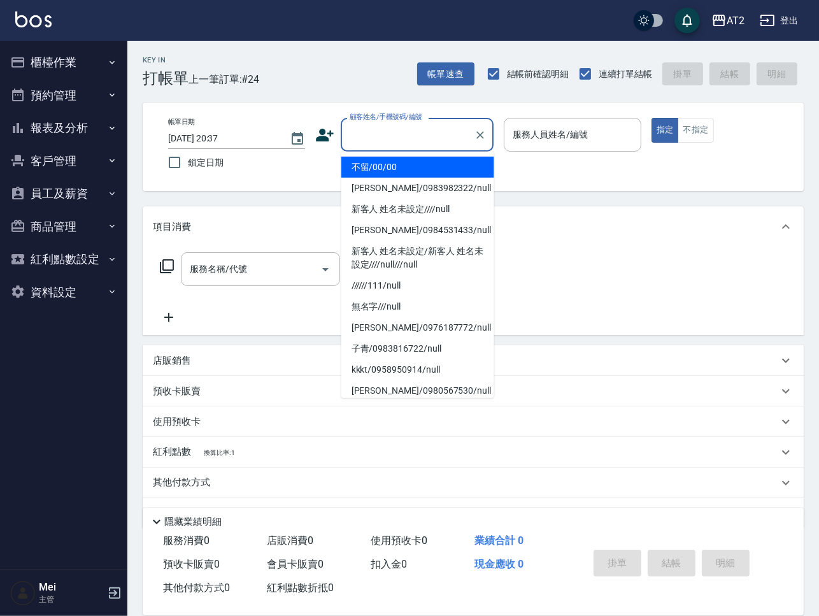
click at [444, 136] on input "顧客姓名/手機號碼/編號" at bounding box center [407, 135] width 122 height 22
click at [439, 163] on li "不留/00/00" at bounding box center [417, 167] width 153 height 21
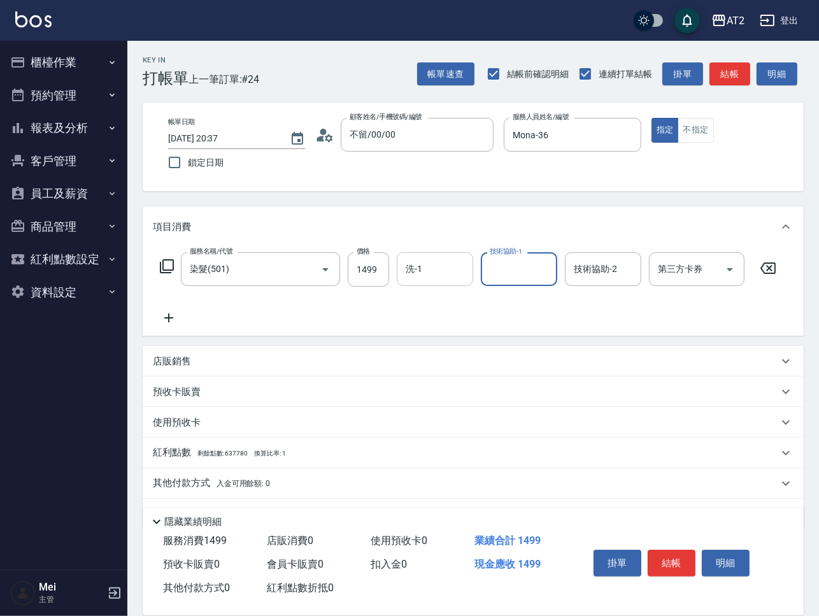
click at [430, 264] on input "洗-1" at bounding box center [434, 269] width 65 height 22
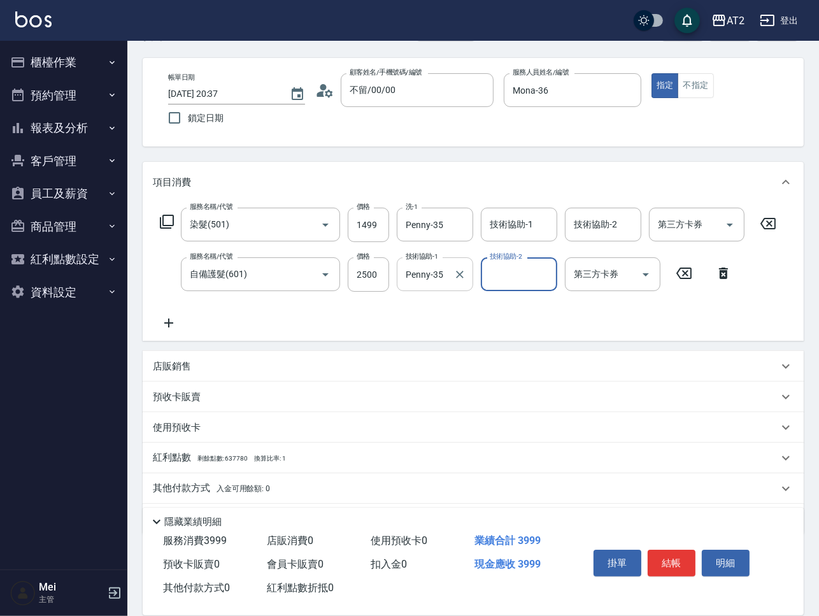
scroll to position [83, 0]
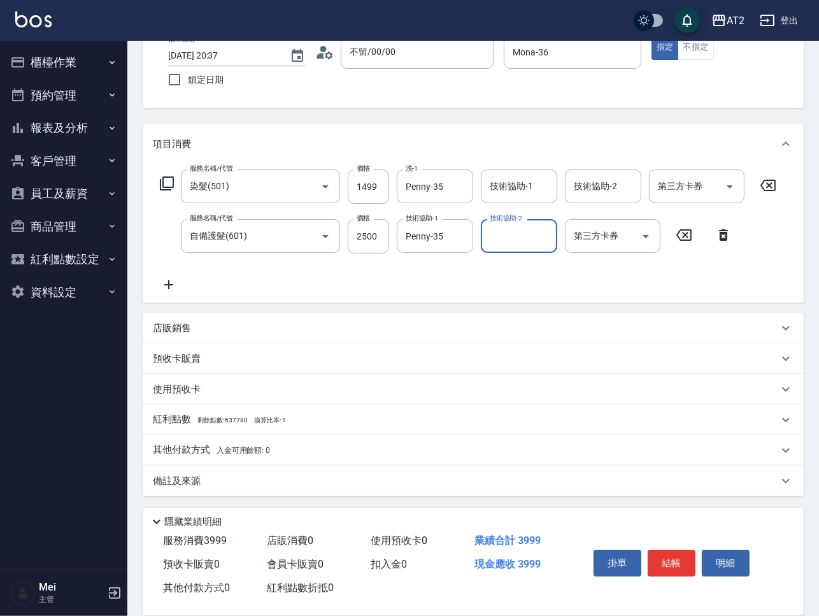
click at [245, 448] on span "入金可用餘額: 0" at bounding box center [243, 450] width 54 height 9
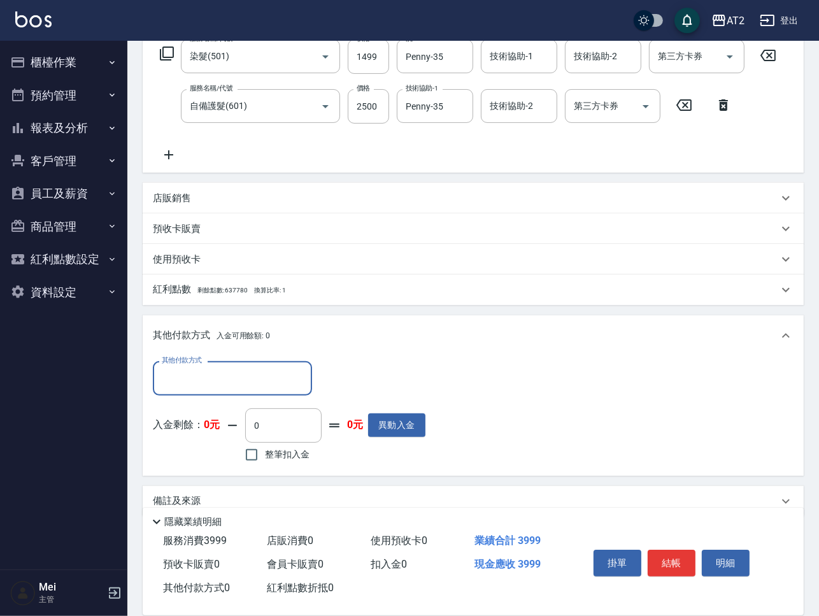
scroll to position [223, 0]
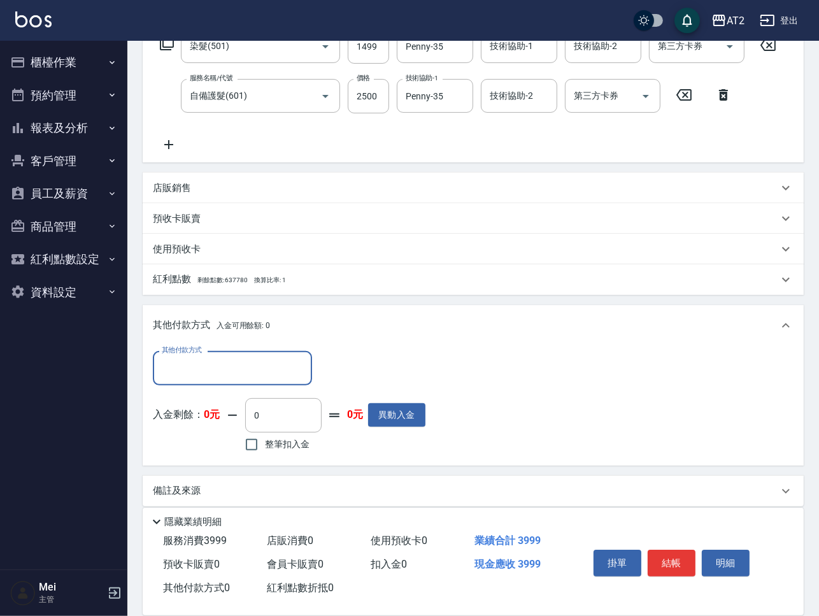
click at [262, 370] on input "其他付款方式" at bounding box center [233, 368] width 148 height 22
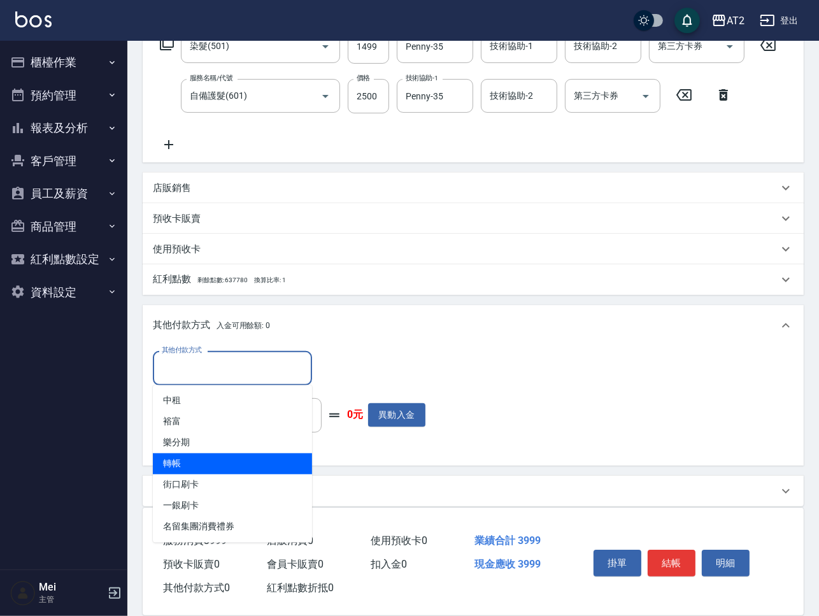
click at [239, 462] on span "轉帳" at bounding box center [232, 463] width 159 height 21
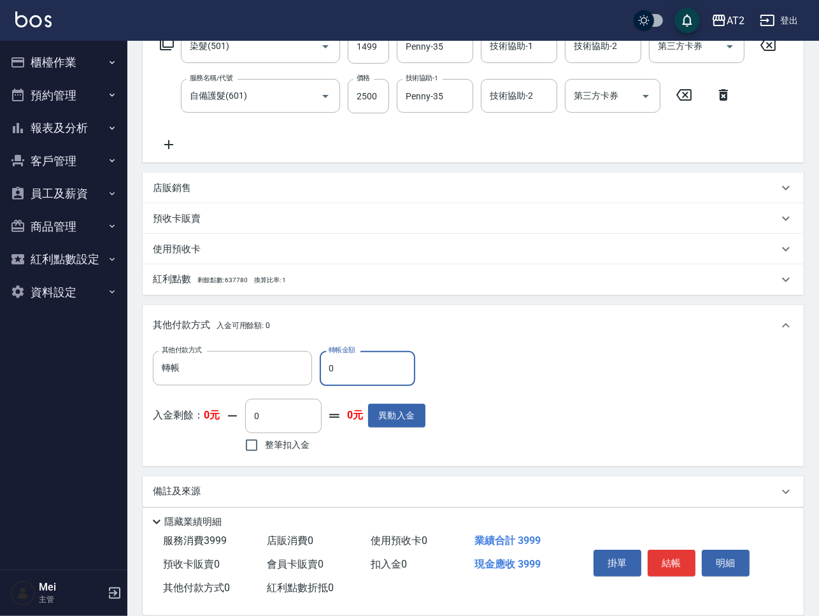
drag, startPoint x: 330, startPoint y: 362, endPoint x: 358, endPoint y: 367, distance: 28.6
click at [358, 367] on input "0" at bounding box center [367, 368] width 95 height 34
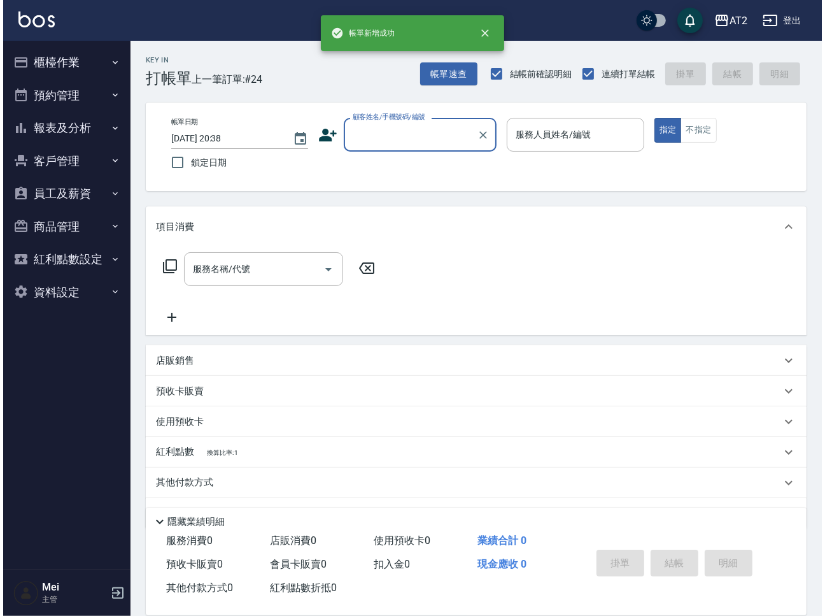
scroll to position [0, 0]
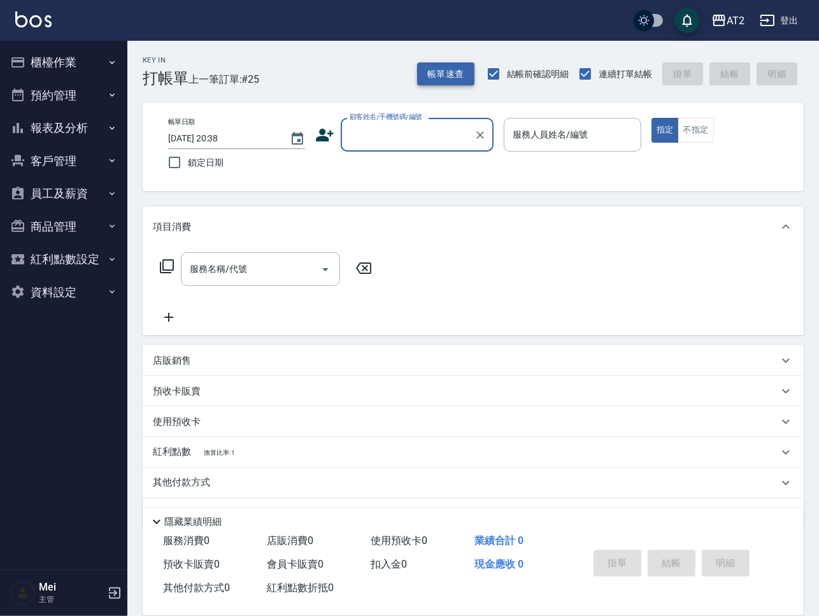
click at [427, 73] on button "帳單速查" at bounding box center [445, 74] width 57 height 24
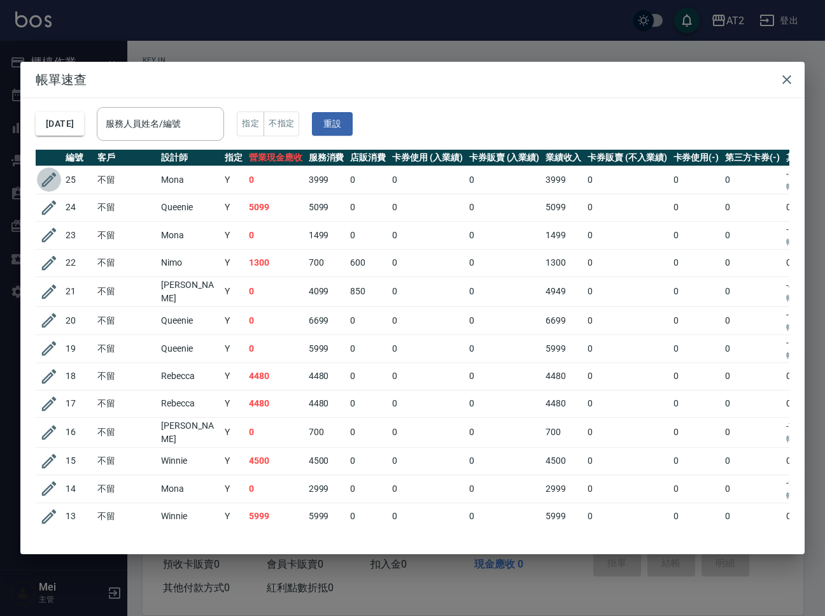
click at [51, 174] on icon "button" at bounding box center [48, 179] width 19 height 19
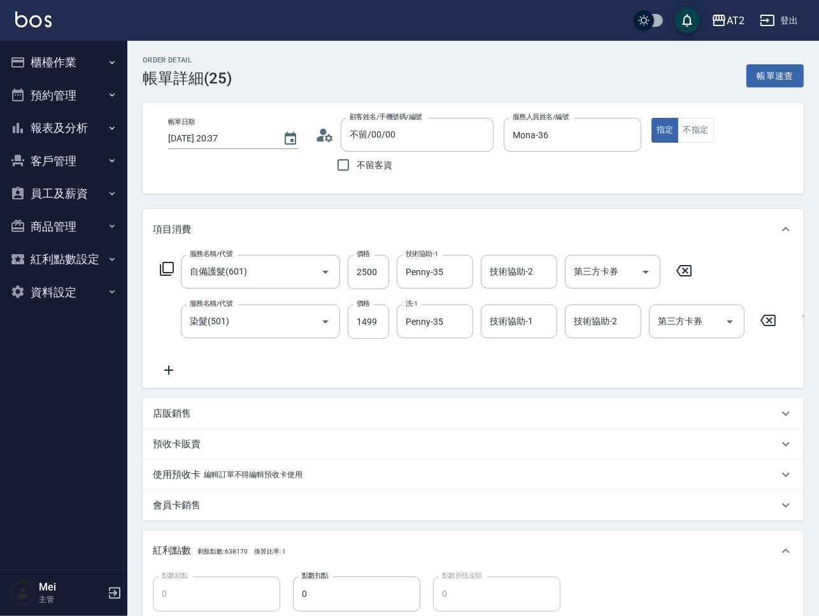
scroll to position [318, 0]
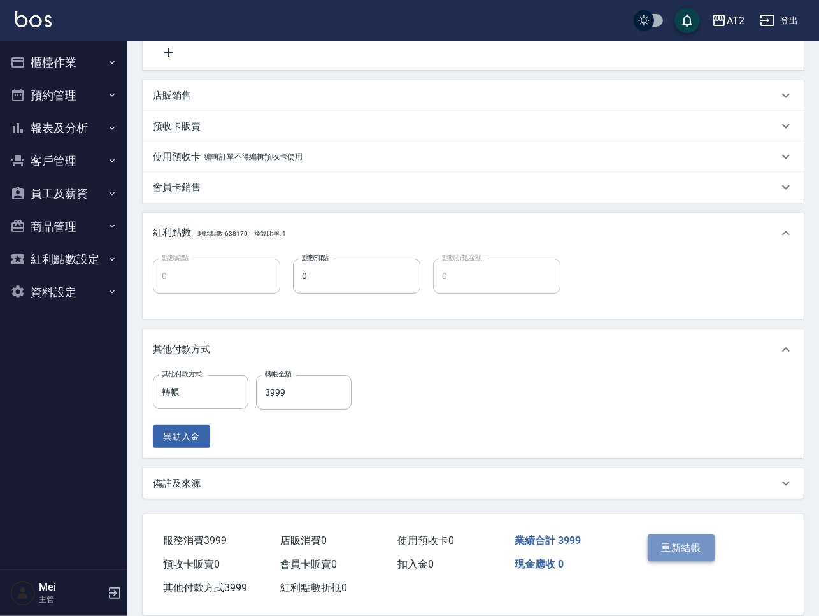
click at [698, 555] on button "重新結帳" at bounding box center [680, 547] width 67 height 27
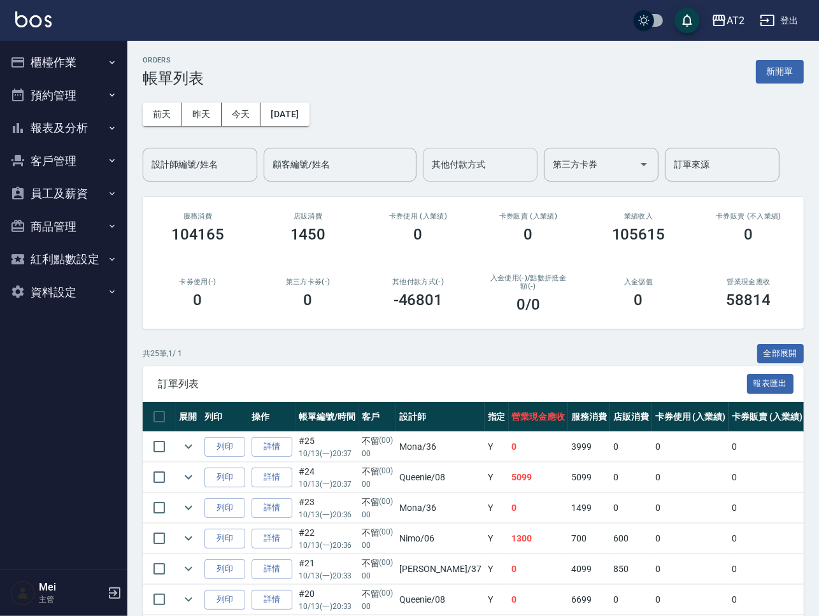
click at [509, 166] on input "其他付款方式" at bounding box center [479, 164] width 103 height 22
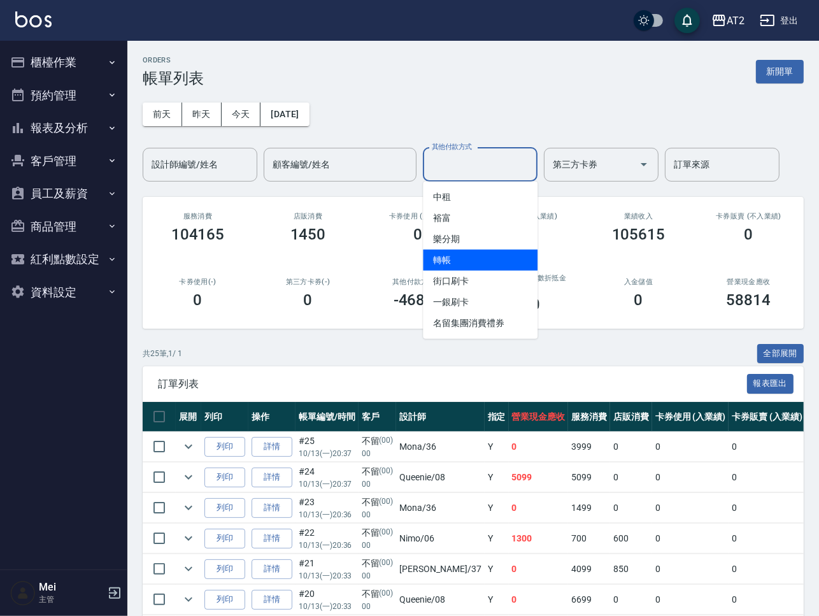
click at [497, 253] on span "轉帳" at bounding box center [480, 260] width 115 height 21
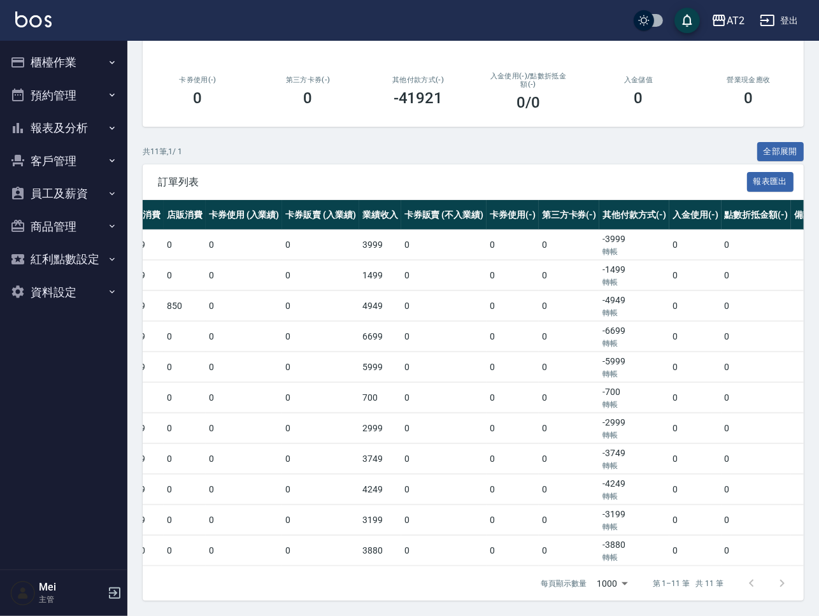
scroll to position [0, 457]
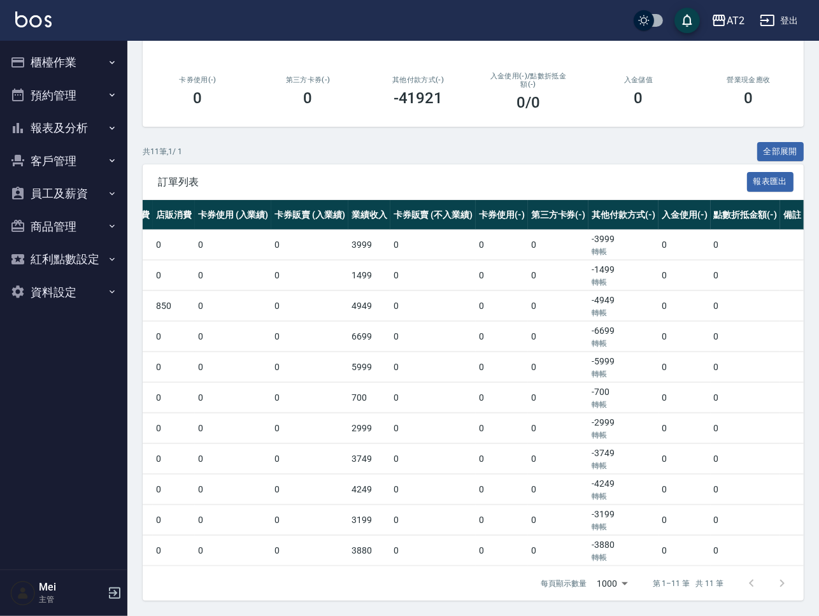
click at [804, 535] on td at bounding box center [825, 550] width 42 height 30
drag, startPoint x: 577, startPoint y: 381, endPoint x: 559, endPoint y: 374, distance: 19.2
click at [588, 383] on td "-700 轉帳" at bounding box center [623, 398] width 70 height 30
click at [399, 164] on div "訂單列表 報表匯出" at bounding box center [473, 181] width 661 height 35
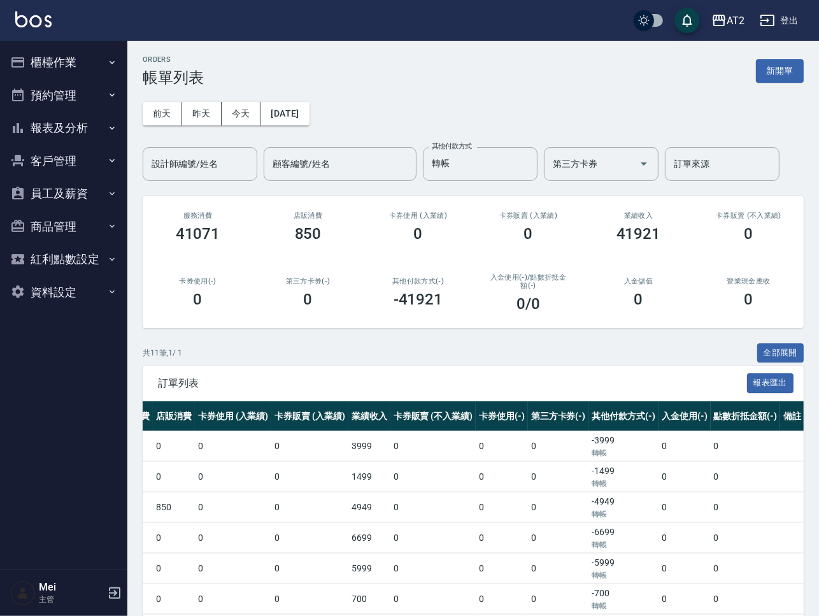
scroll to position [0, 0]
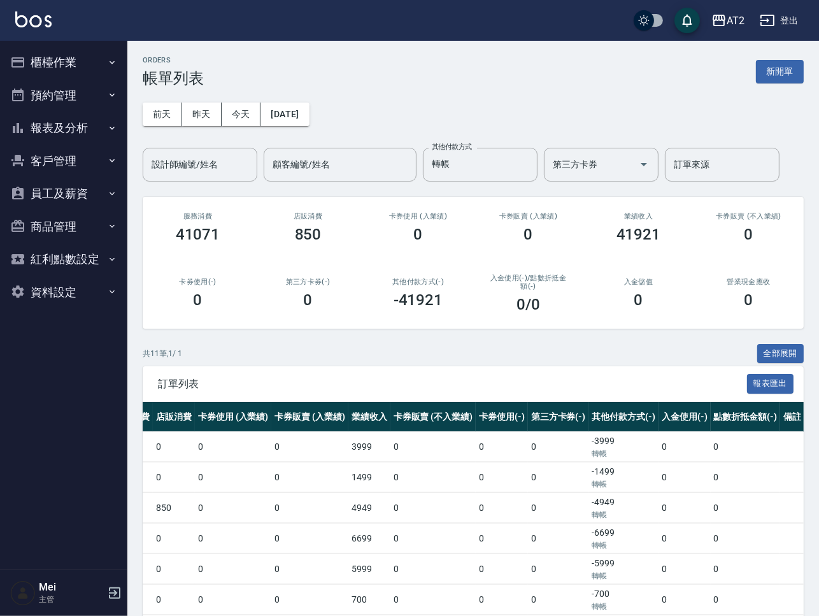
click at [95, 66] on button "櫃檯作業" at bounding box center [63, 62] width 117 height 33
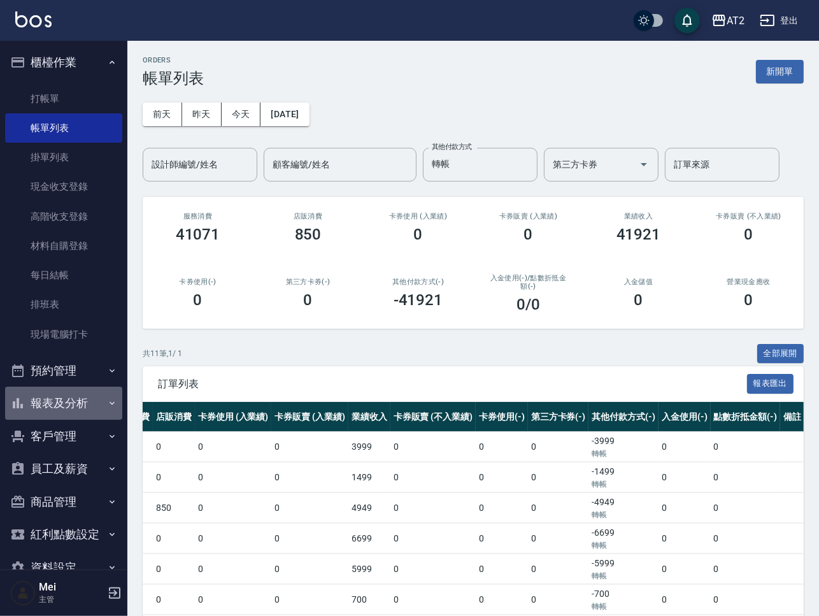
click at [92, 402] on button "報表及分析" at bounding box center [63, 402] width 117 height 33
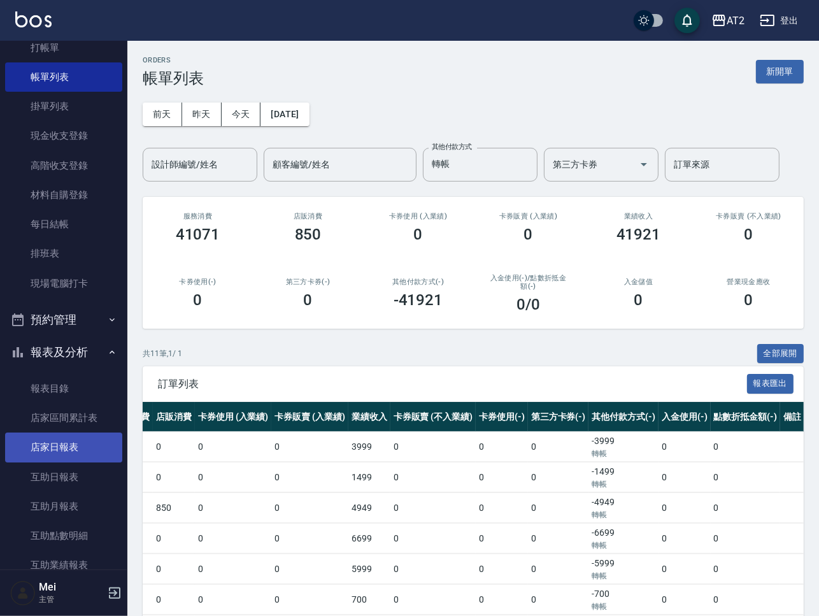
scroll to position [80, 0]
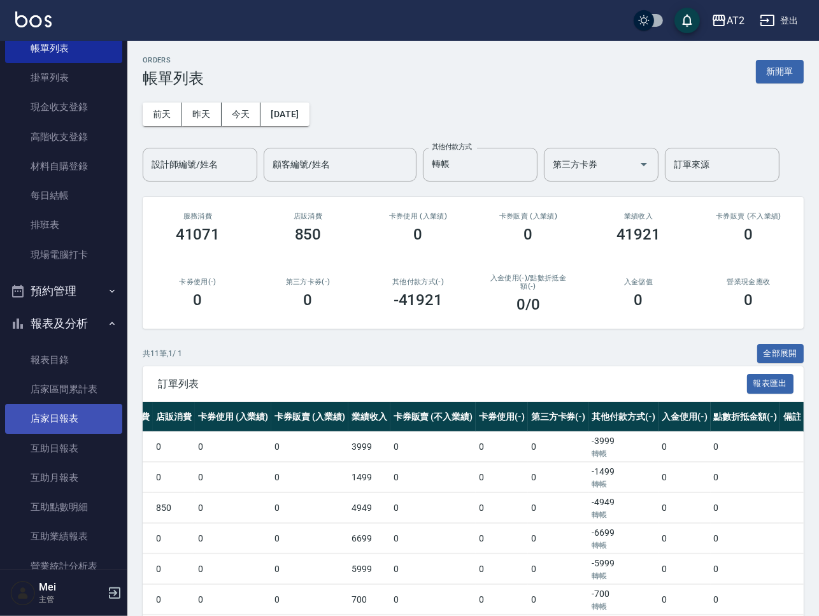
click at [44, 411] on link "店家日報表" at bounding box center [63, 418] width 117 height 29
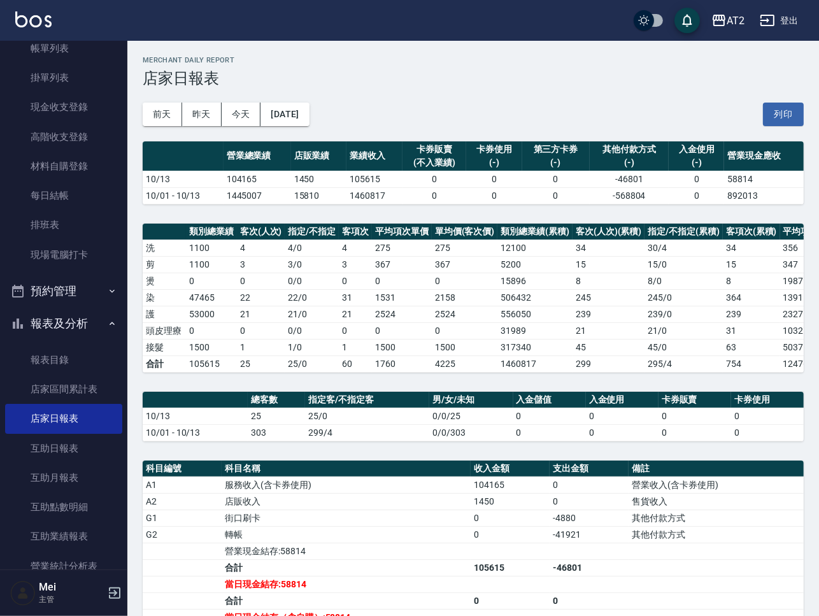
click at [536, 110] on div "[DATE] [DATE] [DATE] [DATE] 列印" at bounding box center [473, 114] width 661 height 54
click at [64, 449] on link "互助日報表" at bounding box center [63, 448] width 117 height 29
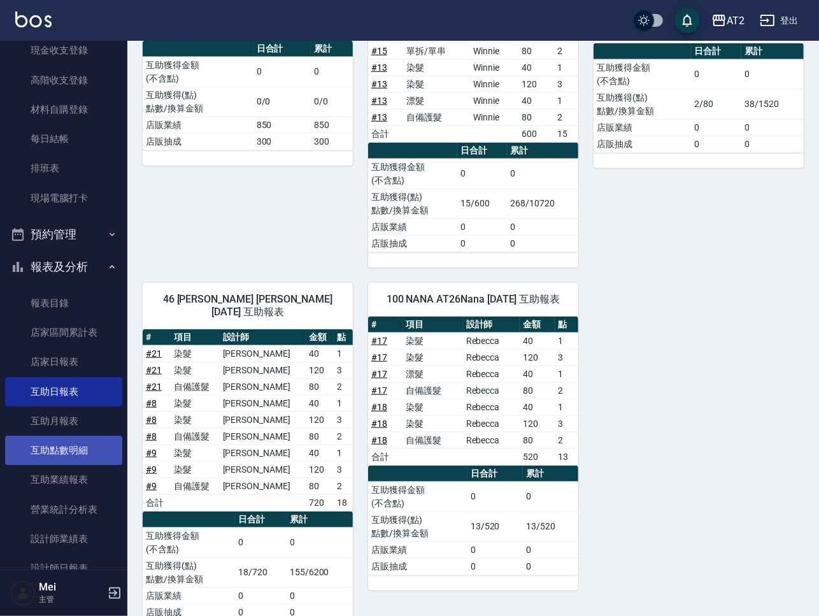
scroll to position [159, 0]
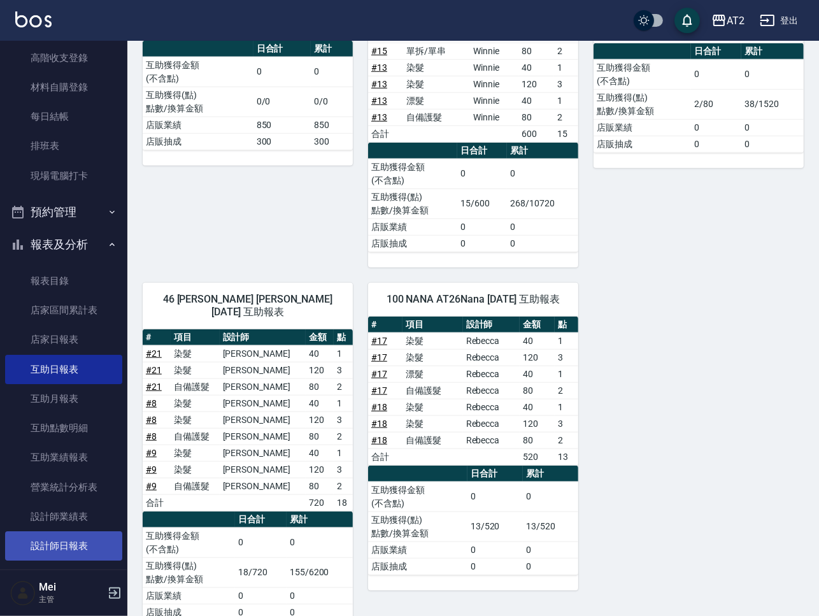
click at [82, 532] on link "設計師日報表" at bounding box center [63, 545] width 117 height 29
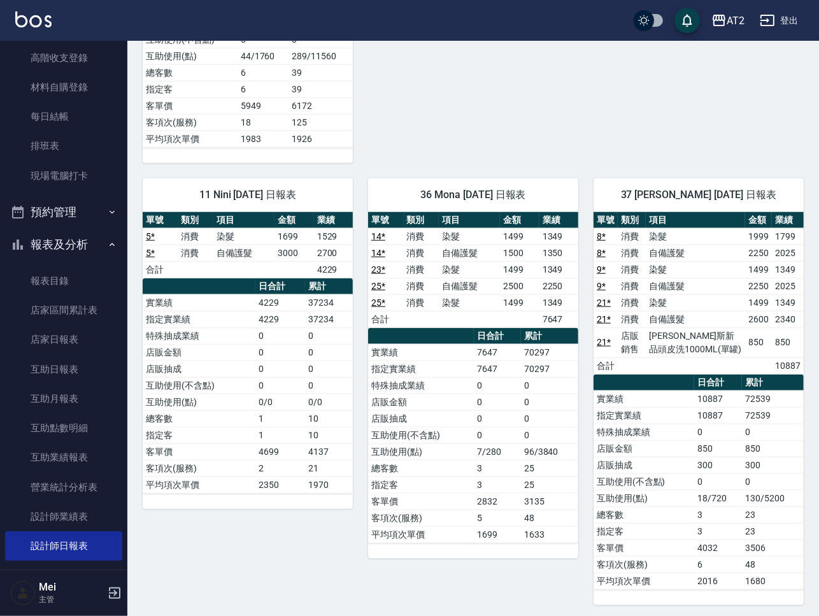
scroll to position [1159, 0]
